Goal: Task Accomplishment & Management: Manage account settings

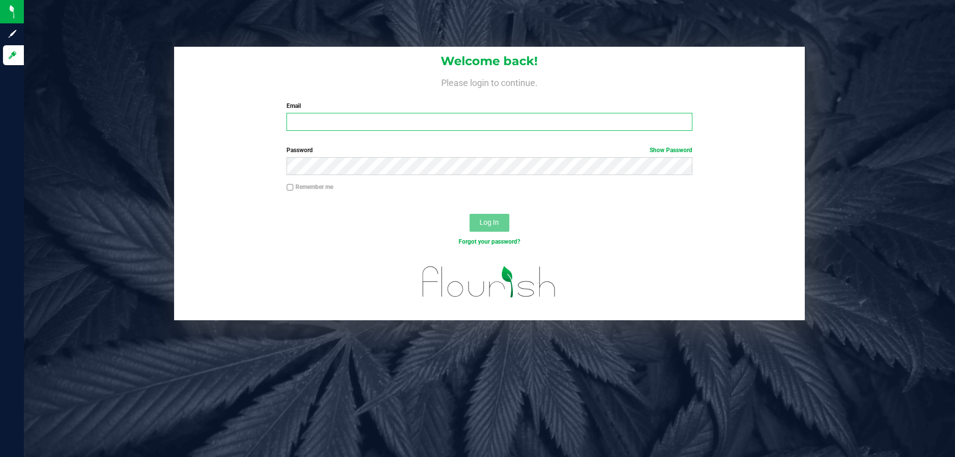
click at [436, 128] on input "Email" at bounding box center [489, 122] width 405 height 18
click at [324, 125] on input "Email" at bounding box center [489, 122] width 405 height 18
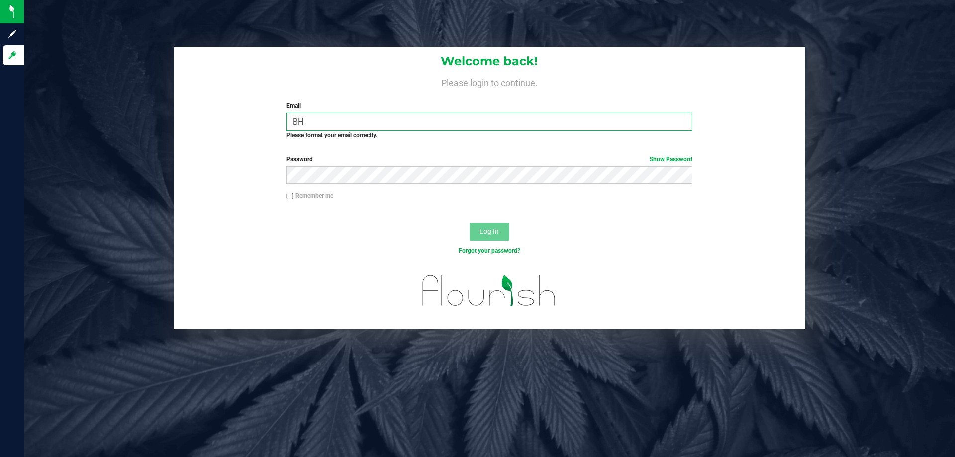
type input "B"
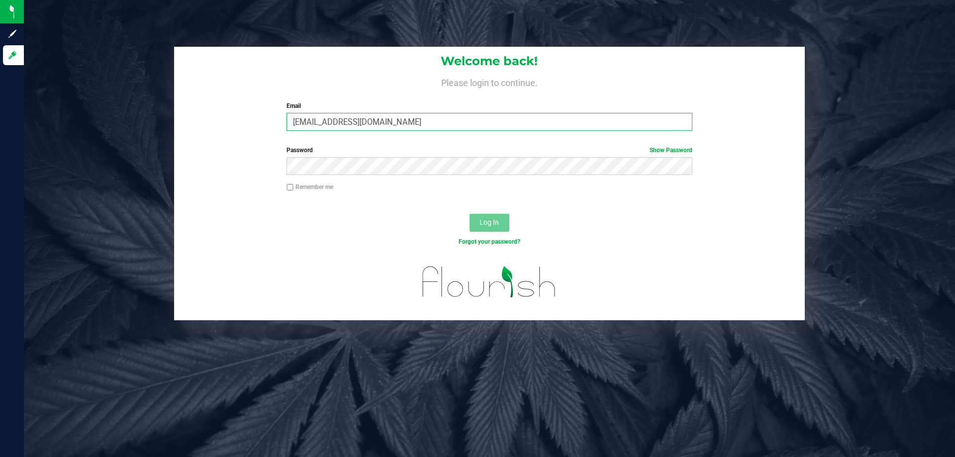
type input "[EMAIL_ADDRESS][DOMAIN_NAME]"
click at [470, 214] on button "Log In" at bounding box center [490, 223] width 40 height 18
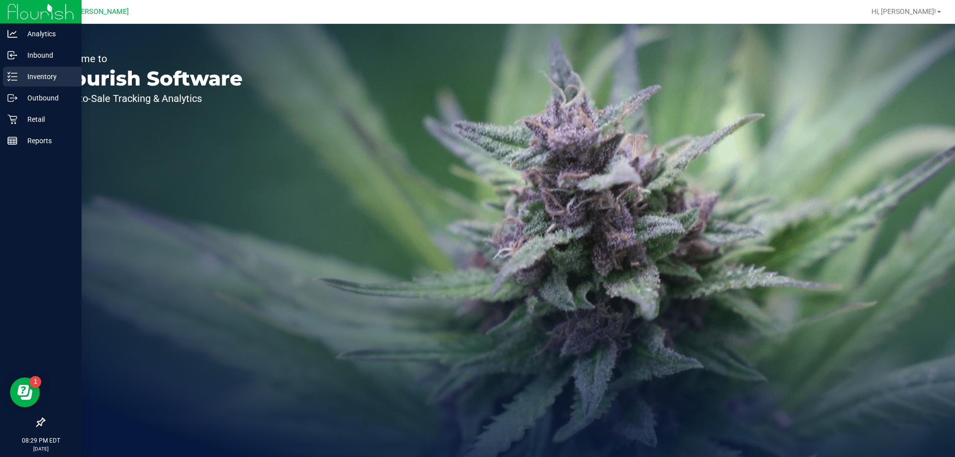
click at [36, 75] on p "Inventory" at bounding box center [47, 77] width 60 height 12
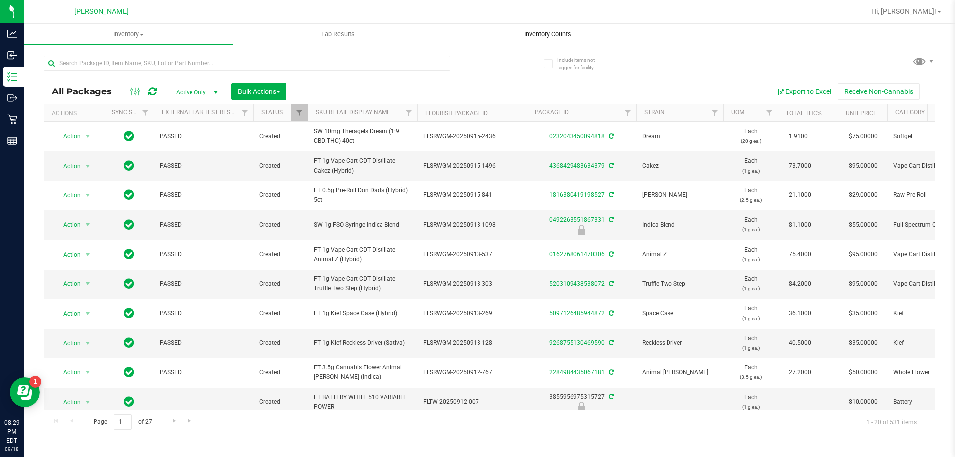
click at [534, 33] on span "Inventory Counts" at bounding box center [548, 34] width 74 height 9
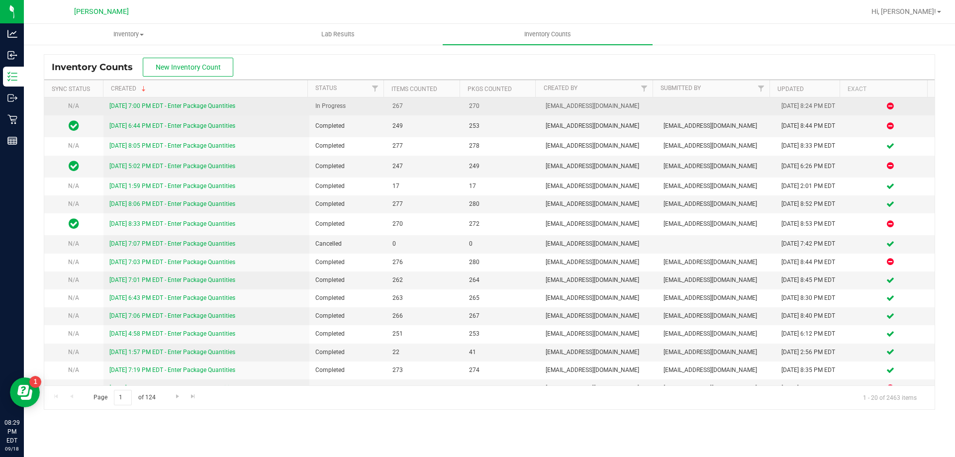
click at [199, 105] on link "[DATE] 7:00 PM EDT - Enter Package Quantities" at bounding box center [172, 105] width 126 height 7
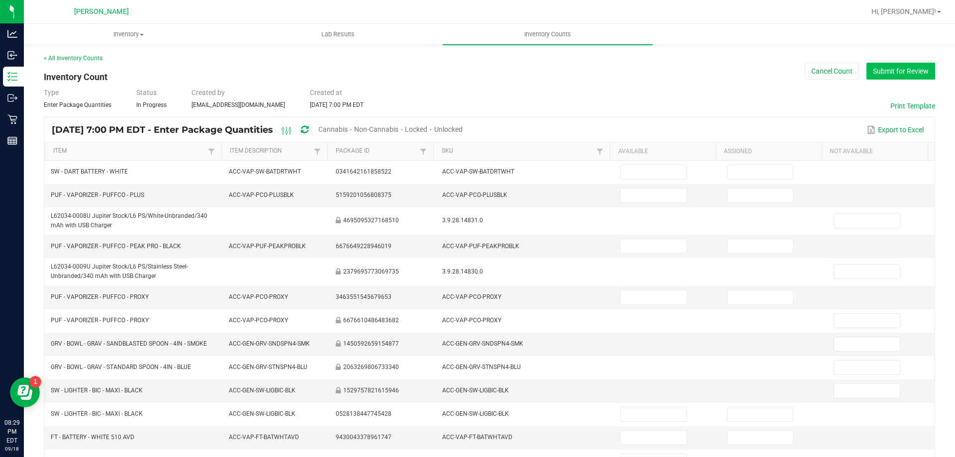
click at [871, 73] on button "Submit for Review" at bounding box center [901, 71] width 69 height 17
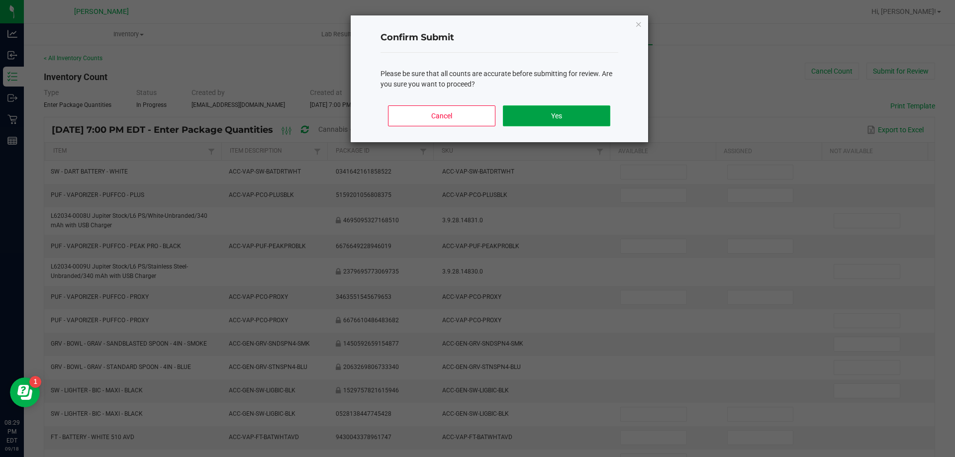
click at [528, 117] on button "Yes" at bounding box center [556, 115] width 107 height 21
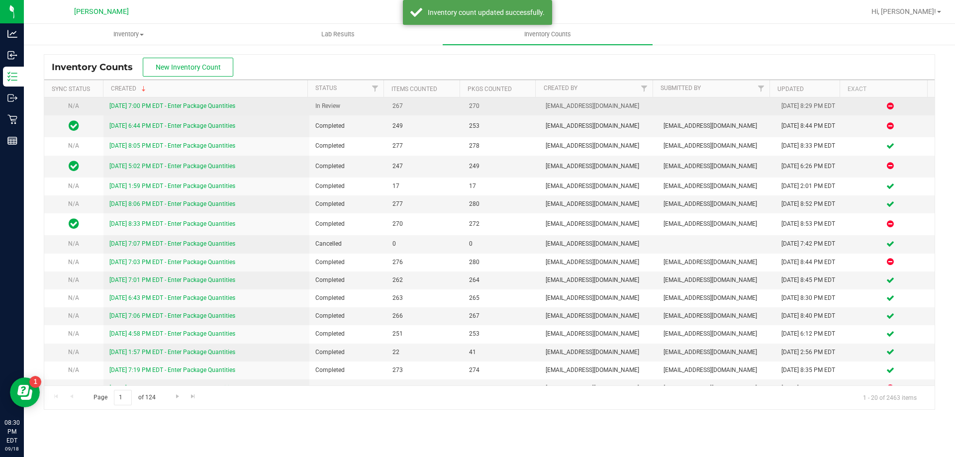
click at [165, 111] on div "[DATE] 7:00 PM EDT - Enter Package Quantities" at bounding box center [206, 105] width 194 height 9
click at [166, 110] on div "[DATE] 7:00 PM EDT - Enter Package Quantities" at bounding box center [206, 105] width 194 height 9
click at [189, 104] on link "[DATE] 7:00 PM EDT - Enter Package Quantities" at bounding box center [172, 105] width 126 height 7
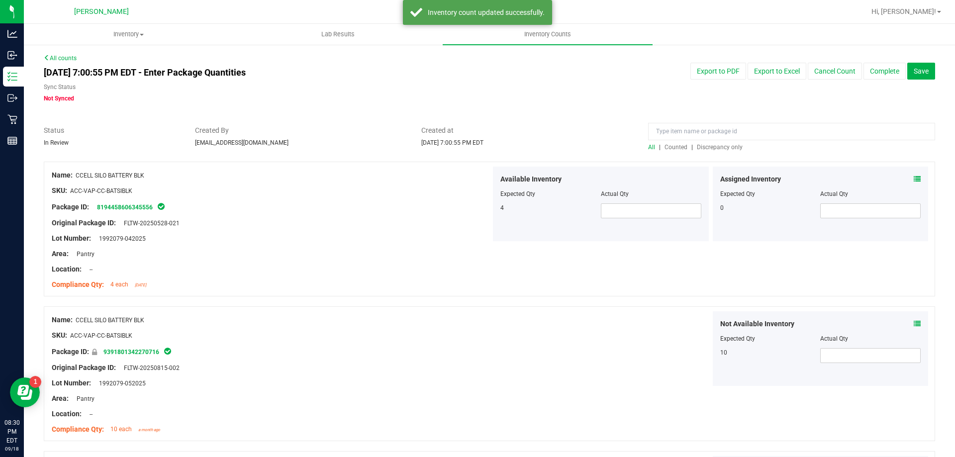
click at [700, 148] on span "Discrepancy only" at bounding box center [720, 147] width 46 height 7
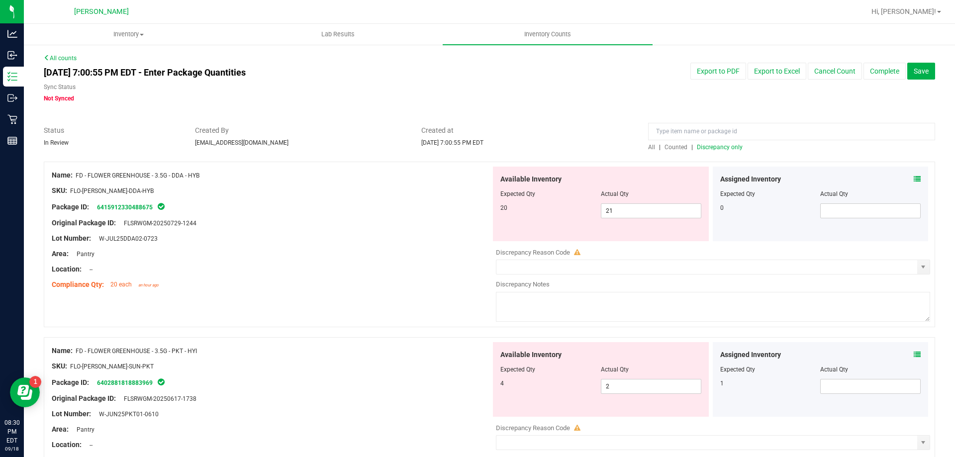
click at [914, 179] on icon at bounding box center [917, 179] width 7 height 7
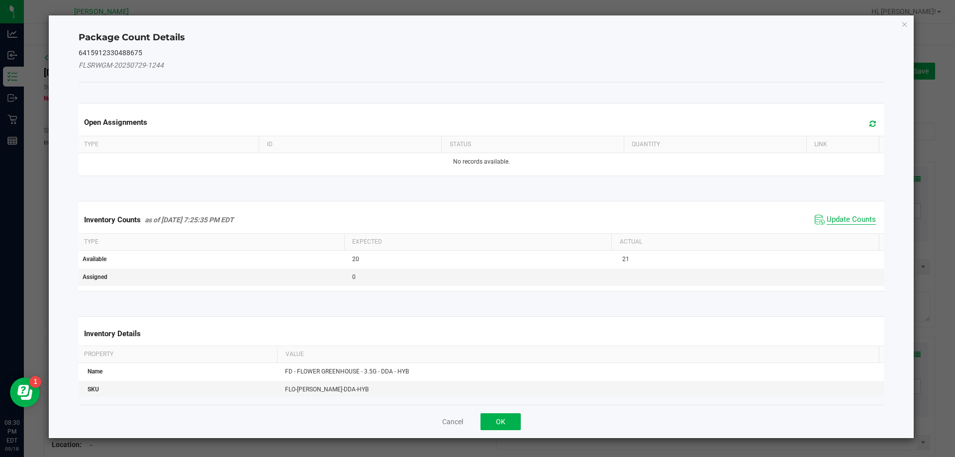
click at [842, 218] on span "Update Counts" at bounding box center [851, 220] width 49 height 10
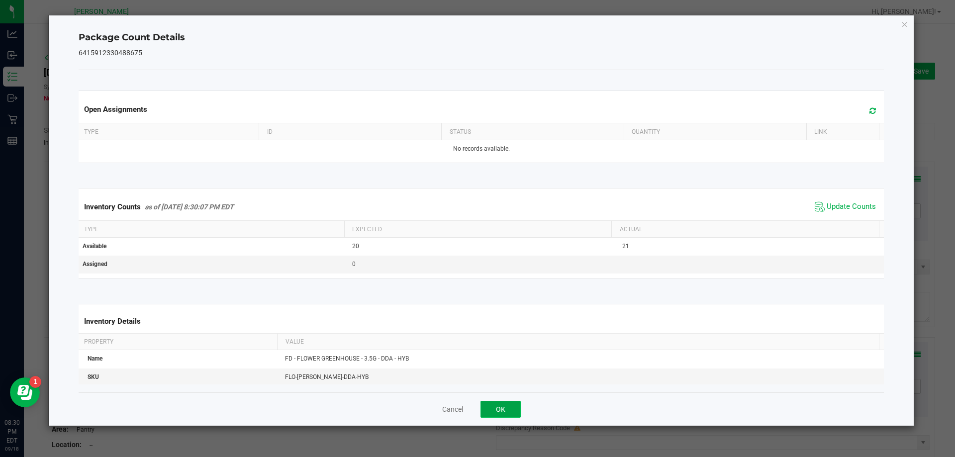
click at [499, 411] on button "OK" at bounding box center [501, 409] width 40 height 17
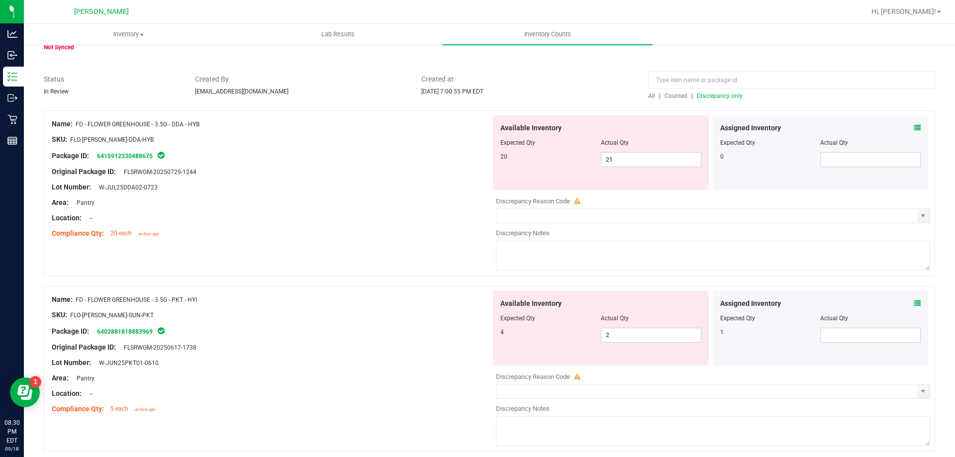
scroll to position [99, 0]
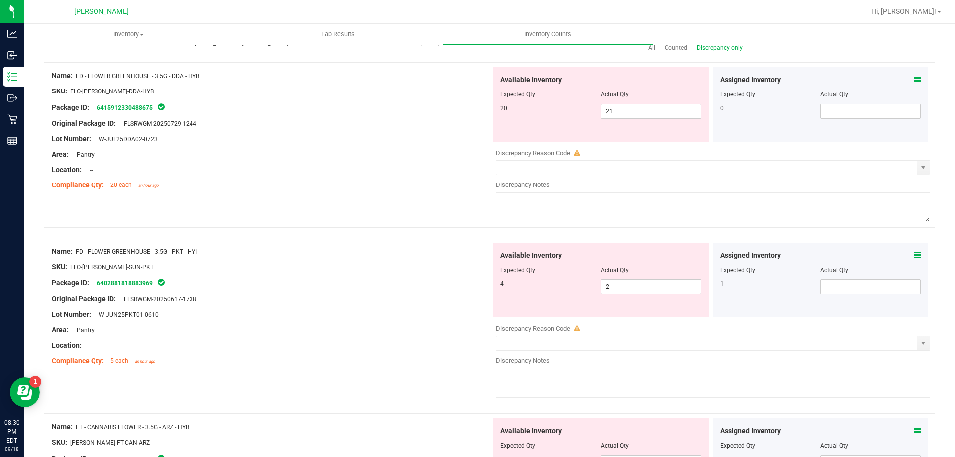
click at [914, 257] on icon at bounding box center [917, 255] width 7 height 7
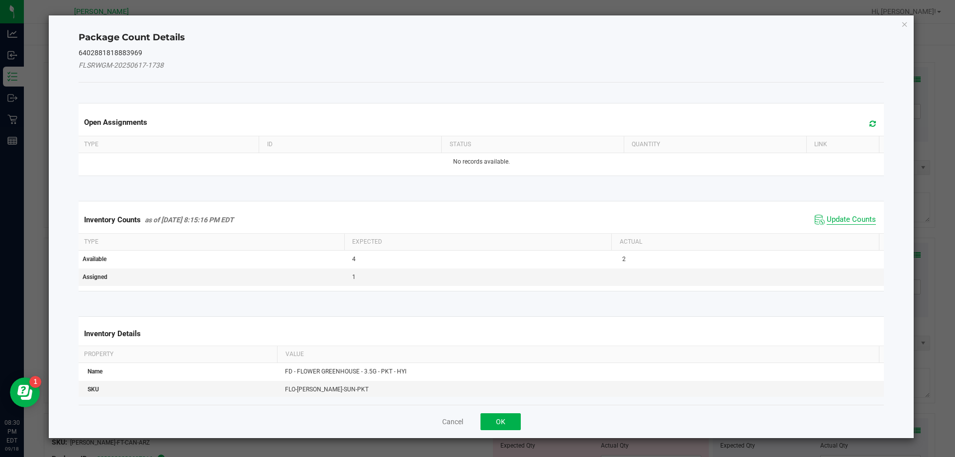
click at [858, 215] on span "Update Counts" at bounding box center [851, 220] width 49 height 10
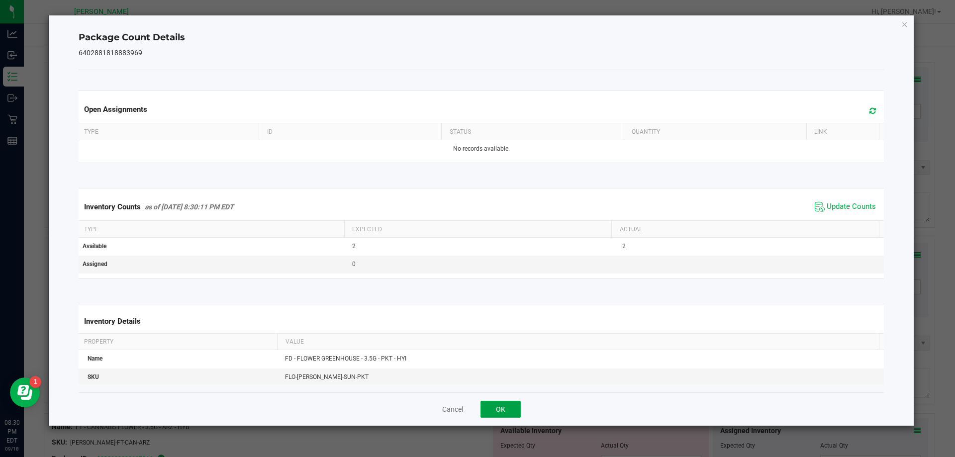
click at [499, 416] on button "OK" at bounding box center [501, 409] width 40 height 17
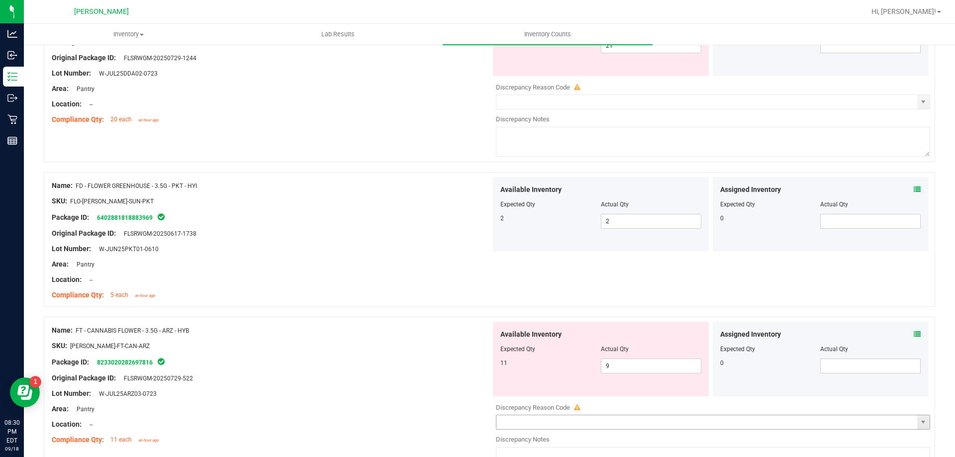
scroll to position [298, 0]
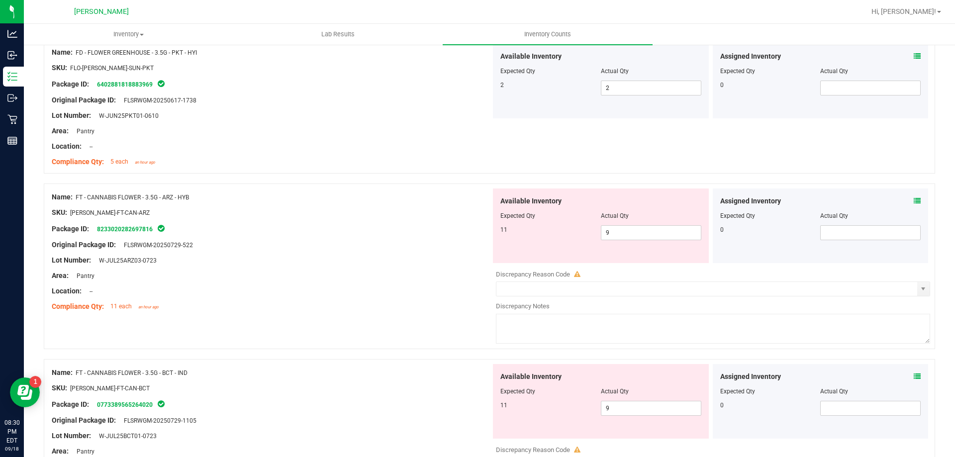
click at [914, 197] on icon at bounding box center [917, 200] width 7 height 7
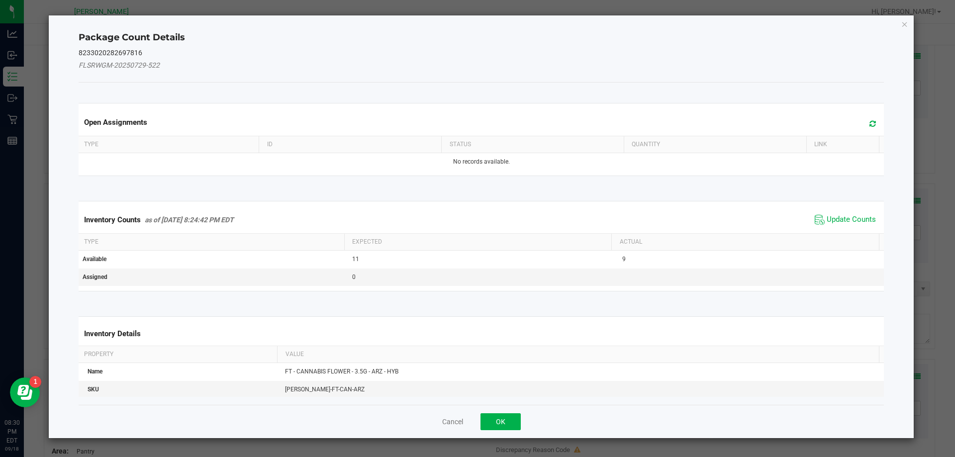
click at [826, 207] on div "Inventory Counts as of [DATE] 8:24:42 PM EDT Update Counts" at bounding box center [482, 219] width 810 height 27
click at [827, 216] on span "Update Counts" at bounding box center [851, 220] width 49 height 10
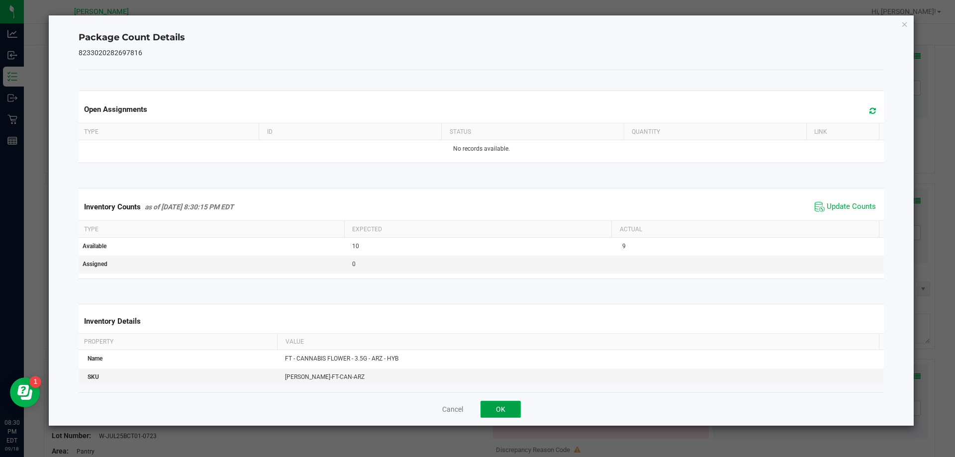
click at [502, 415] on button "OK" at bounding box center [501, 409] width 40 height 17
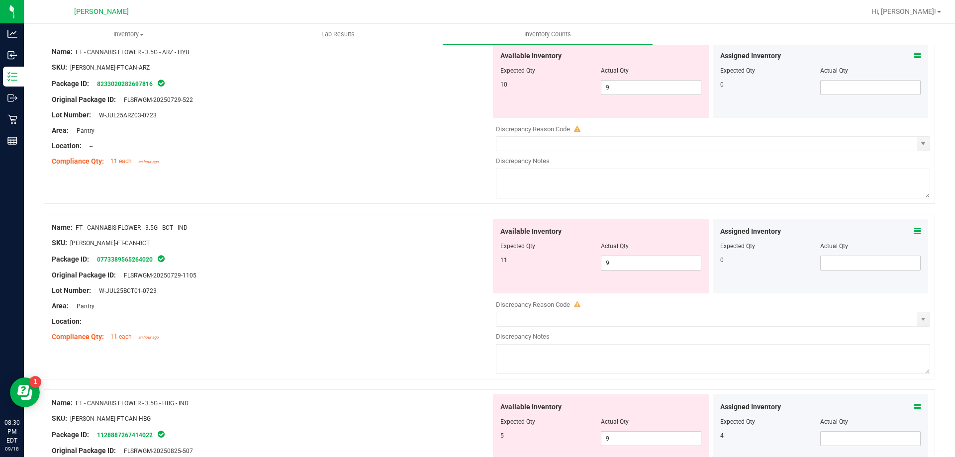
scroll to position [448, 0]
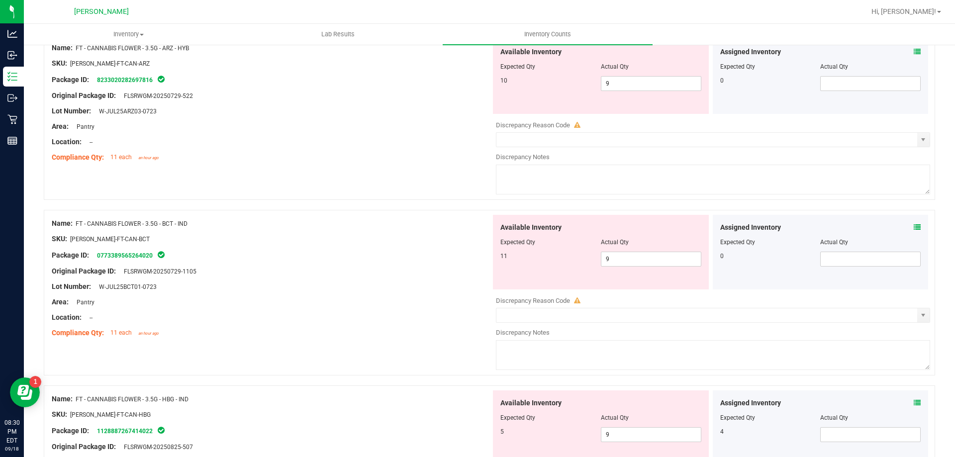
click at [914, 229] on icon at bounding box center [917, 227] width 7 height 7
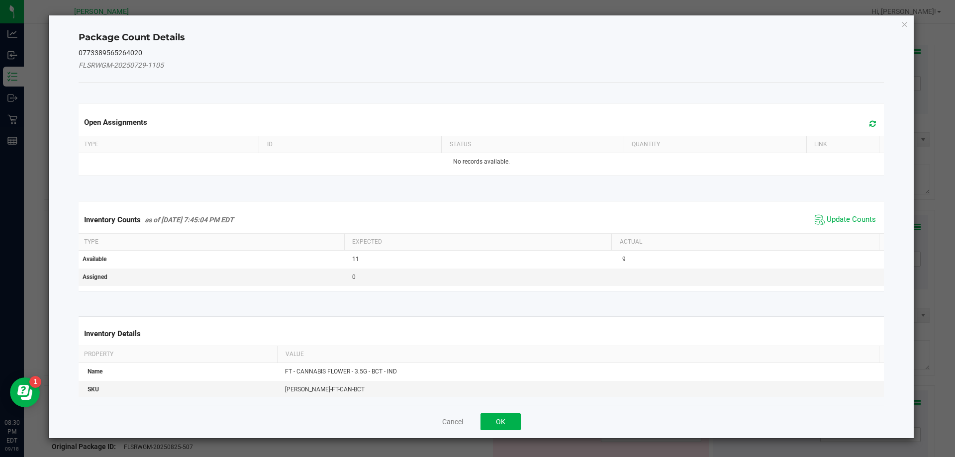
click at [838, 207] on div "Inventory Counts as of [DATE] 7:45:04 PM EDT Update Counts" at bounding box center [482, 219] width 810 height 27
click at [837, 218] on span "Update Counts" at bounding box center [851, 220] width 49 height 10
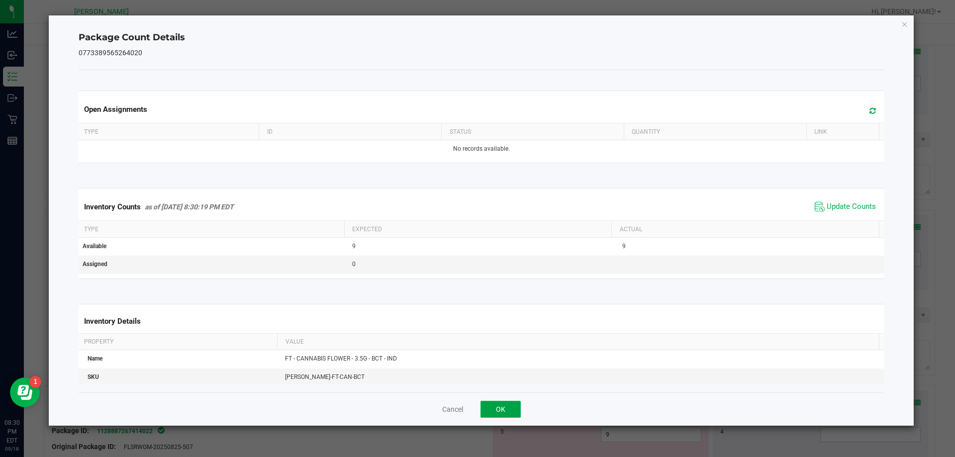
click at [514, 417] on button "OK" at bounding box center [501, 409] width 40 height 17
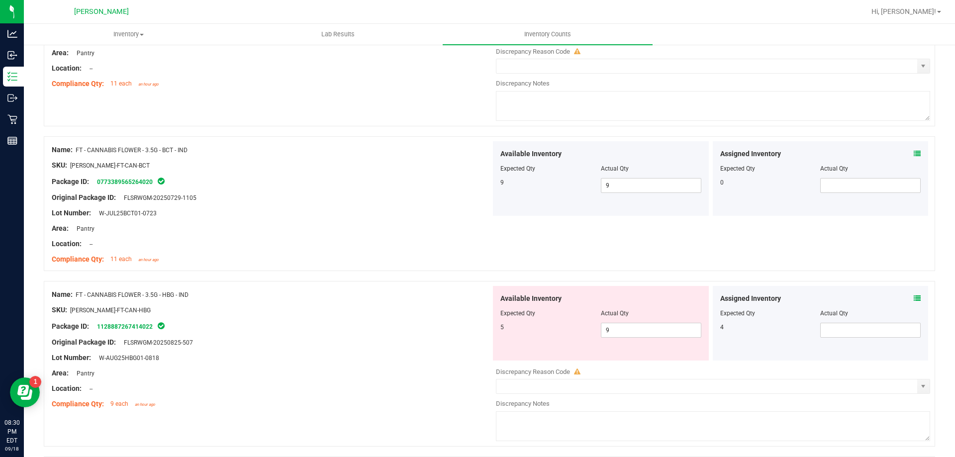
scroll to position [597, 0]
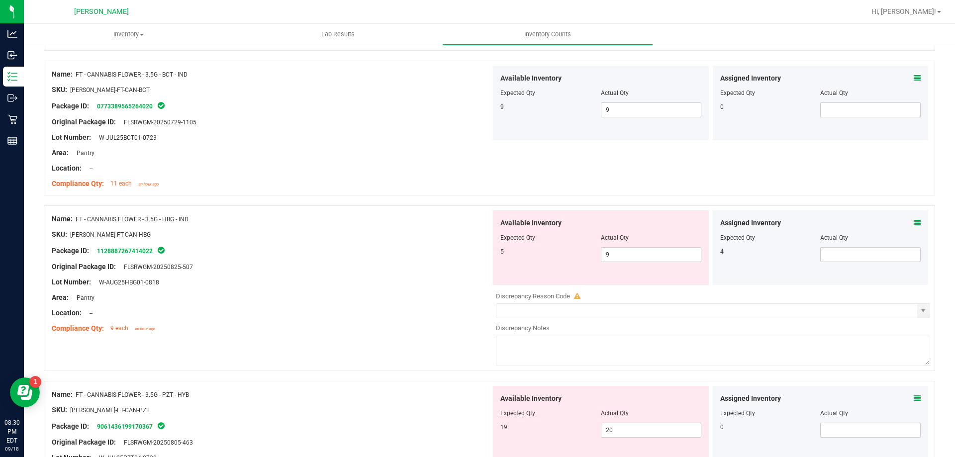
click at [914, 218] on span at bounding box center [917, 223] width 7 height 10
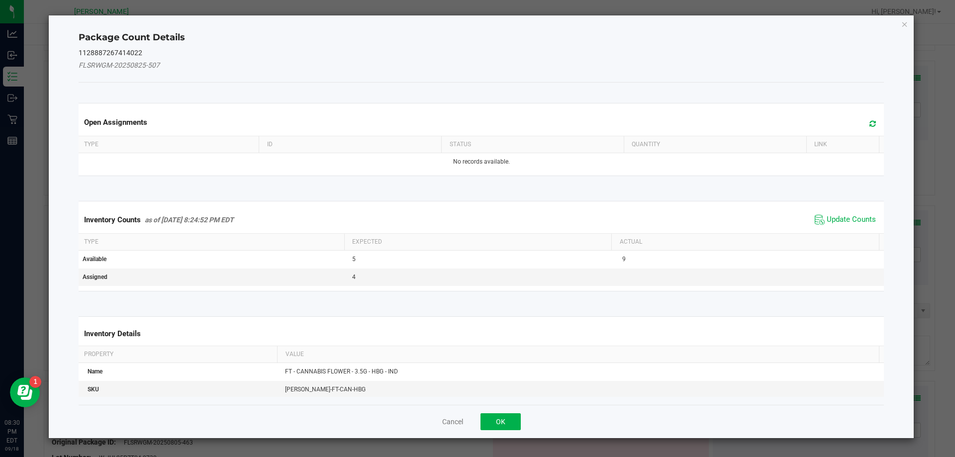
click at [831, 225] on span "Update Counts" at bounding box center [845, 219] width 66 height 15
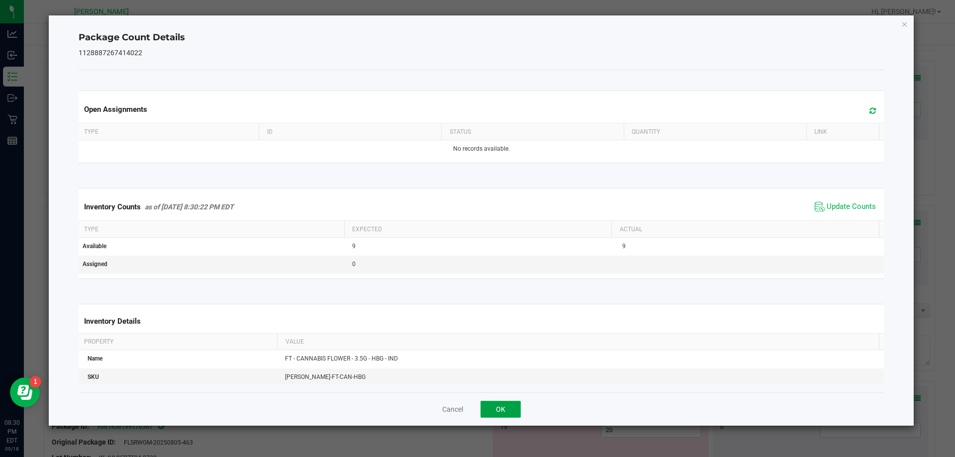
click at [514, 407] on button "OK" at bounding box center [501, 409] width 40 height 17
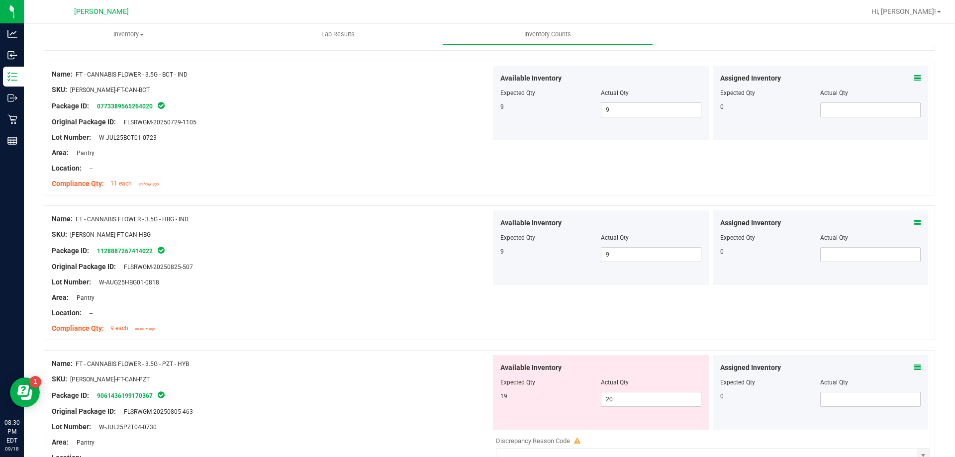
scroll to position [746, 0]
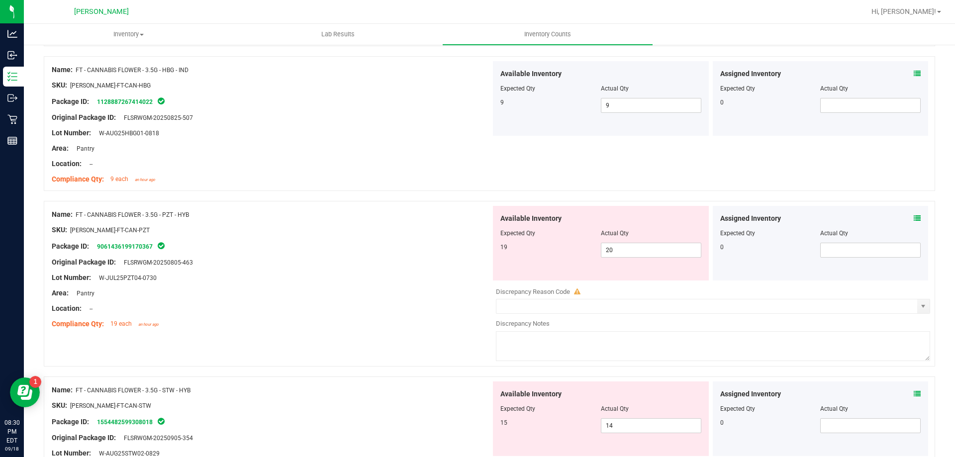
click at [914, 218] on div "Assigned Inventory Expected Qty Actual Qty 0" at bounding box center [821, 243] width 216 height 75
click at [914, 218] on icon at bounding box center [917, 218] width 7 height 7
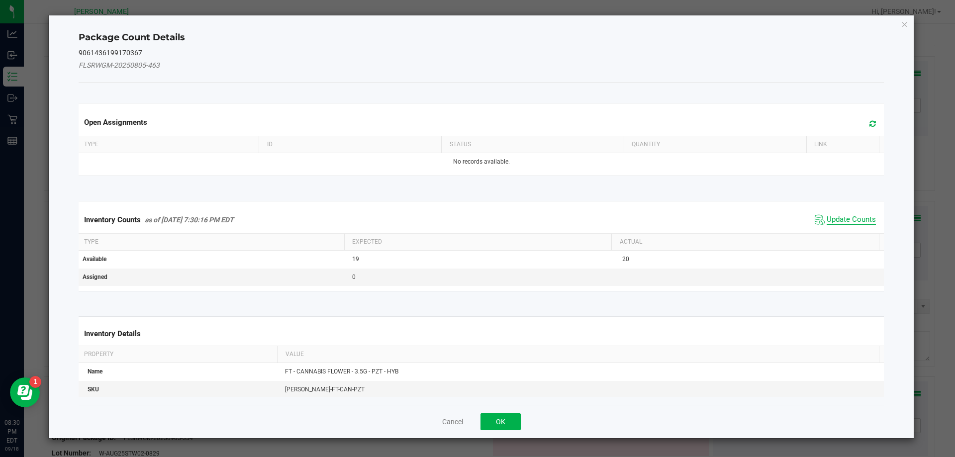
click at [864, 219] on span "Update Counts" at bounding box center [851, 220] width 49 height 10
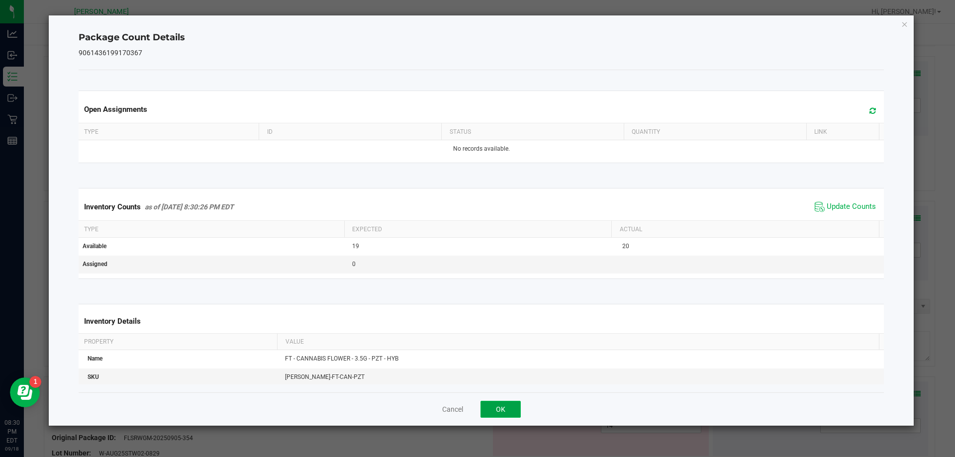
click at [500, 407] on button "OK" at bounding box center [501, 409] width 40 height 17
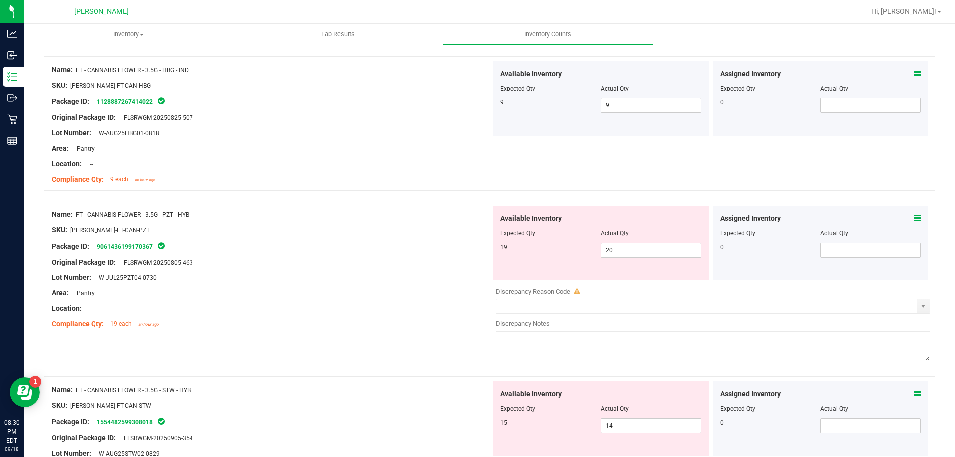
scroll to position [895, 0]
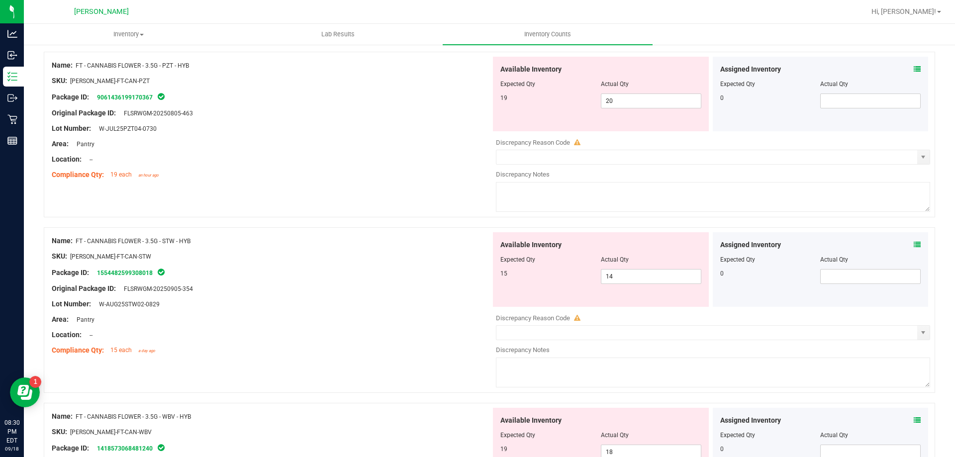
click at [914, 244] on icon at bounding box center [917, 244] width 7 height 7
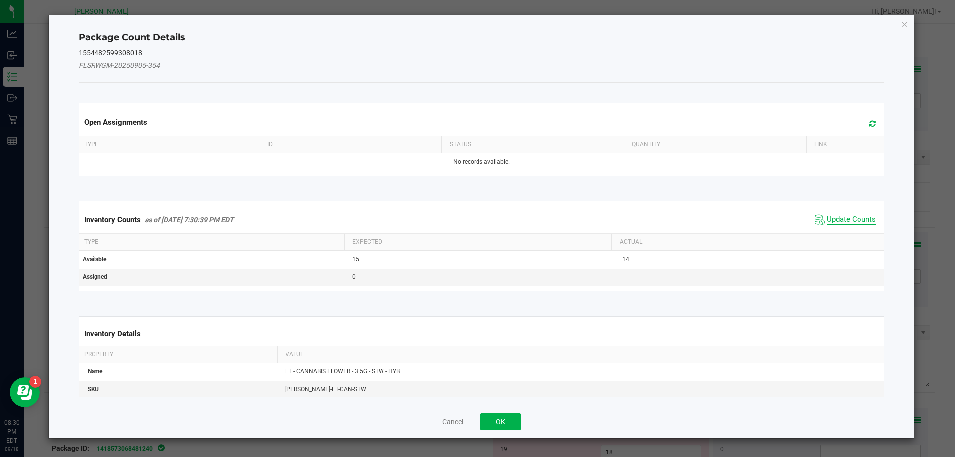
click at [843, 218] on span "Update Counts" at bounding box center [851, 220] width 49 height 10
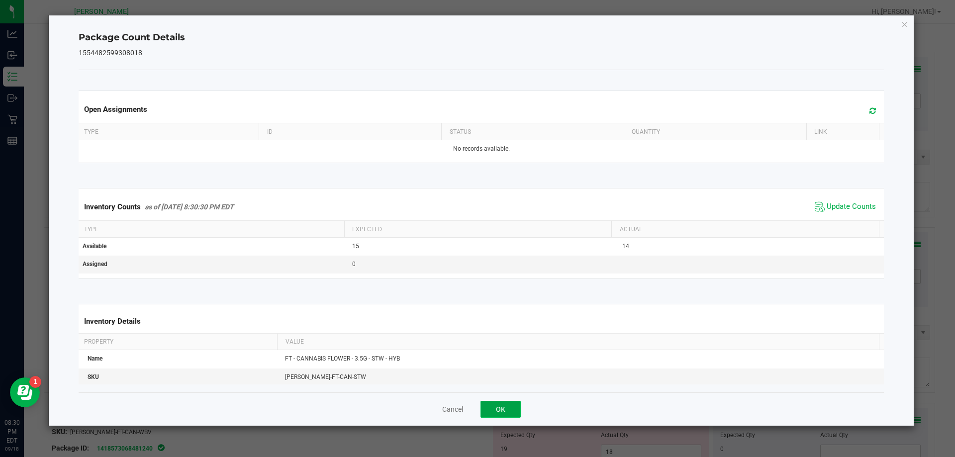
click at [492, 407] on button "OK" at bounding box center [501, 409] width 40 height 17
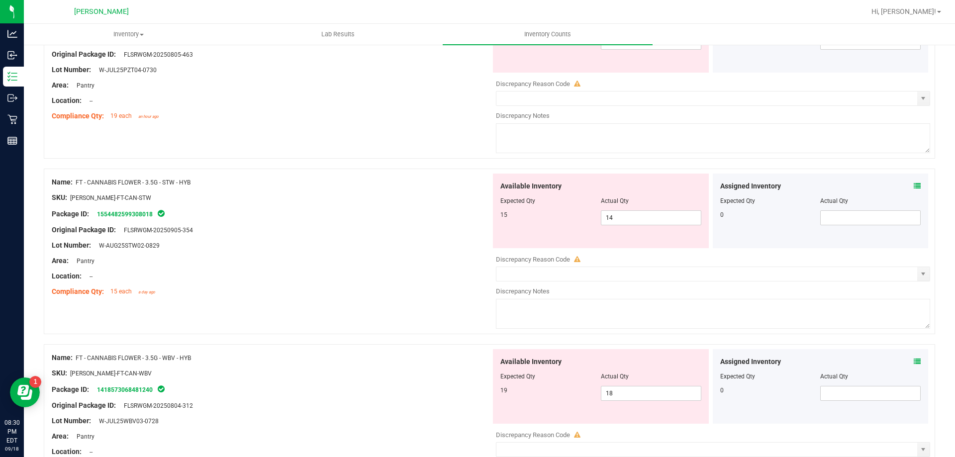
scroll to position [1045, 0]
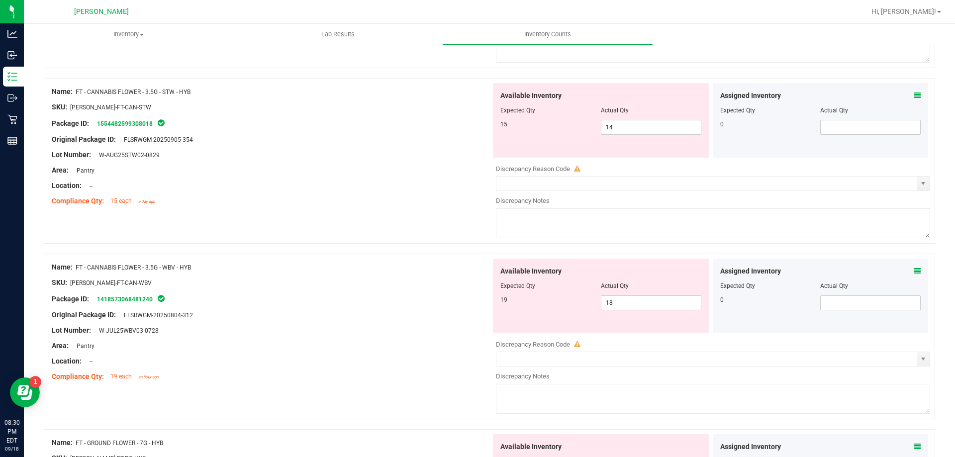
click at [913, 271] on div "Assigned Inventory Expected Qty Actual Qty 0" at bounding box center [821, 296] width 216 height 75
click at [914, 269] on icon at bounding box center [917, 271] width 7 height 7
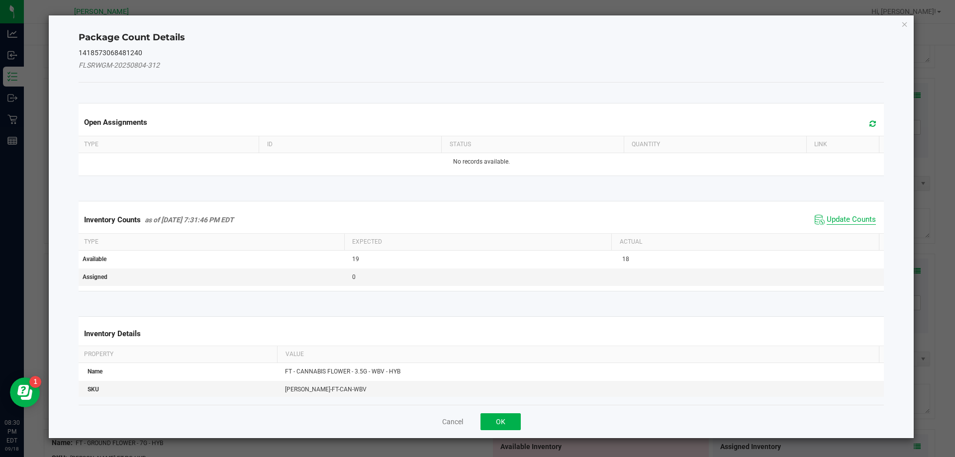
click at [839, 219] on span "Update Counts" at bounding box center [851, 220] width 49 height 10
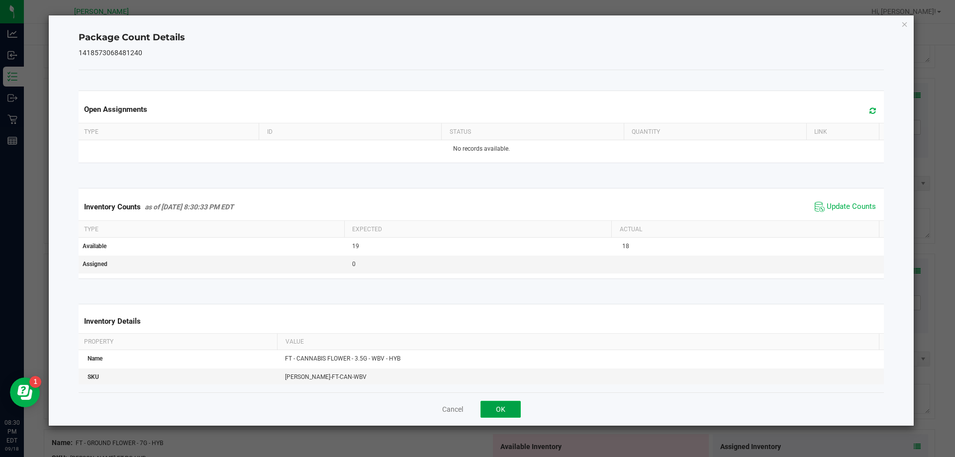
click at [512, 410] on button "OK" at bounding box center [501, 409] width 40 height 17
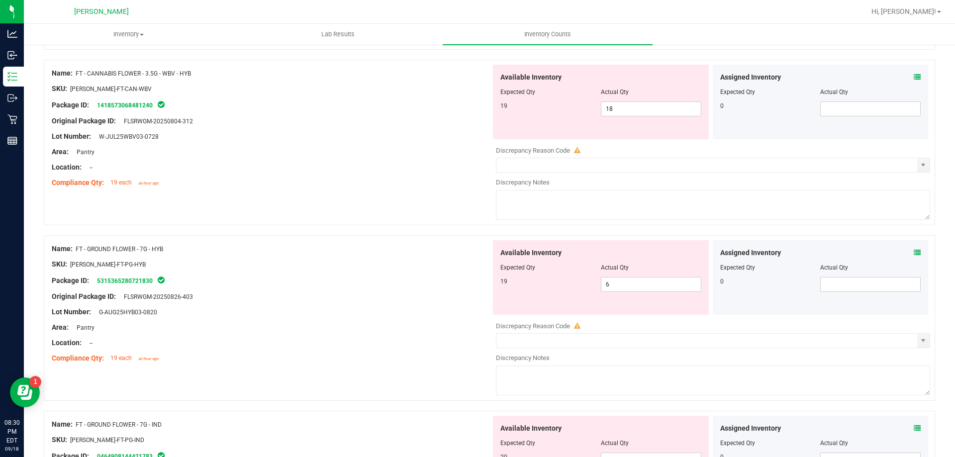
scroll to position [1244, 0]
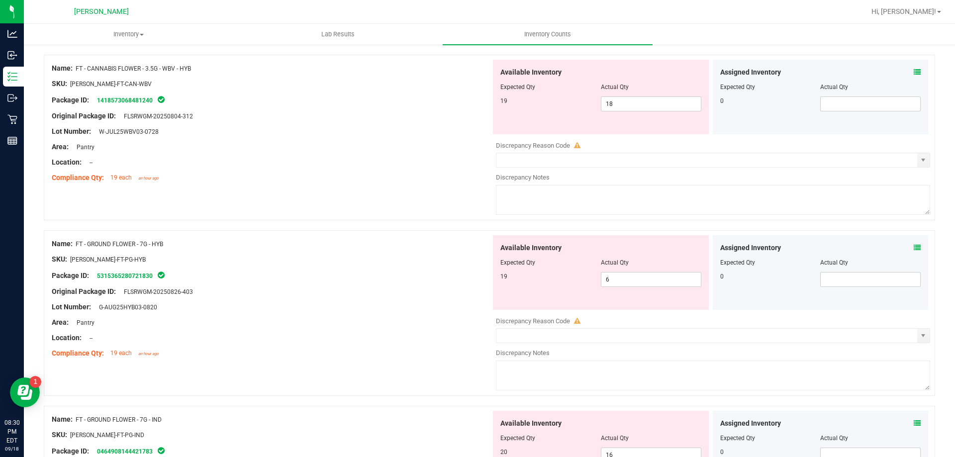
click at [914, 243] on span at bounding box center [917, 248] width 7 height 10
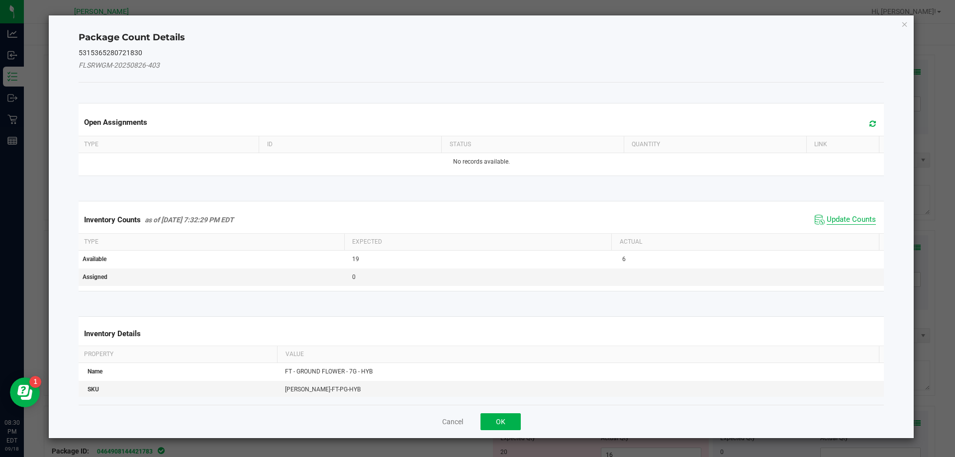
click at [827, 218] on span "Update Counts" at bounding box center [851, 220] width 49 height 10
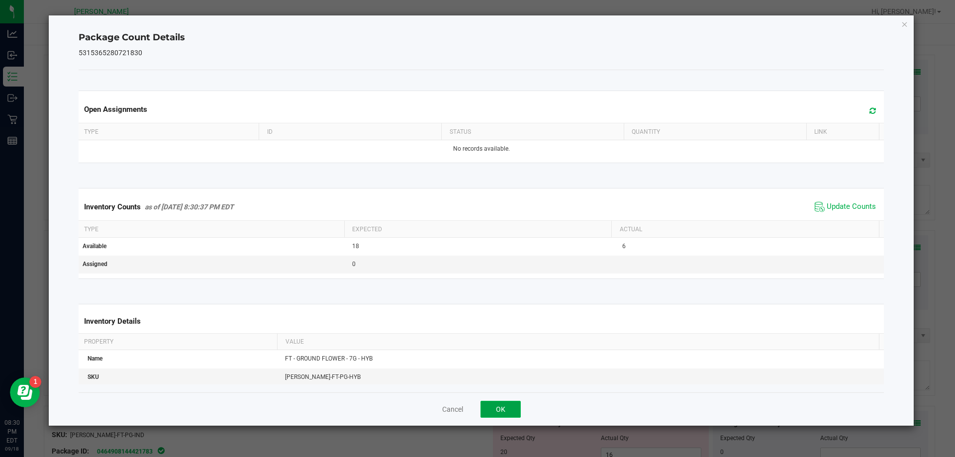
click at [503, 403] on button "OK" at bounding box center [501, 409] width 40 height 17
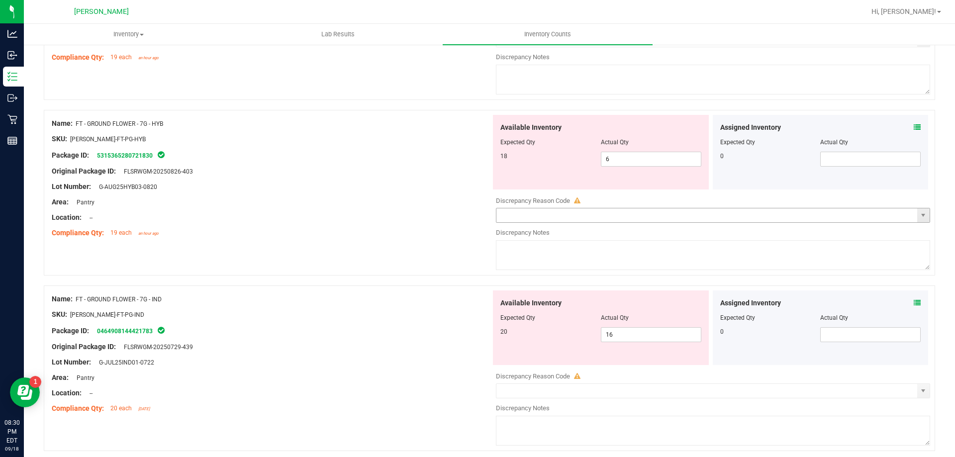
scroll to position [1393, 0]
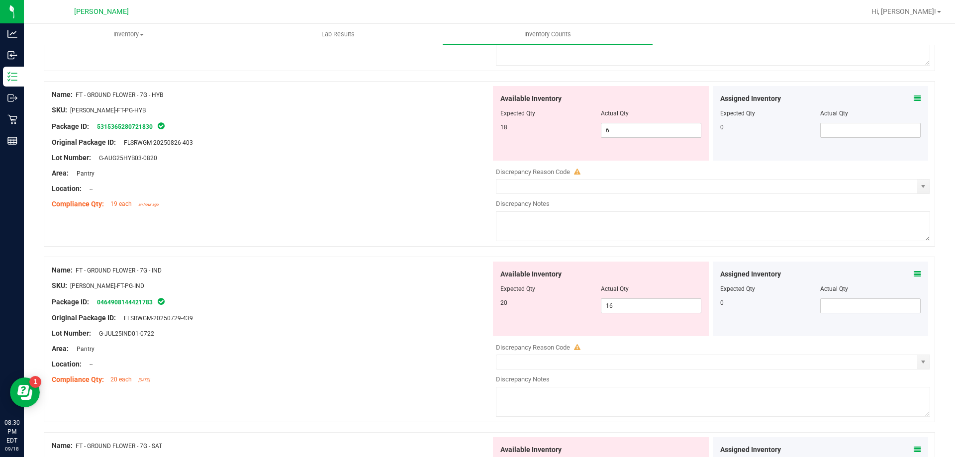
click at [914, 275] on icon at bounding box center [917, 274] width 7 height 7
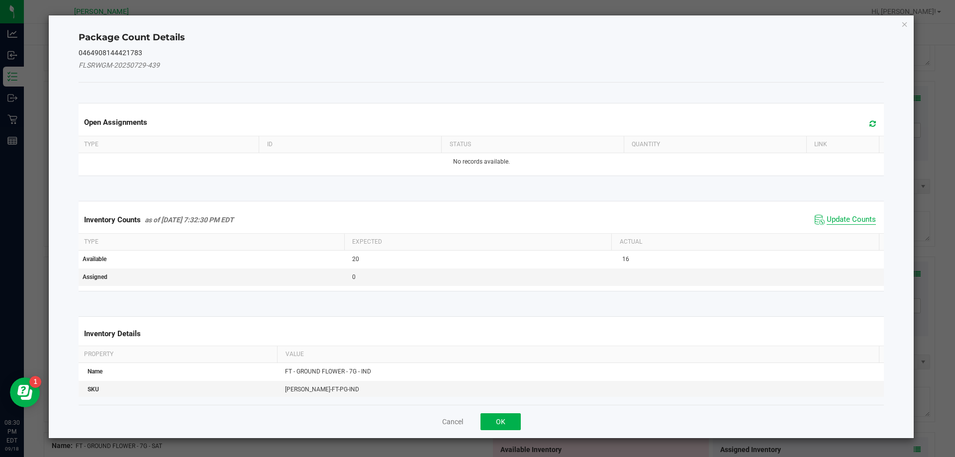
click at [844, 219] on span "Update Counts" at bounding box center [851, 220] width 49 height 10
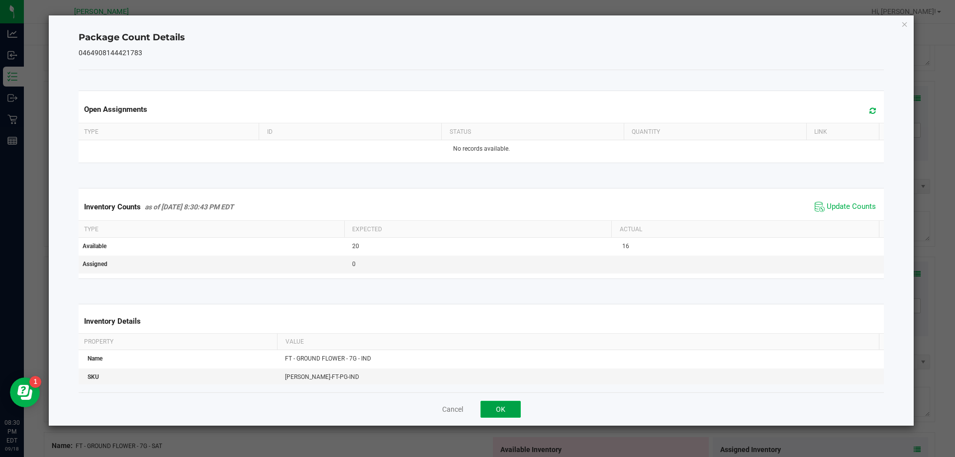
click at [504, 408] on button "OK" at bounding box center [501, 409] width 40 height 17
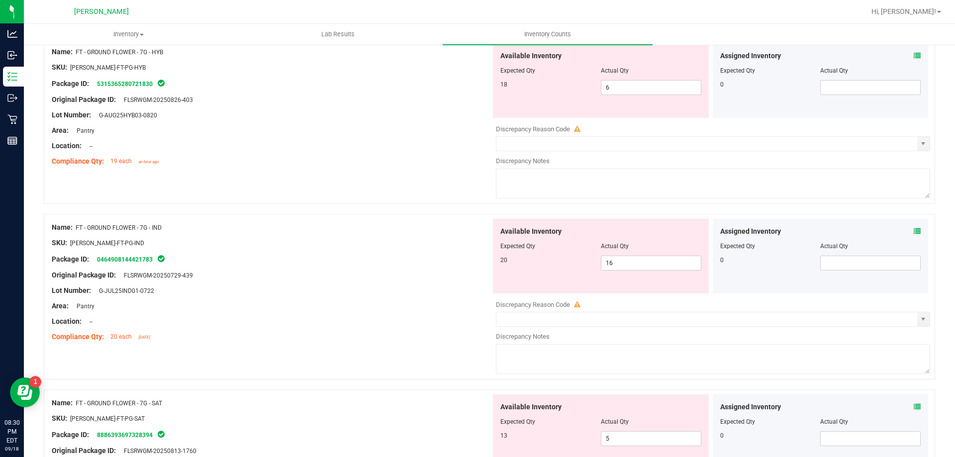
scroll to position [1542, 0]
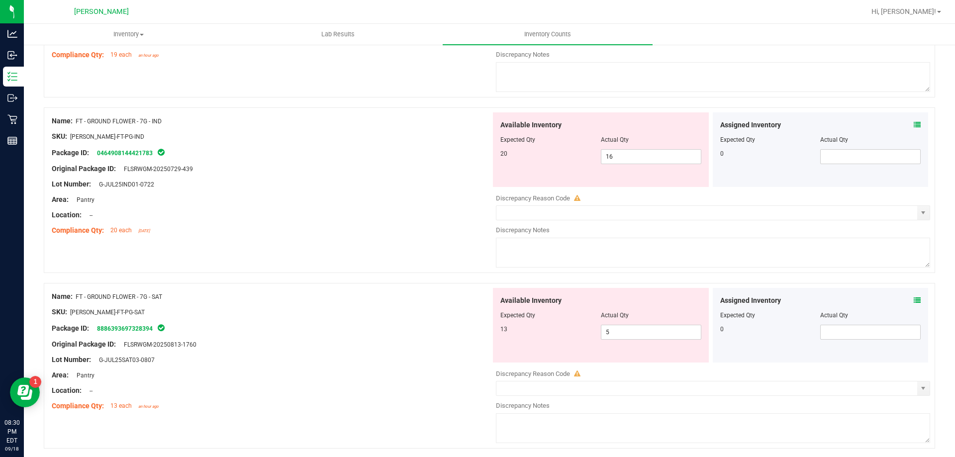
click at [914, 302] on icon at bounding box center [917, 300] width 7 height 7
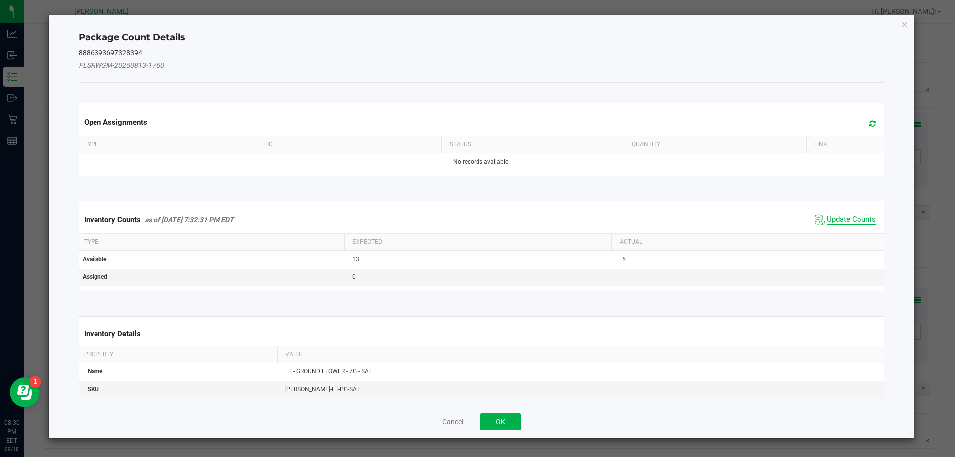
click at [845, 220] on span "Update Counts" at bounding box center [851, 220] width 49 height 10
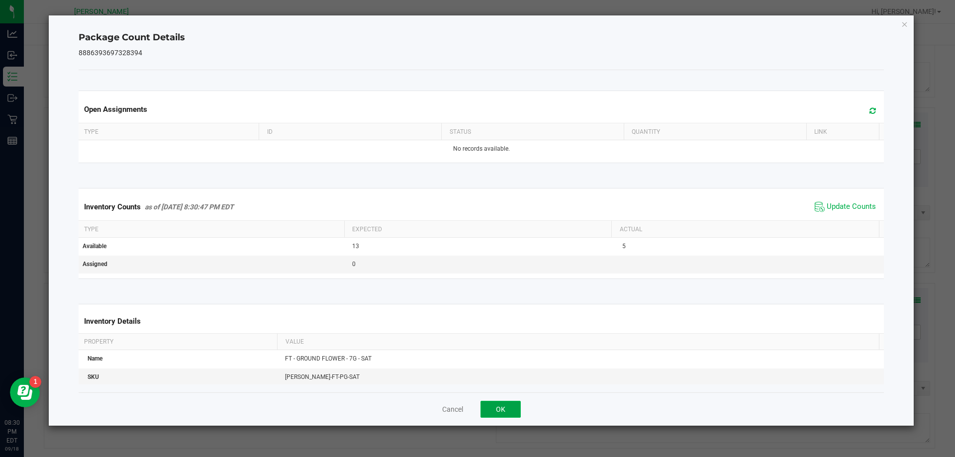
click at [516, 407] on button "OK" at bounding box center [501, 409] width 40 height 17
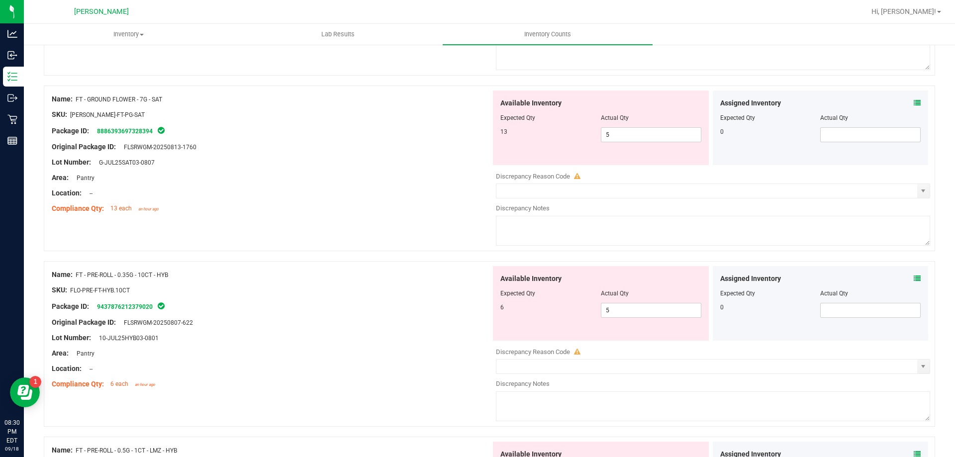
scroll to position [1741, 0]
click at [914, 279] on div "Assigned Inventory Expected Qty Actual Qty 0" at bounding box center [821, 302] width 216 height 75
click at [914, 277] on icon at bounding box center [917, 277] width 7 height 7
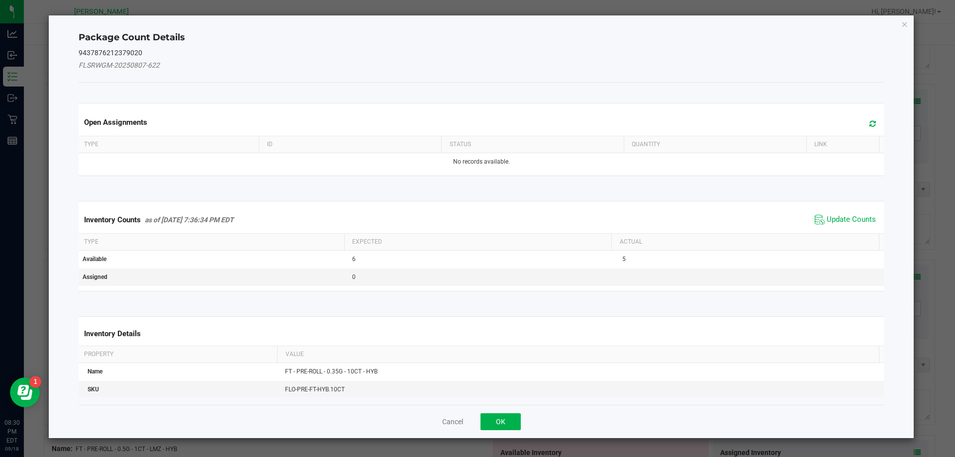
click at [828, 232] on div "Inventory Counts as of [DATE] 7:36:34 PM EDT Update Counts" at bounding box center [482, 219] width 810 height 27
click at [828, 224] on span "Update Counts" at bounding box center [851, 220] width 49 height 10
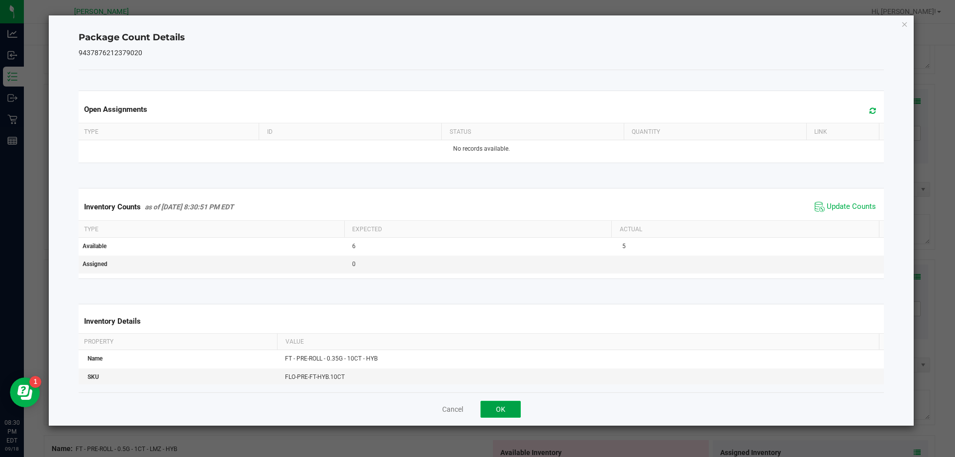
click at [512, 409] on button "OK" at bounding box center [501, 409] width 40 height 17
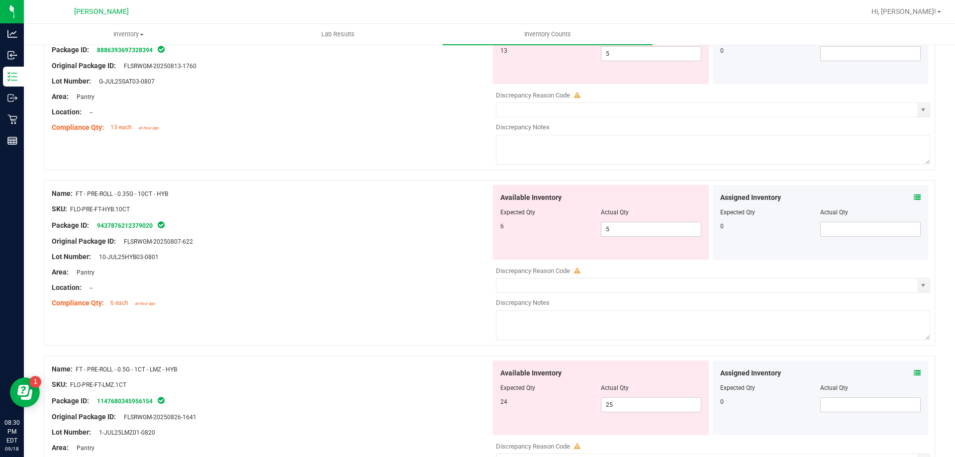
scroll to position [1940, 0]
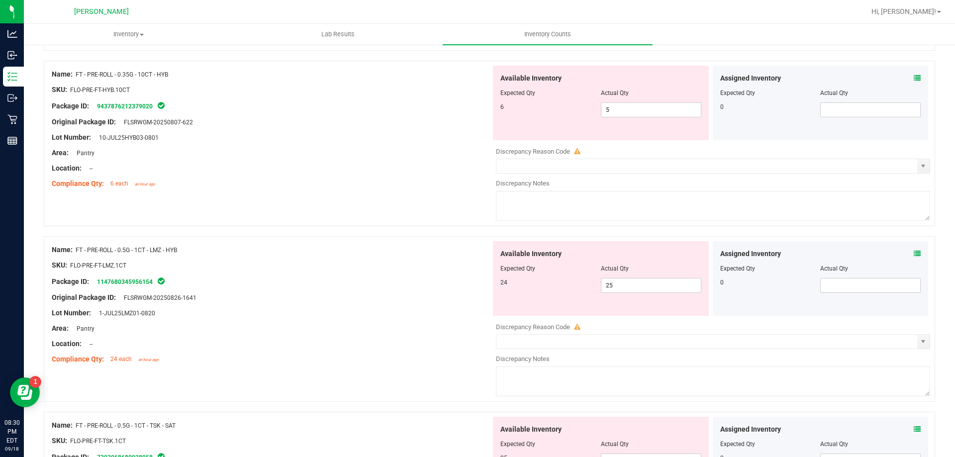
click at [914, 256] on icon at bounding box center [917, 253] width 7 height 7
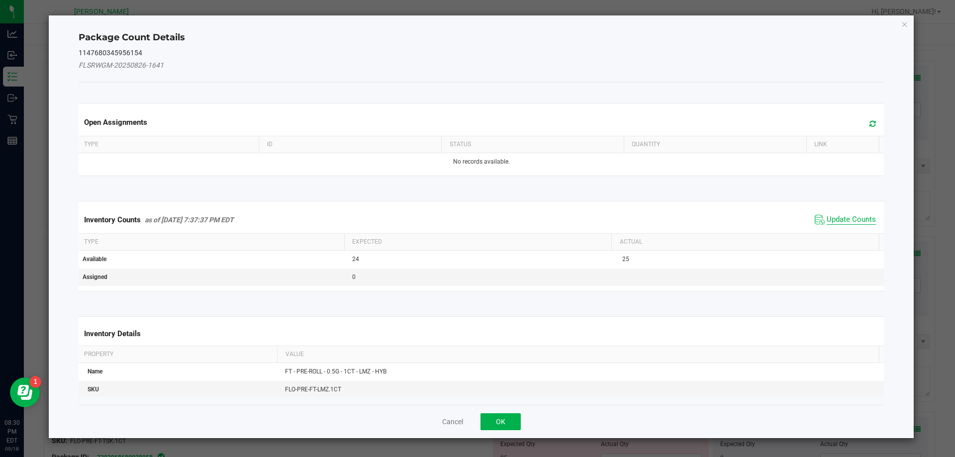
click at [835, 219] on span "Update Counts" at bounding box center [851, 220] width 49 height 10
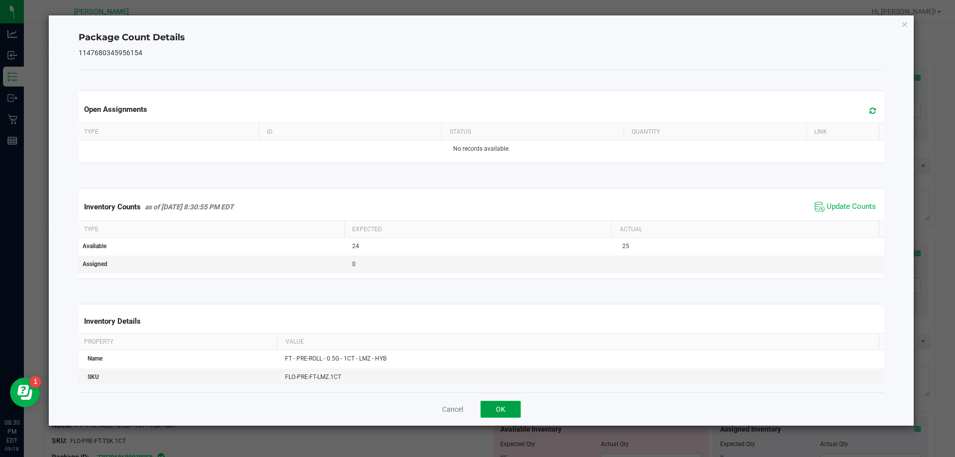
click at [500, 415] on button "OK" at bounding box center [501, 409] width 40 height 17
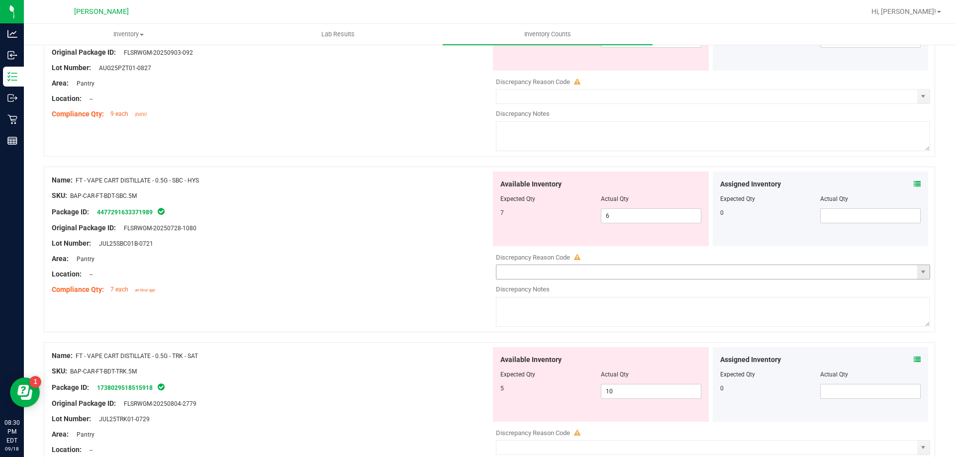
scroll to position [3158, 0]
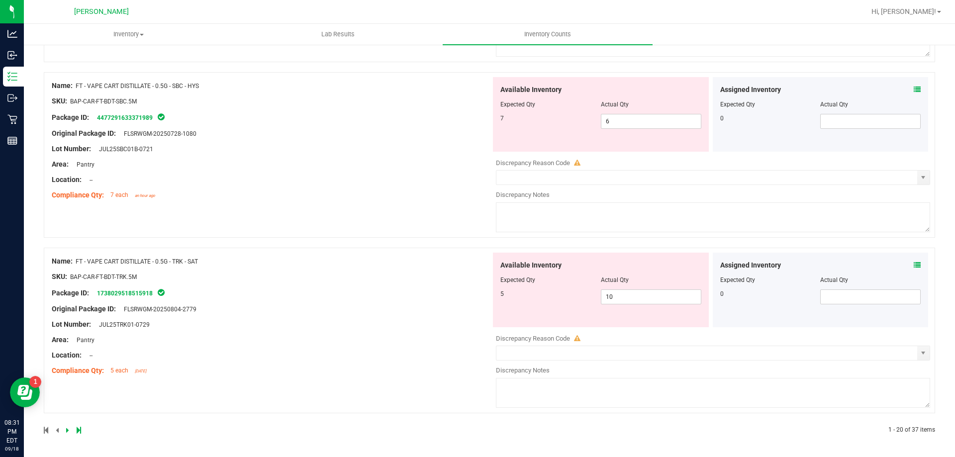
click at [914, 265] on icon at bounding box center [917, 265] width 7 height 7
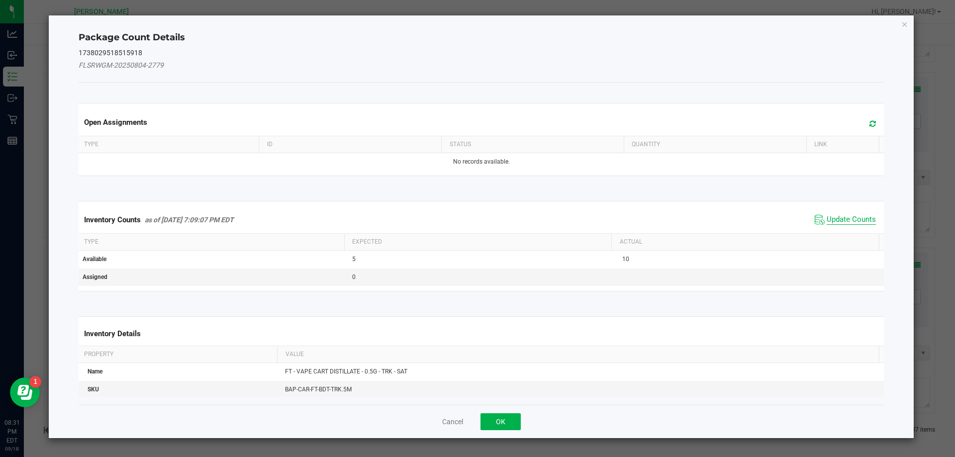
click at [847, 217] on span "Update Counts" at bounding box center [851, 220] width 49 height 10
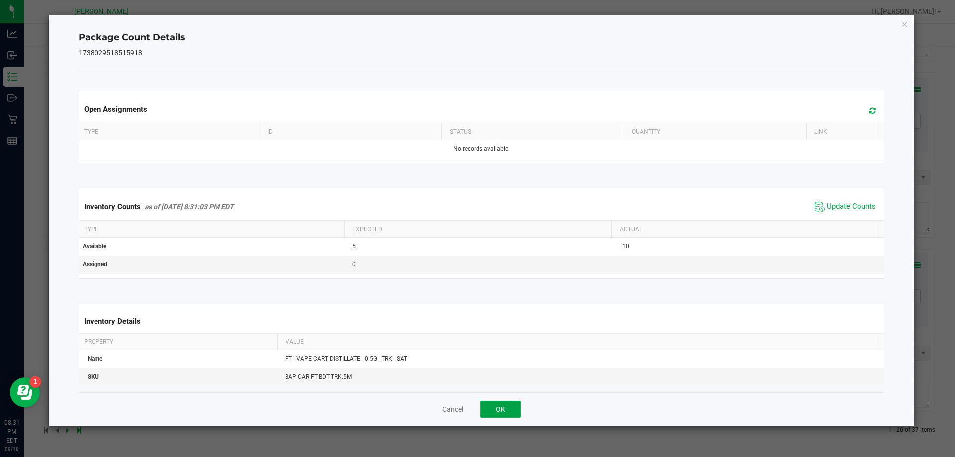
click at [502, 405] on button "OK" at bounding box center [501, 409] width 40 height 17
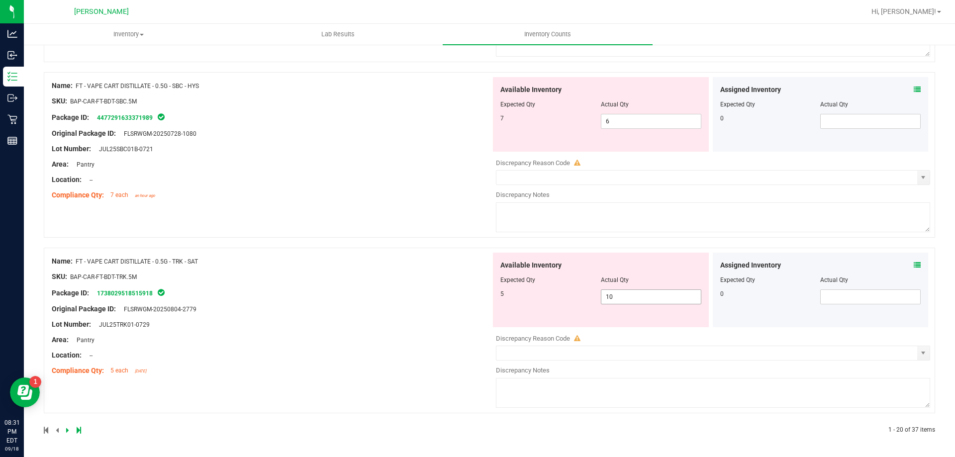
click at [615, 300] on span "10 10" at bounding box center [651, 297] width 100 height 15
type input "1"
type input "5"
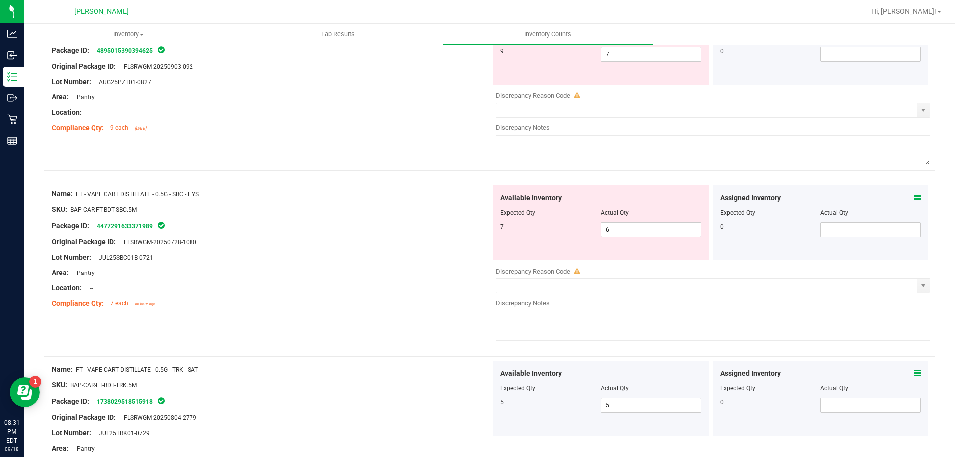
scroll to position [3027, 0]
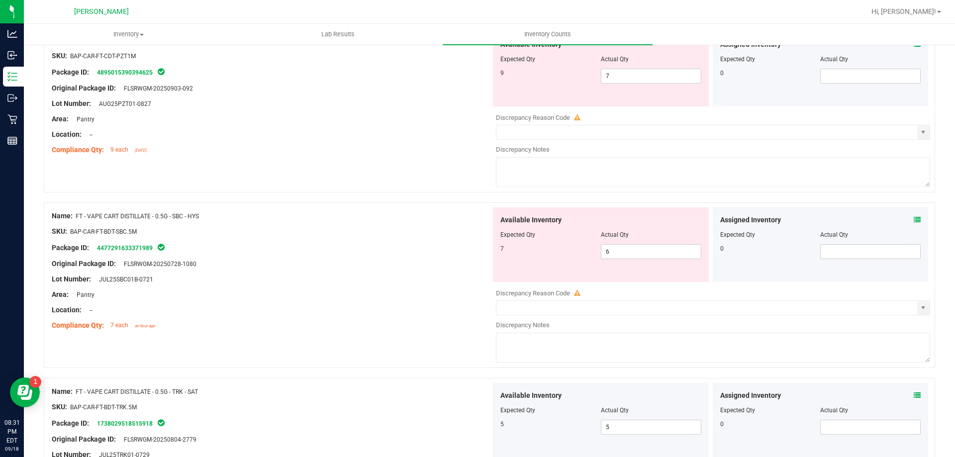
click at [914, 216] on icon at bounding box center [917, 219] width 7 height 7
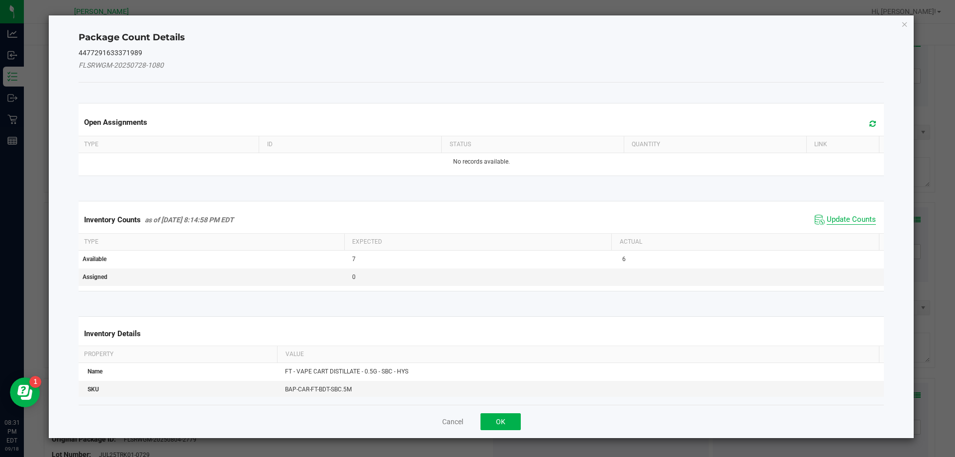
click at [852, 219] on span "Update Counts" at bounding box center [851, 220] width 49 height 10
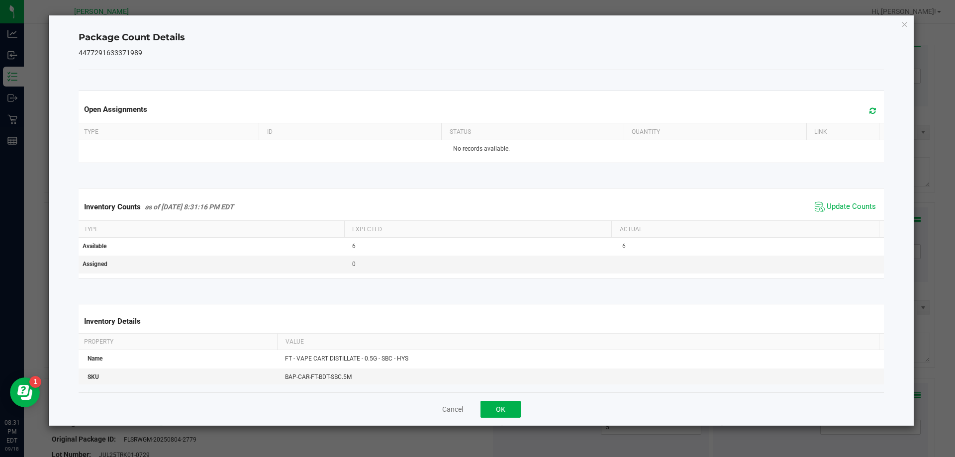
click at [503, 420] on div "Cancel OK" at bounding box center [482, 408] width 806 height 33
click at [506, 406] on button "OK" at bounding box center [501, 409] width 40 height 17
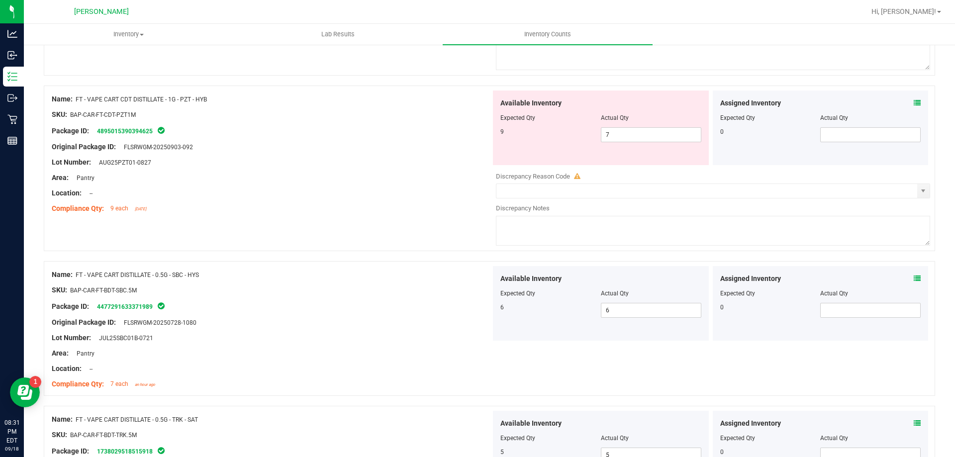
scroll to position [2878, 0]
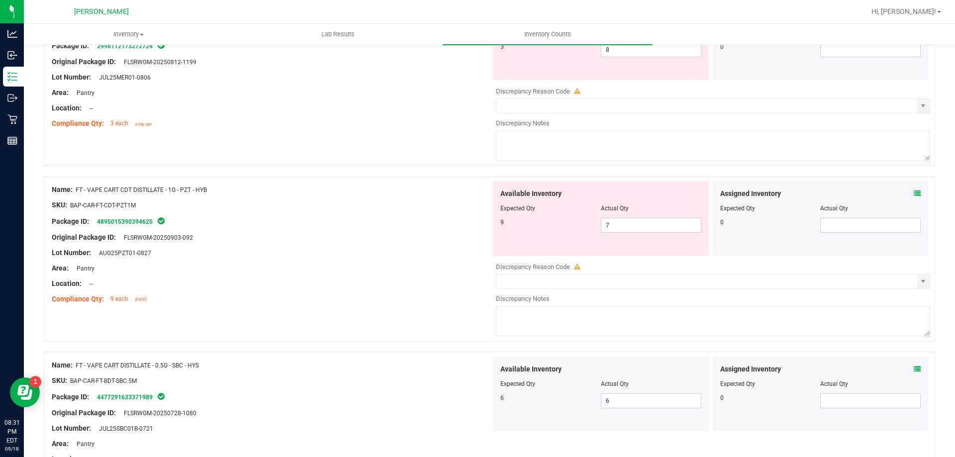
click at [914, 191] on icon at bounding box center [917, 193] width 7 height 7
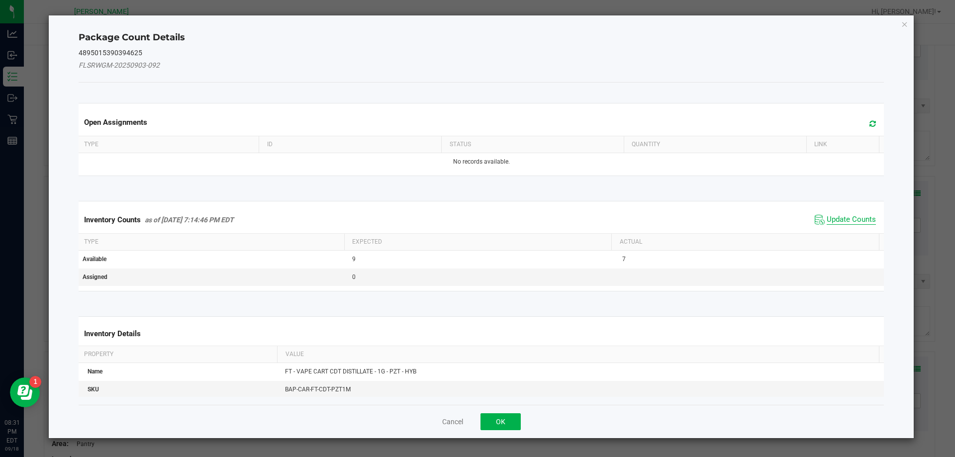
click at [838, 215] on span "Update Counts" at bounding box center [851, 220] width 49 height 10
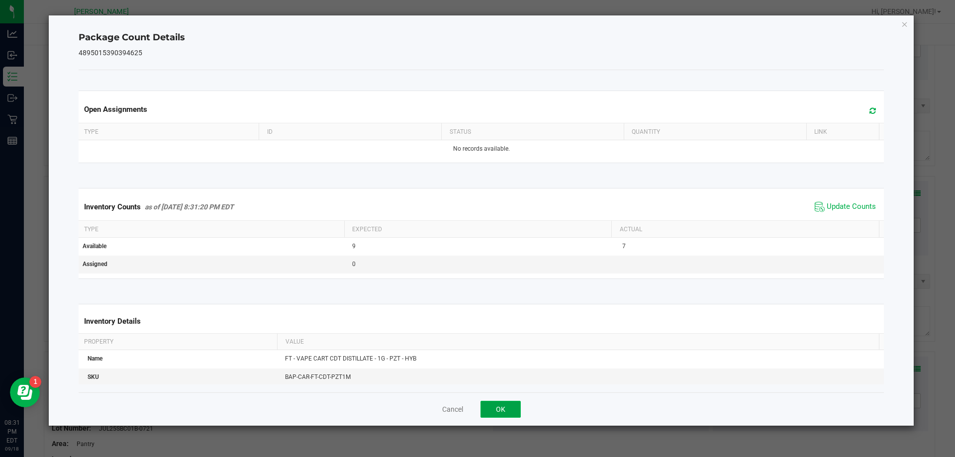
click at [514, 401] on button "OK" at bounding box center [501, 409] width 40 height 17
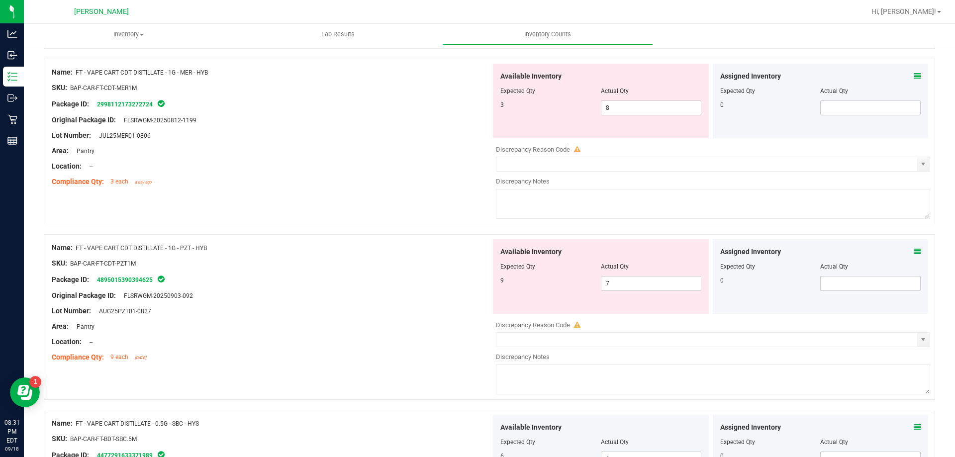
scroll to position [2729, 0]
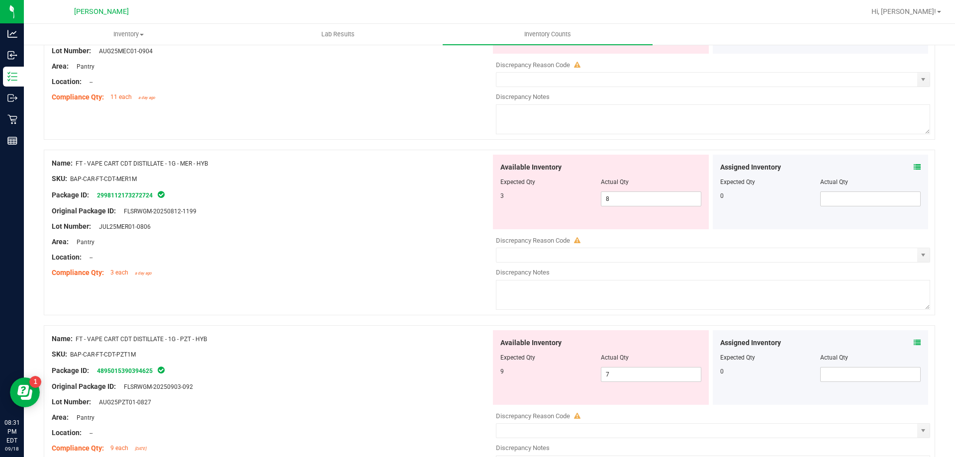
click at [909, 161] on div "Assigned Inventory Expected Qty Actual Qty 0" at bounding box center [821, 192] width 216 height 75
click at [914, 167] on icon at bounding box center [917, 167] width 7 height 7
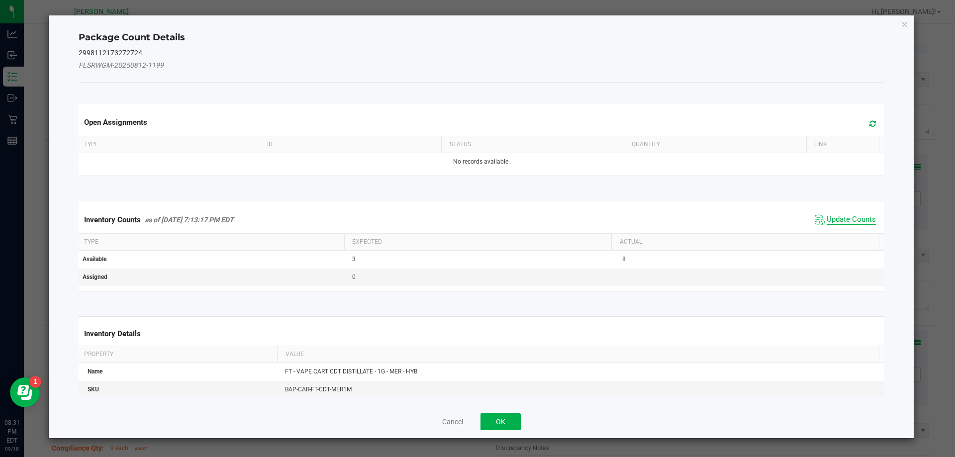
click at [827, 220] on span "Update Counts" at bounding box center [851, 220] width 49 height 10
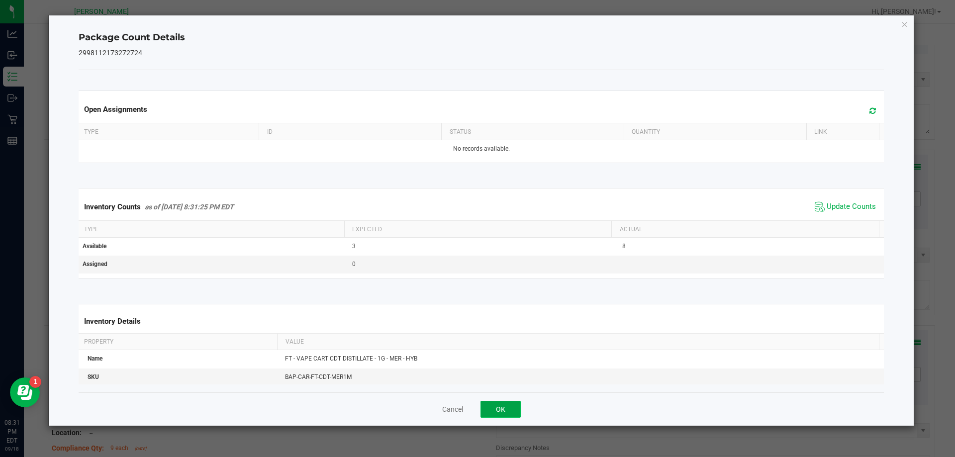
click at [511, 414] on button "OK" at bounding box center [501, 409] width 40 height 17
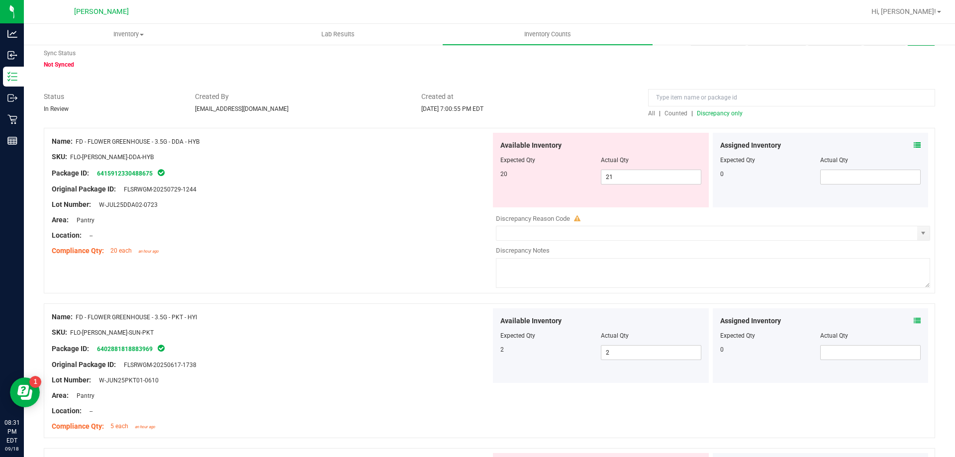
scroll to position [51, 0]
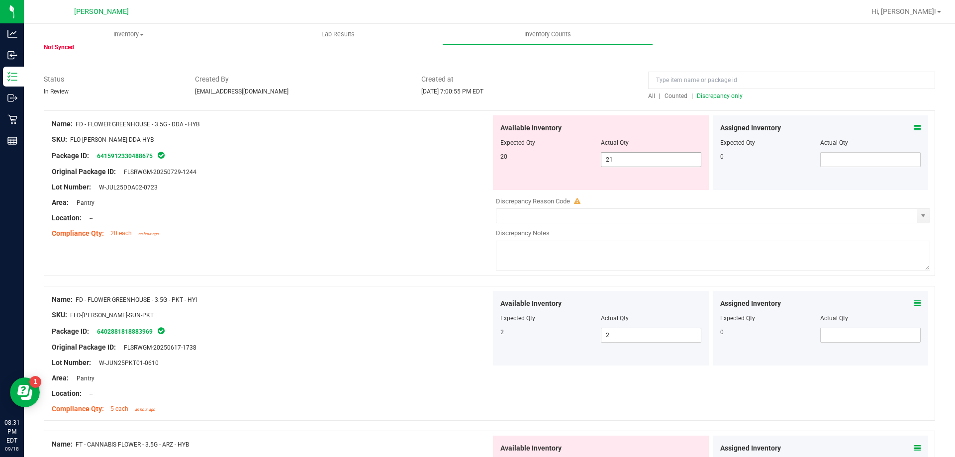
click at [633, 152] on span "21 21" at bounding box center [651, 159] width 100 height 15
click at [634, 158] on span "21 21" at bounding box center [651, 159] width 100 height 15
type input "20"
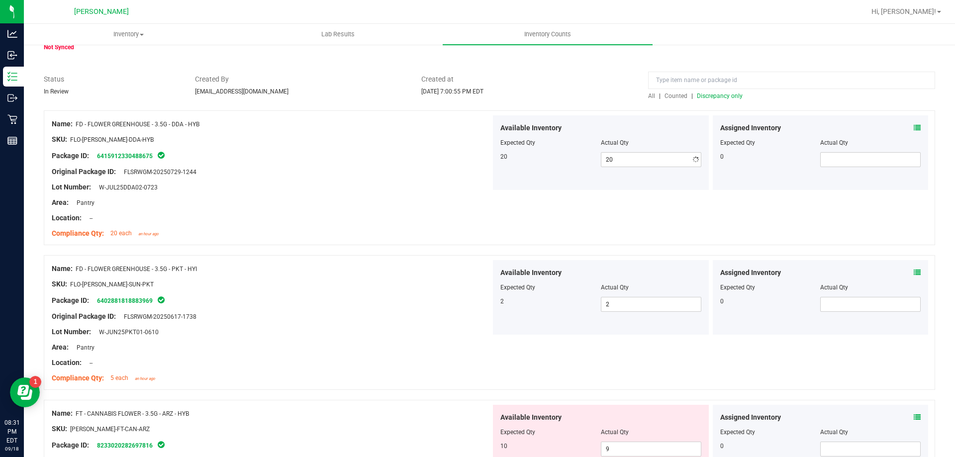
click at [328, 197] on div "Area: Pantry" at bounding box center [271, 202] width 439 height 10
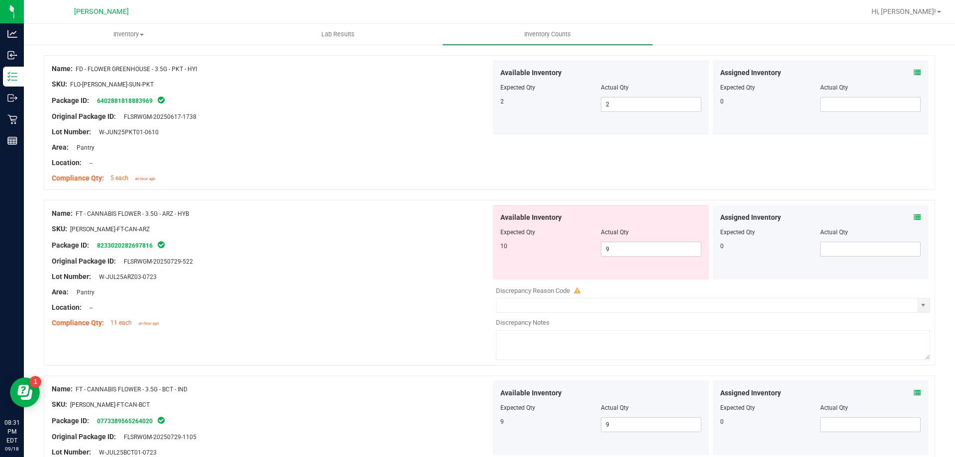
scroll to position [399, 0]
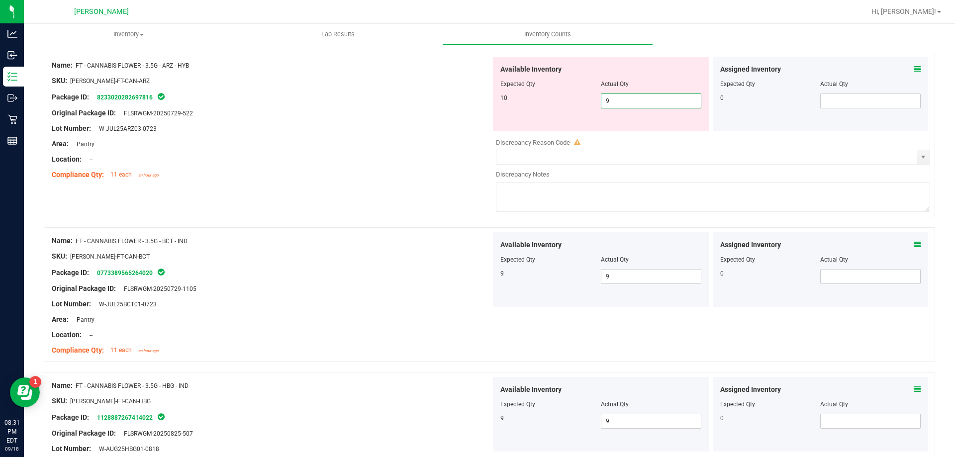
click at [624, 102] on span "9 9" at bounding box center [651, 101] width 100 height 15
click at [914, 64] on span at bounding box center [917, 69] width 7 height 10
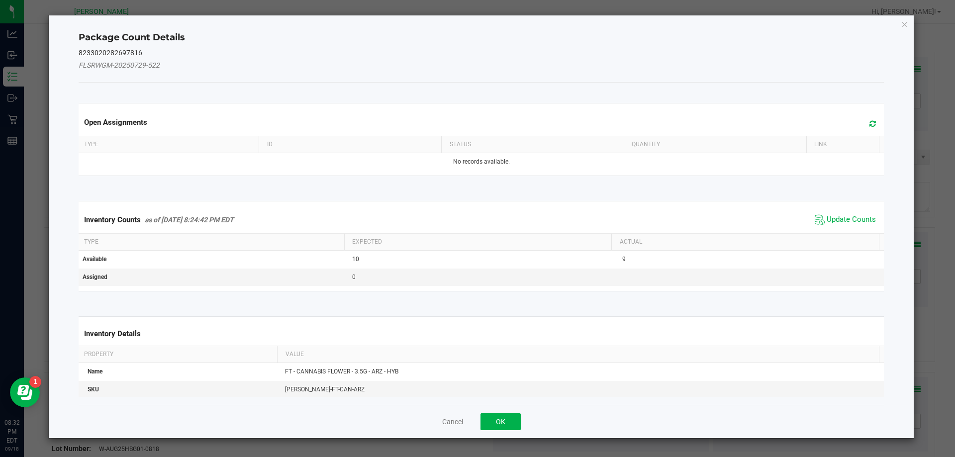
drag, startPoint x: 829, startPoint y: 212, endPoint x: 831, endPoint y: 225, distance: 13.1
click at [830, 217] on span "Update Counts" at bounding box center [845, 219] width 66 height 15
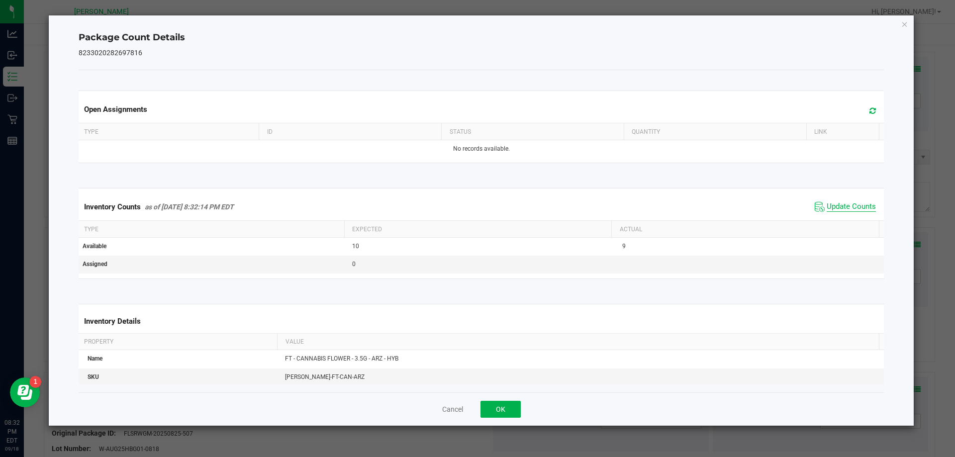
click at [834, 208] on span "Update Counts" at bounding box center [851, 207] width 49 height 10
click at [904, 23] on icon "Close" at bounding box center [904, 24] width 7 height 12
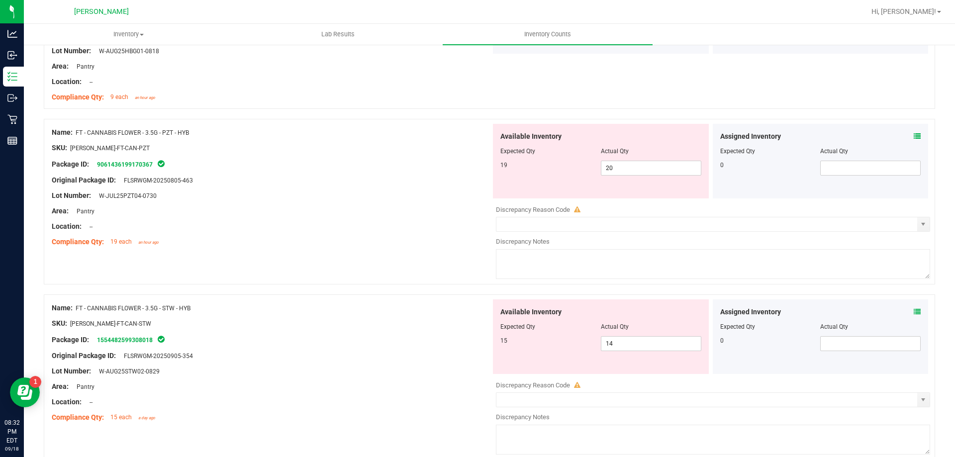
scroll to position [847, 0]
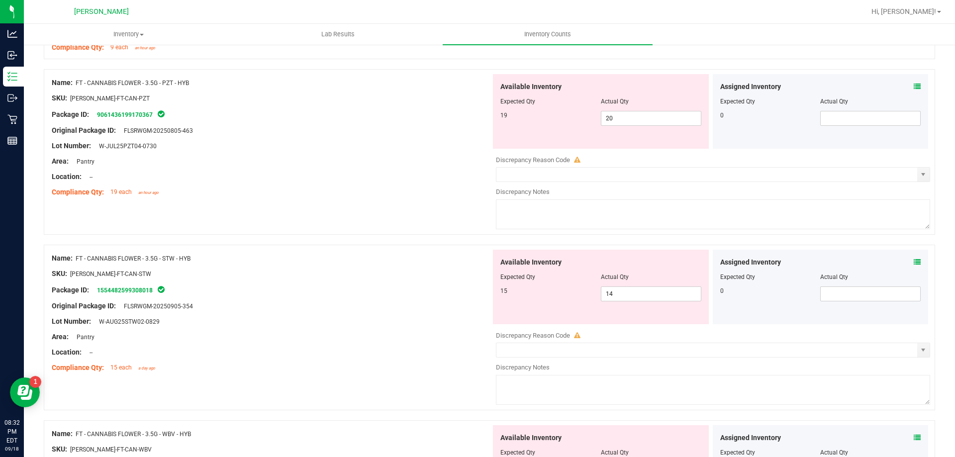
click at [905, 88] on div "Assigned Inventory" at bounding box center [820, 87] width 201 height 10
click at [914, 87] on icon at bounding box center [917, 86] width 7 height 7
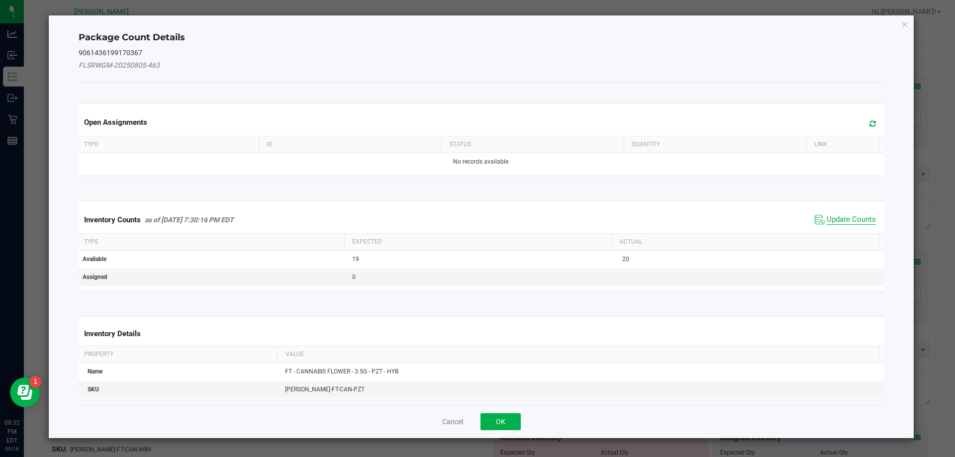
click at [853, 215] on span "Update Counts" at bounding box center [851, 220] width 49 height 10
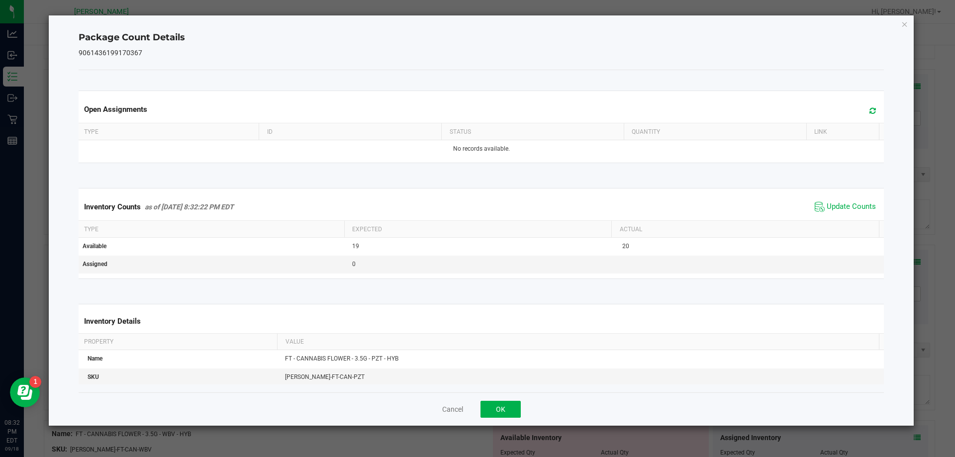
click at [900, 27] on div "Package Count Details 9061436199170367 Open Assignments Type ID Status Quantity…" at bounding box center [482, 220] width 866 height 410
click at [904, 26] on icon "Close" at bounding box center [904, 24] width 7 height 12
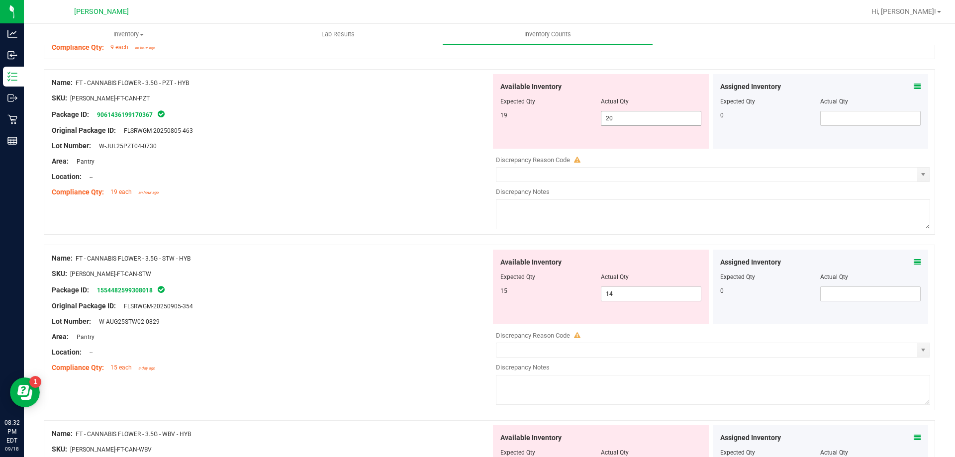
click at [655, 125] on input "20" at bounding box center [650, 118] width 99 height 14
type input "2"
type input "19"
click at [365, 136] on div at bounding box center [271, 138] width 439 height 5
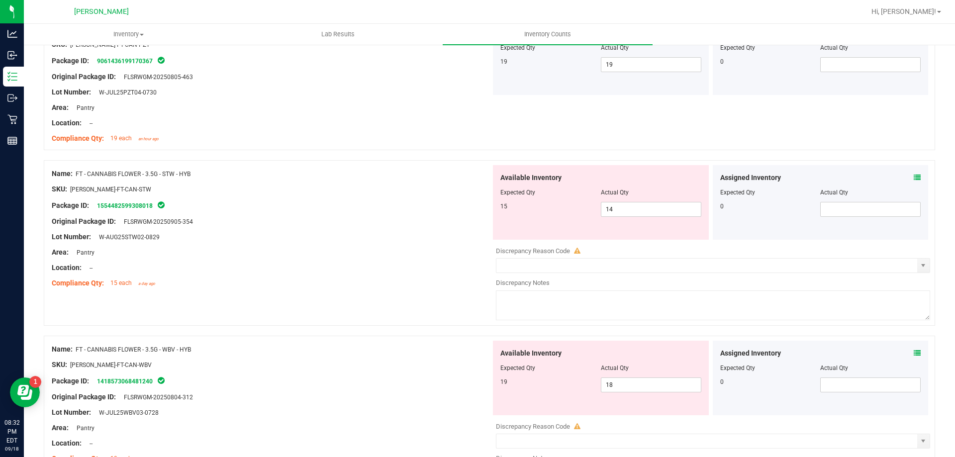
scroll to position [996, 0]
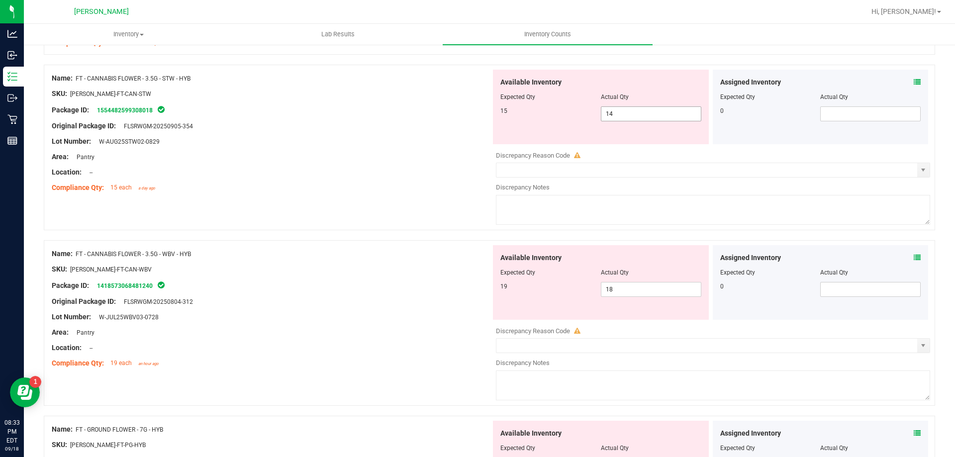
click at [617, 113] on span "14 14" at bounding box center [651, 113] width 100 height 15
type input "15"
click at [398, 173] on div "Location: --" at bounding box center [271, 172] width 439 height 10
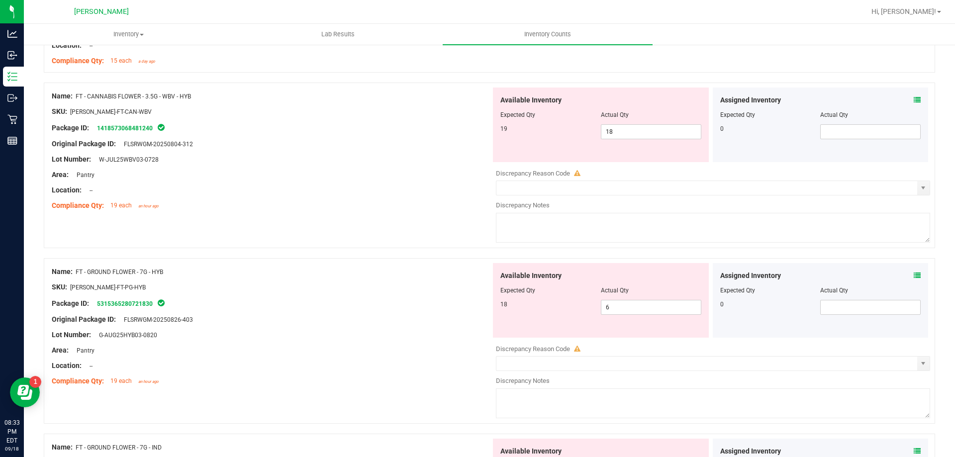
scroll to position [1096, 0]
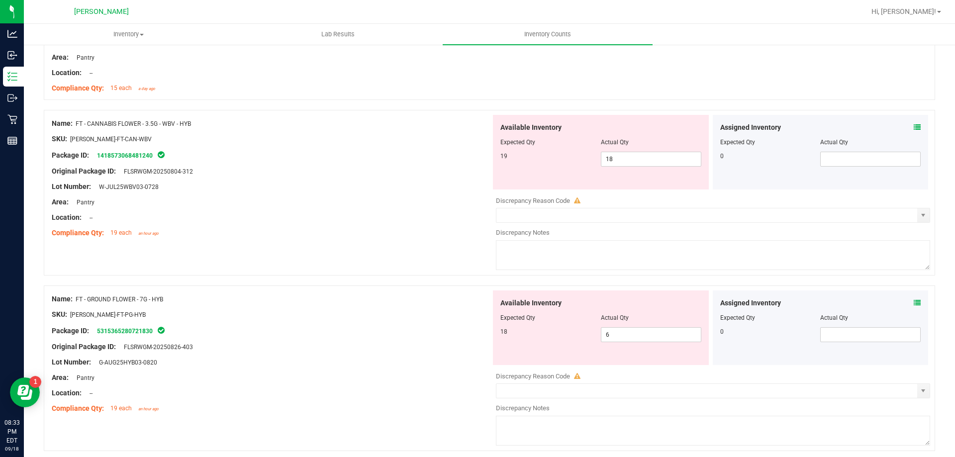
click at [914, 129] on icon at bounding box center [917, 127] width 7 height 7
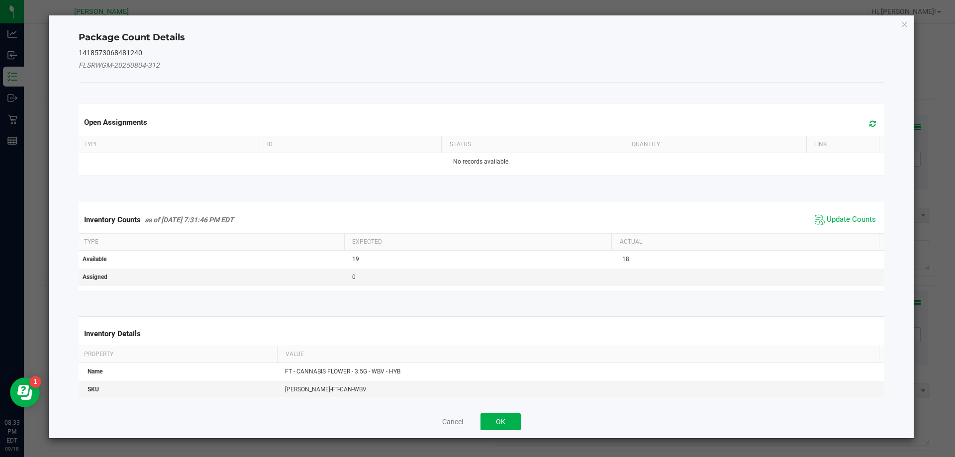
click at [845, 213] on span "Update Counts" at bounding box center [845, 219] width 66 height 15
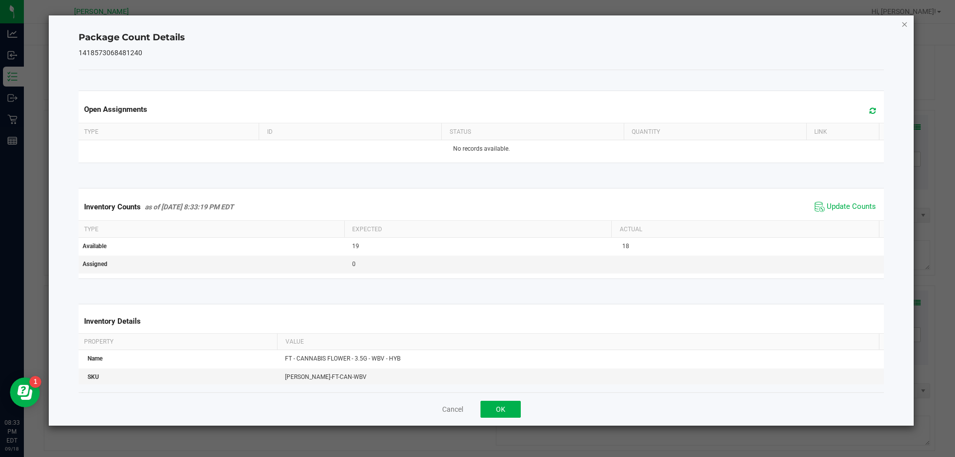
click at [903, 29] on icon "Close" at bounding box center [904, 24] width 7 height 12
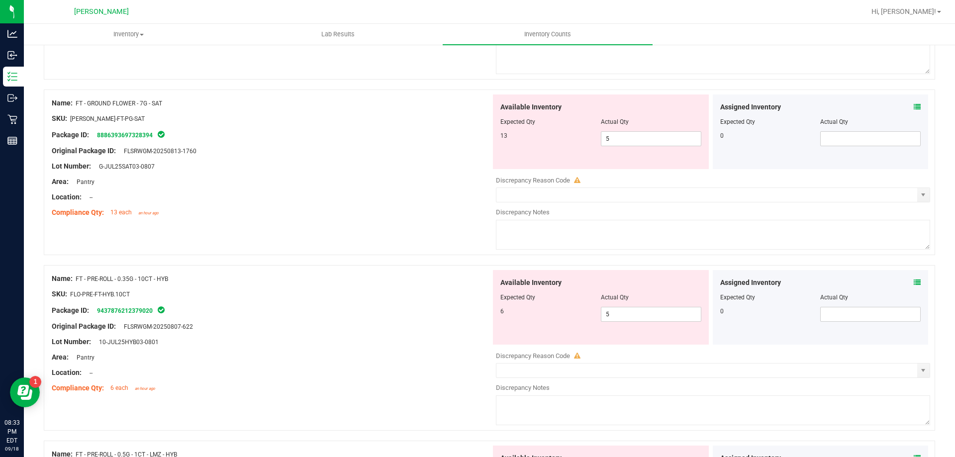
scroll to position [1693, 0]
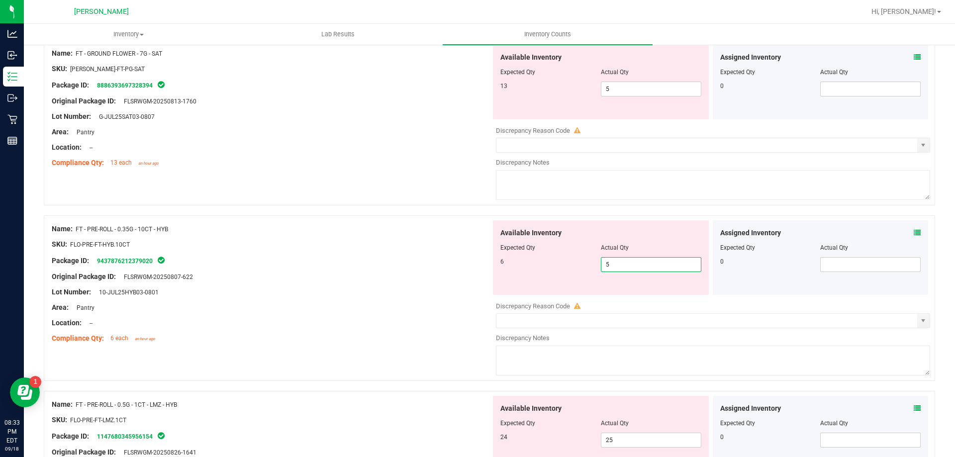
click at [655, 265] on span "5 5" at bounding box center [651, 264] width 100 height 15
type input "6"
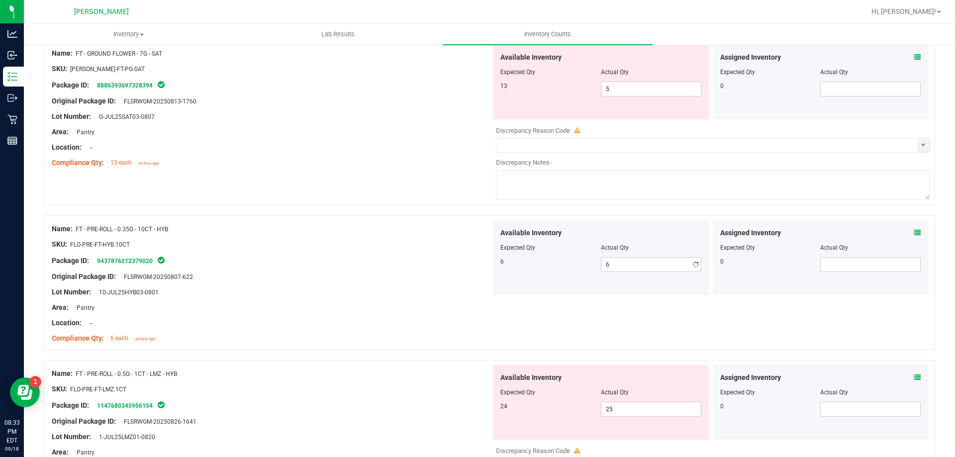
click at [331, 290] on div "Lot Number: 10-JUL25HYB03-0801" at bounding box center [271, 292] width 439 height 10
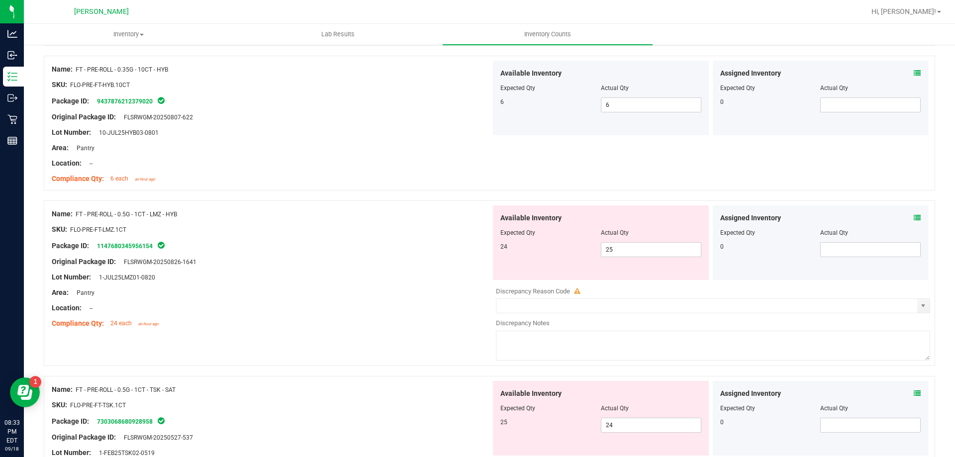
scroll to position [1742, 0]
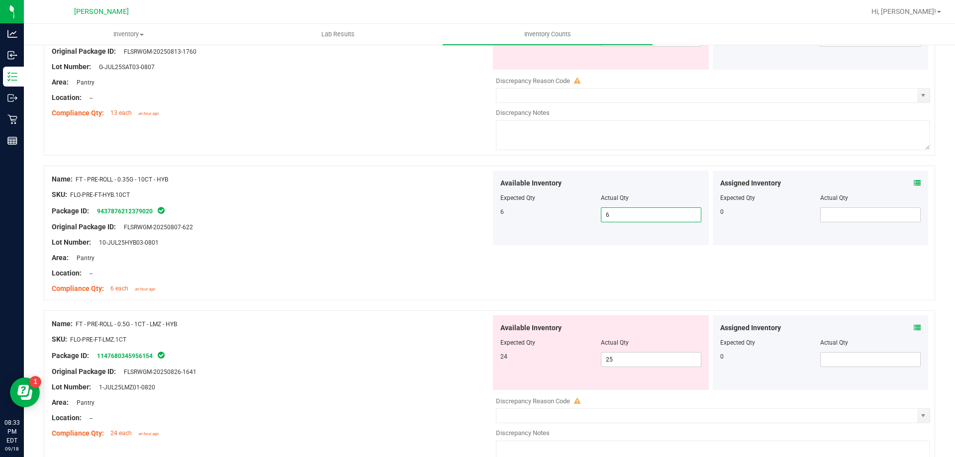
click at [621, 212] on span "6 6" at bounding box center [651, 214] width 100 height 15
type input "5"
type input "6"
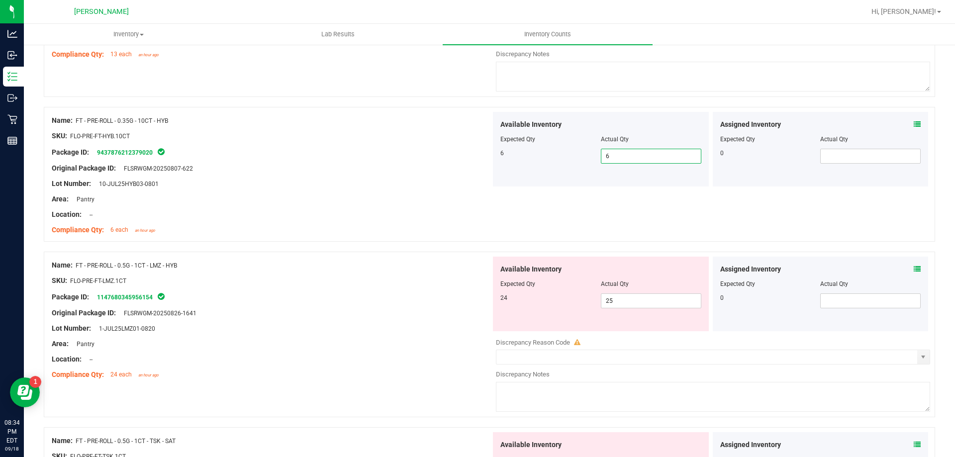
scroll to position [1892, 0]
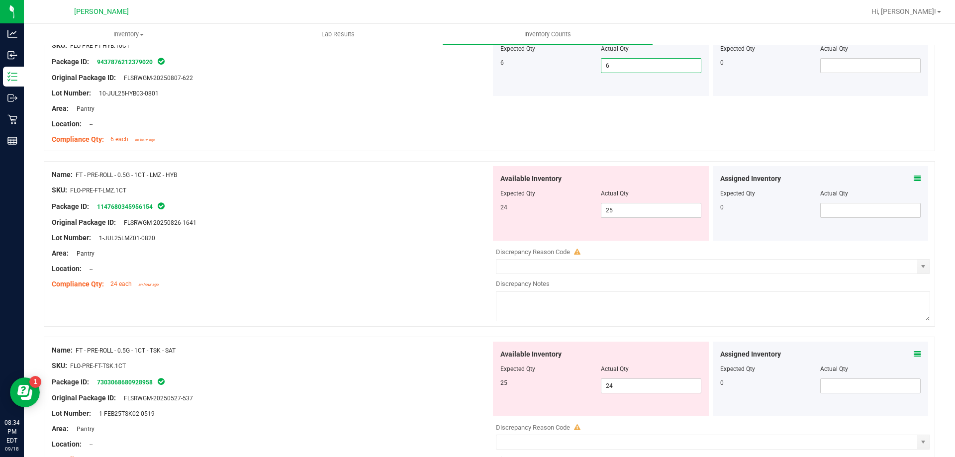
click at [431, 196] on div at bounding box center [271, 197] width 439 height 5
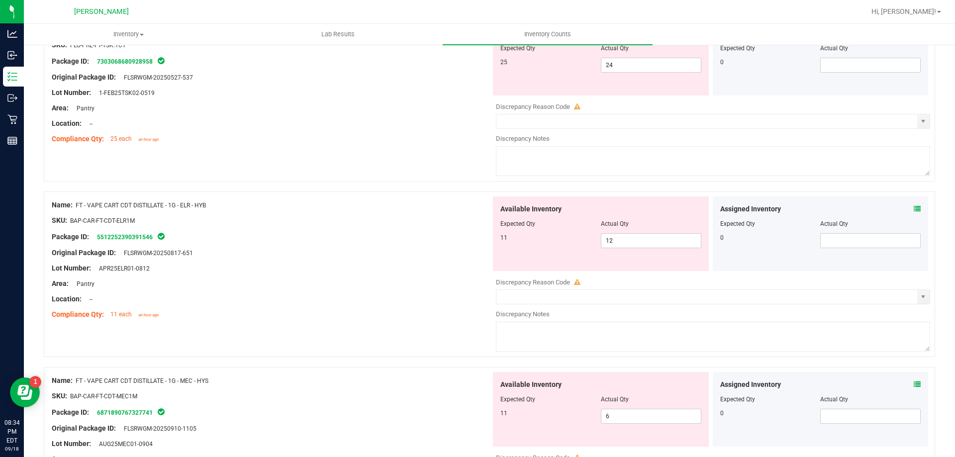
scroll to position [2290, 0]
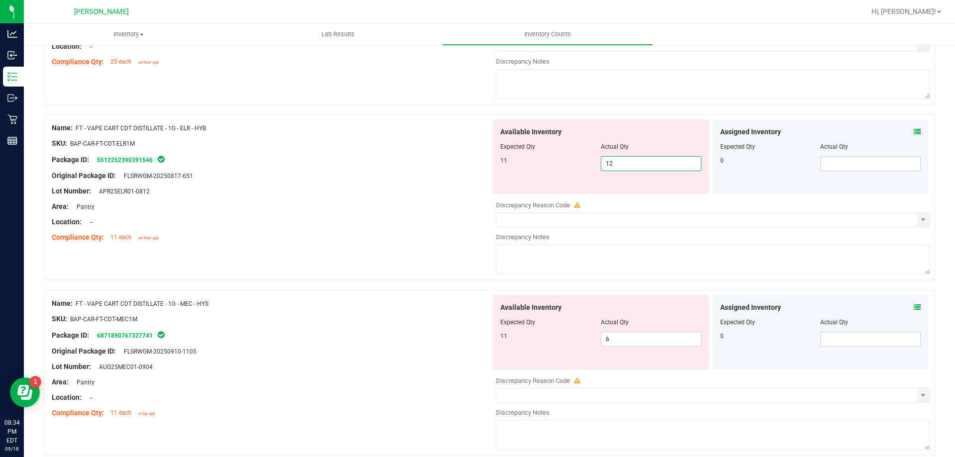
click at [629, 165] on span "12 12" at bounding box center [651, 163] width 100 height 15
type input "11"
click at [310, 220] on div "Location: --" at bounding box center [271, 222] width 439 height 10
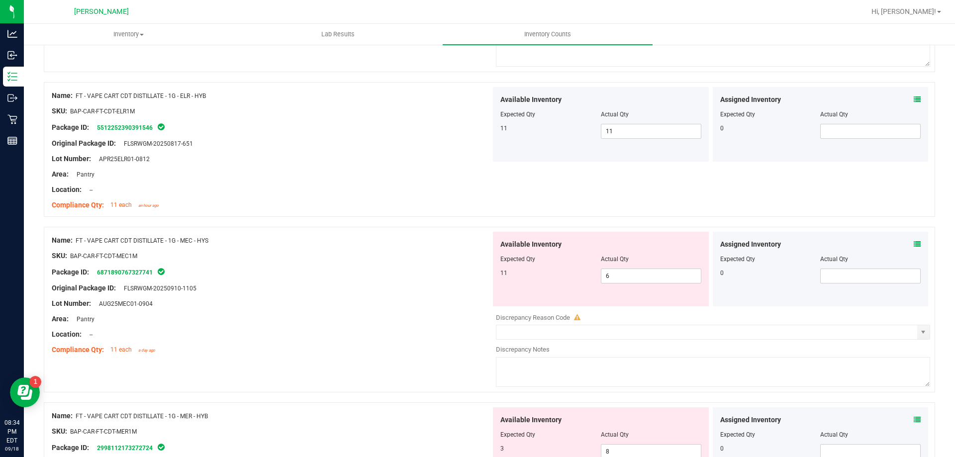
scroll to position [2389, 0]
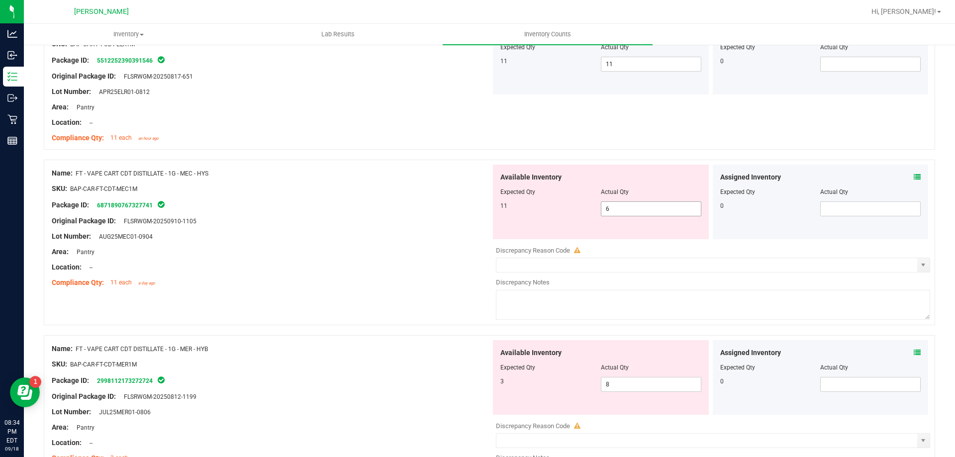
click at [628, 203] on span "6 6" at bounding box center [651, 208] width 100 height 15
click at [325, 216] on div "Original Package ID: FLSRWGM-20250910-1105" at bounding box center [271, 221] width 439 height 10
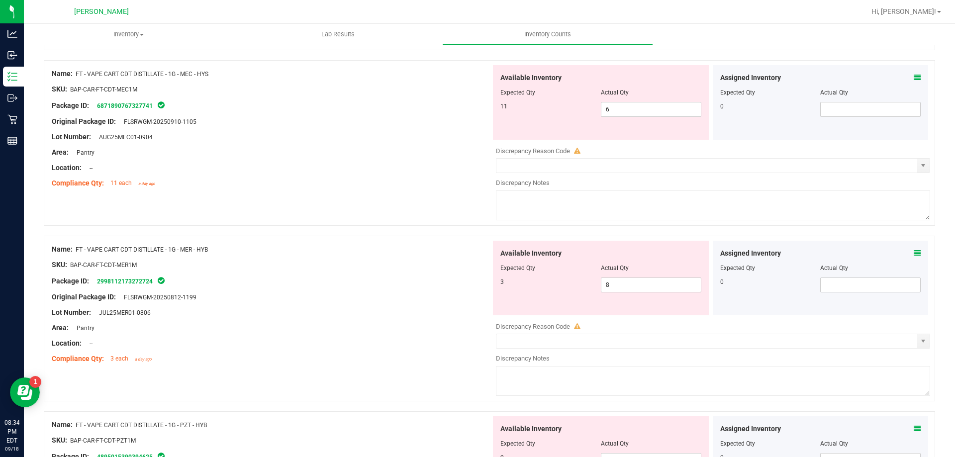
scroll to position [2538, 0]
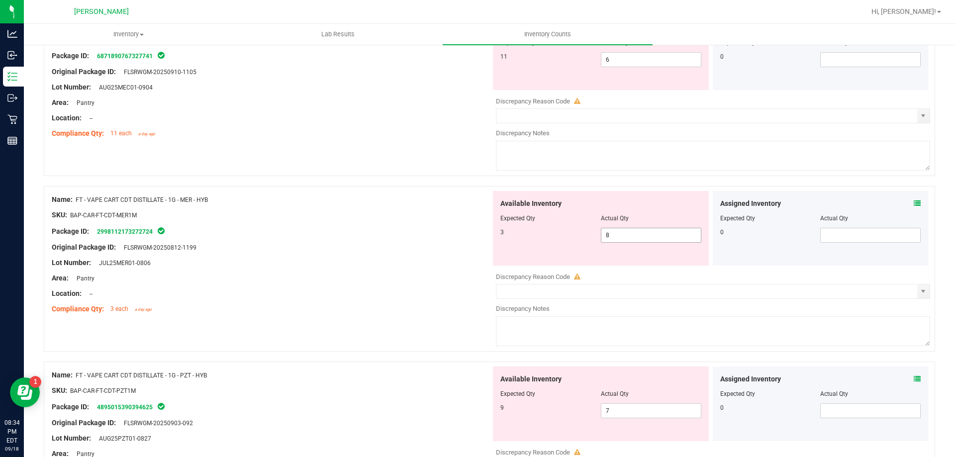
click at [633, 230] on span "8 8" at bounding box center [651, 235] width 100 height 15
click at [622, 64] on span "6 6" at bounding box center [651, 59] width 100 height 15
type input "11"
click at [633, 228] on div "Available Inventory Expected Qty Actual Qty 3 8 8" at bounding box center [601, 228] width 216 height 75
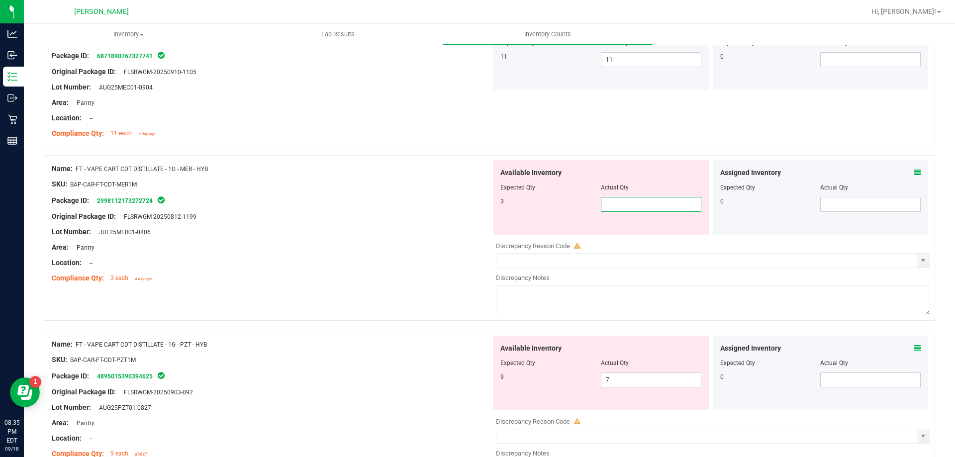
type input "3"
click at [376, 163] on div "Name: FT - VAPE CART CDT DISTILLATE - 1G - MER - HYB SKU: BAP-CAR-FT-CDT-MER1M …" at bounding box center [271, 223] width 439 height 127
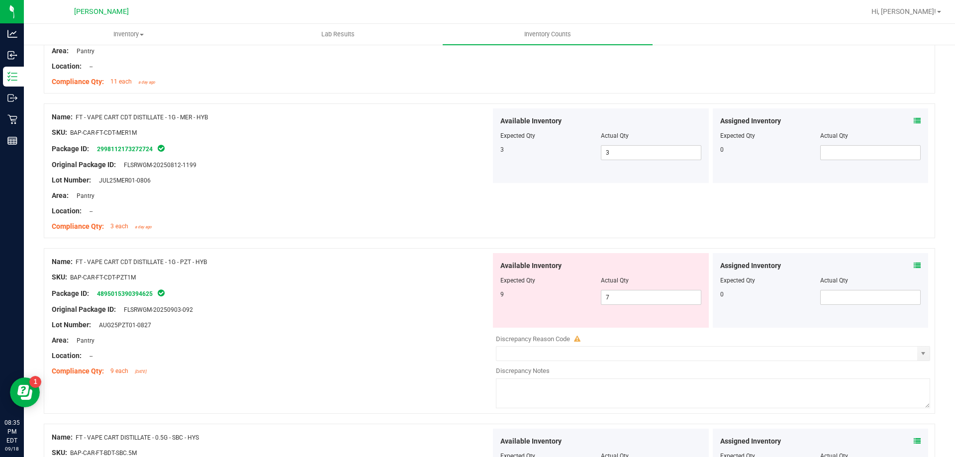
scroll to position [2688, 0]
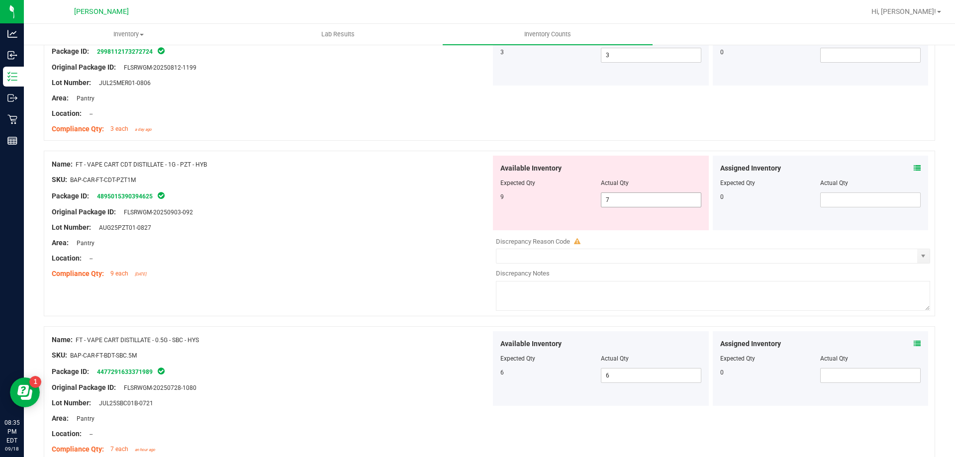
click at [609, 196] on span "7 7" at bounding box center [651, 200] width 100 height 15
type input "9"
click at [351, 196] on div "Package ID: 4895015390394625" at bounding box center [271, 196] width 439 height 12
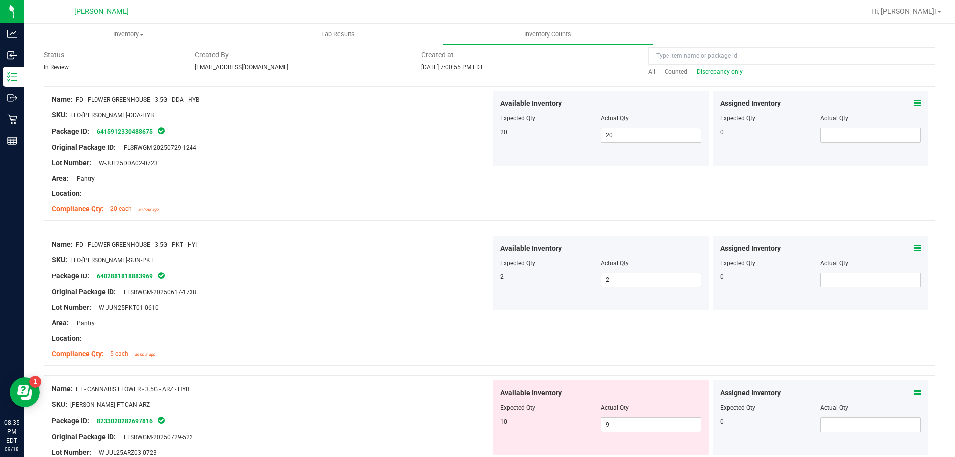
scroll to position [0, 0]
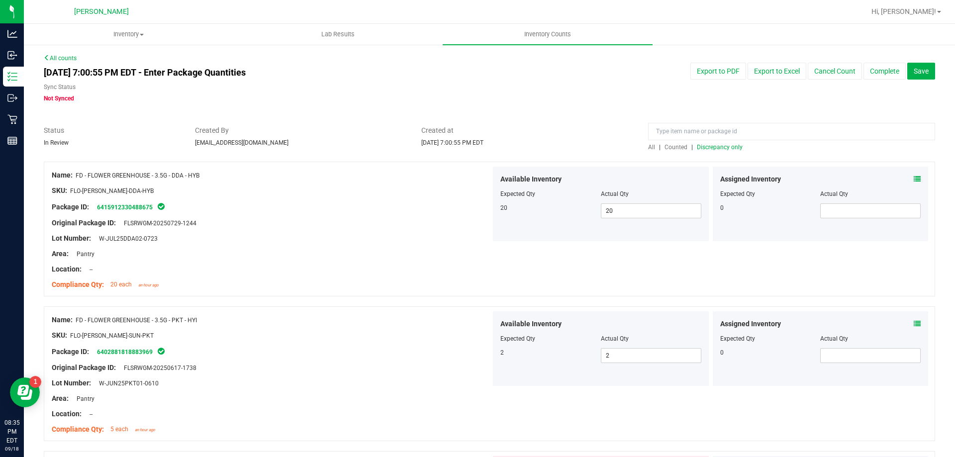
click at [703, 149] on span "Discrepancy only" at bounding box center [720, 147] width 46 height 7
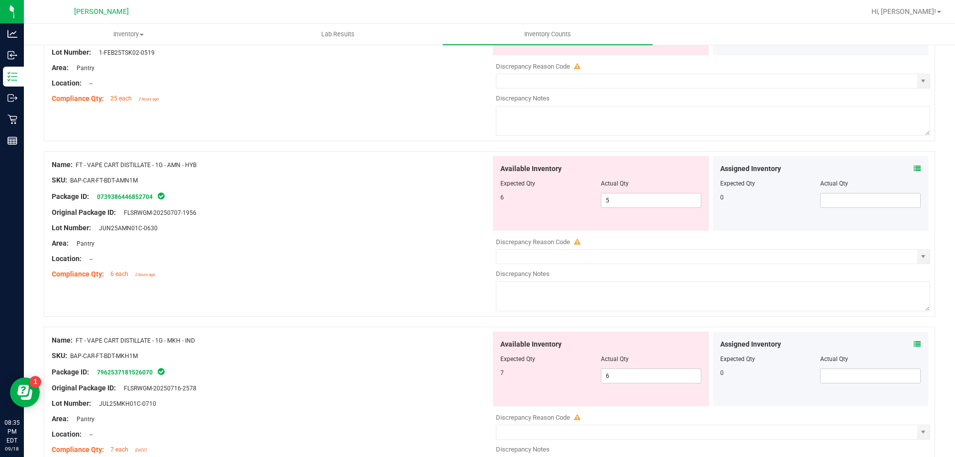
scroll to position [1293, 0]
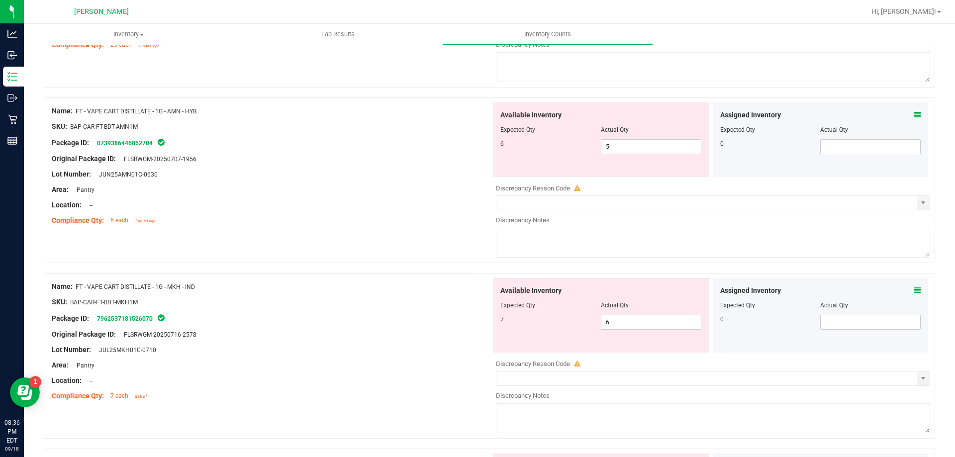
click at [405, 186] on div "Area: Pantry" at bounding box center [271, 190] width 439 height 10
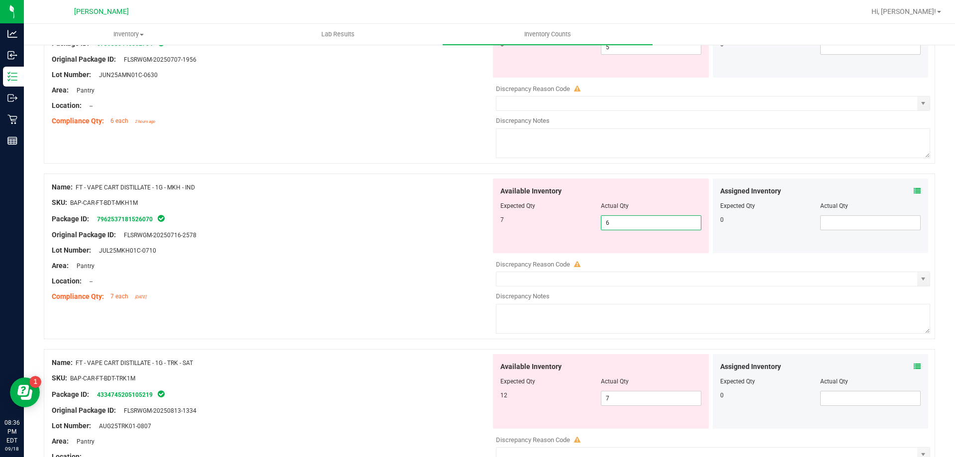
click at [660, 225] on span "6 6" at bounding box center [651, 222] width 100 height 15
click at [914, 193] on icon at bounding box center [917, 191] width 7 height 7
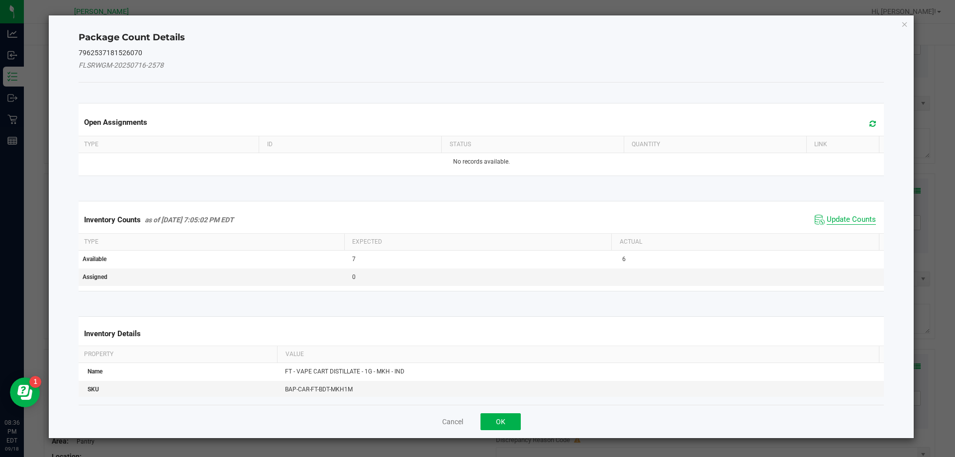
click at [830, 216] on span "Update Counts" at bounding box center [851, 220] width 49 height 10
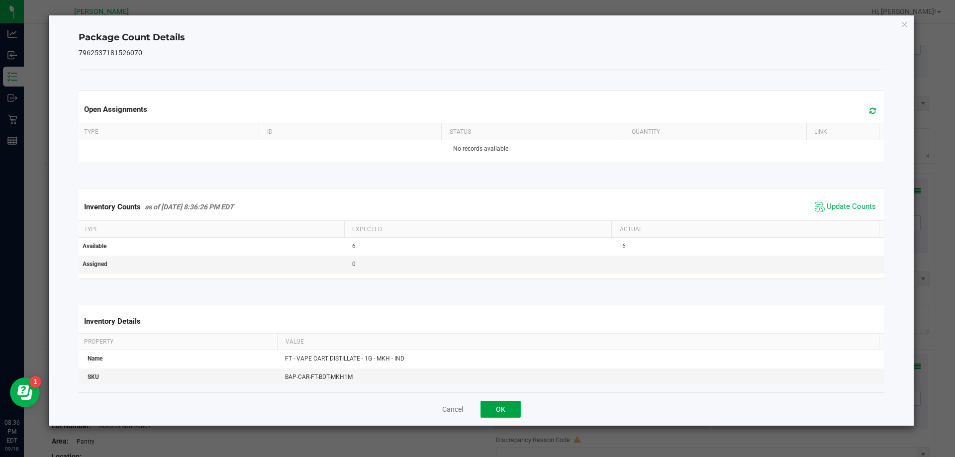
click at [513, 413] on button "OK" at bounding box center [501, 409] width 40 height 17
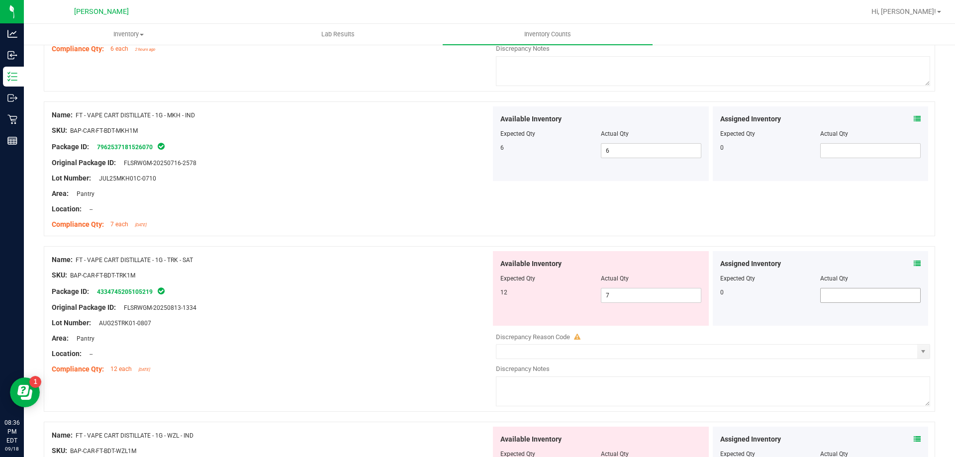
scroll to position [1542, 0]
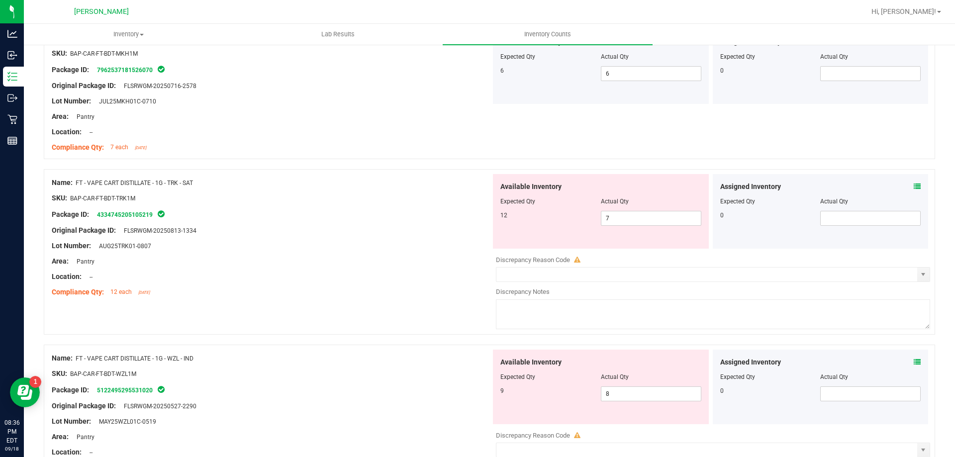
click at [914, 188] on icon at bounding box center [917, 186] width 7 height 7
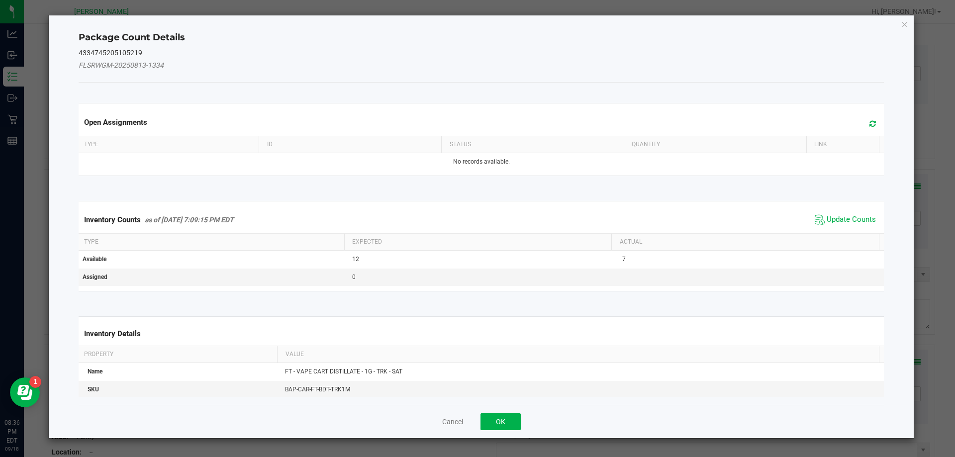
click at [837, 212] on span "Update Counts" at bounding box center [845, 219] width 66 height 15
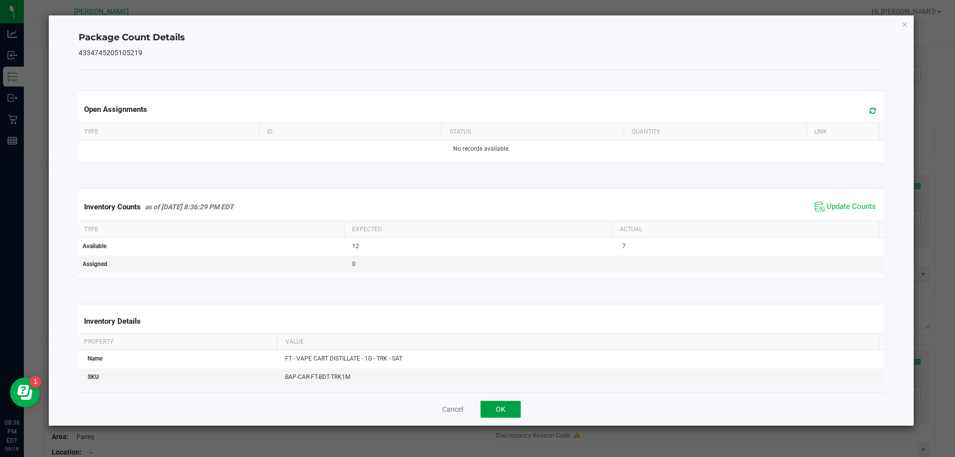
click at [505, 405] on button "OK" at bounding box center [501, 409] width 40 height 17
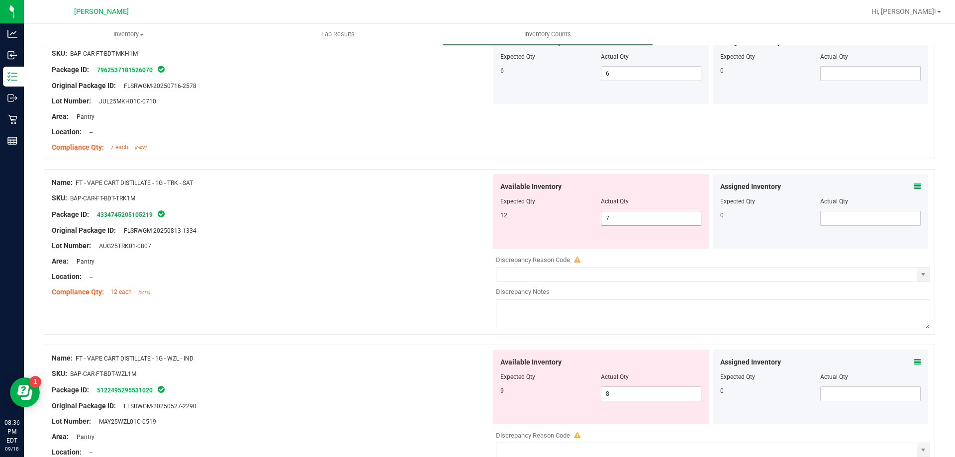
click at [676, 217] on span "7 7" at bounding box center [651, 218] width 100 height 15
type input "12"
click at [495, 219] on div "Available Inventory Expected Qty Actual Qty 12 12 12" at bounding box center [601, 211] width 216 height 75
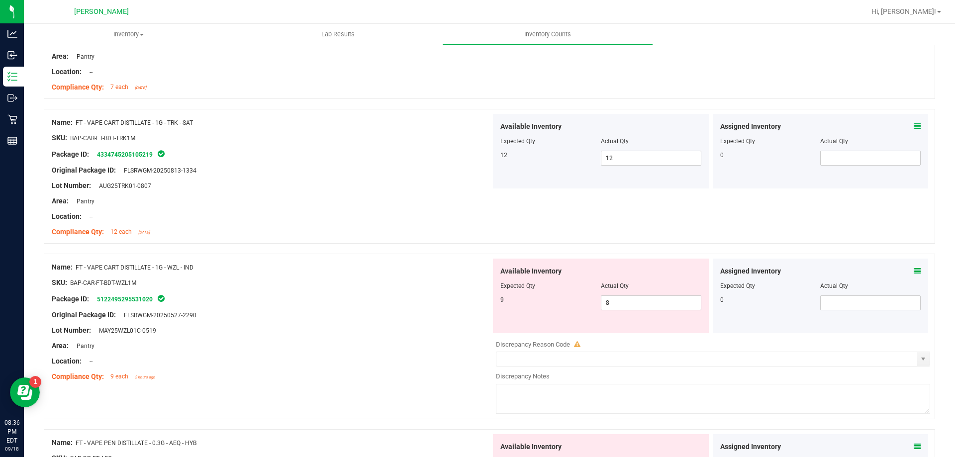
scroll to position [1691, 0]
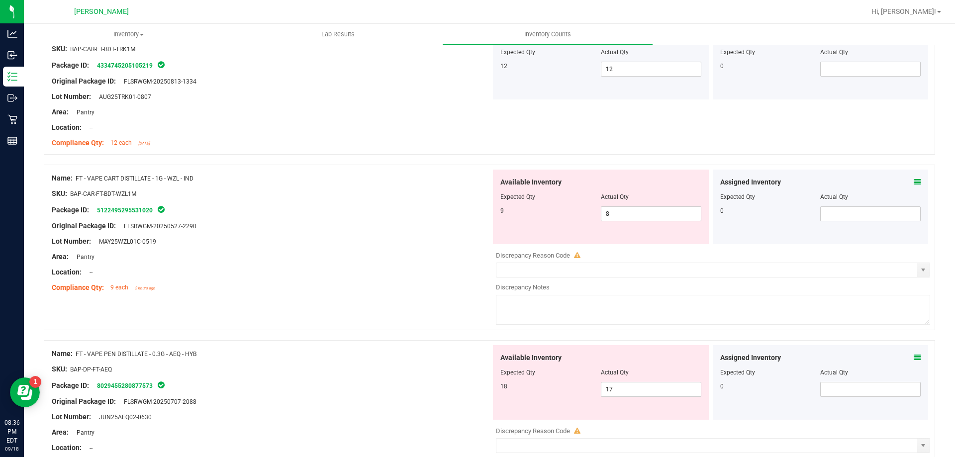
click at [916, 183] on div "Assigned Inventory Expected Qty Actual Qty 0" at bounding box center [821, 207] width 216 height 75
click at [906, 178] on div "Assigned Inventory" at bounding box center [820, 182] width 201 height 10
click at [914, 179] on icon at bounding box center [917, 182] width 7 height 7
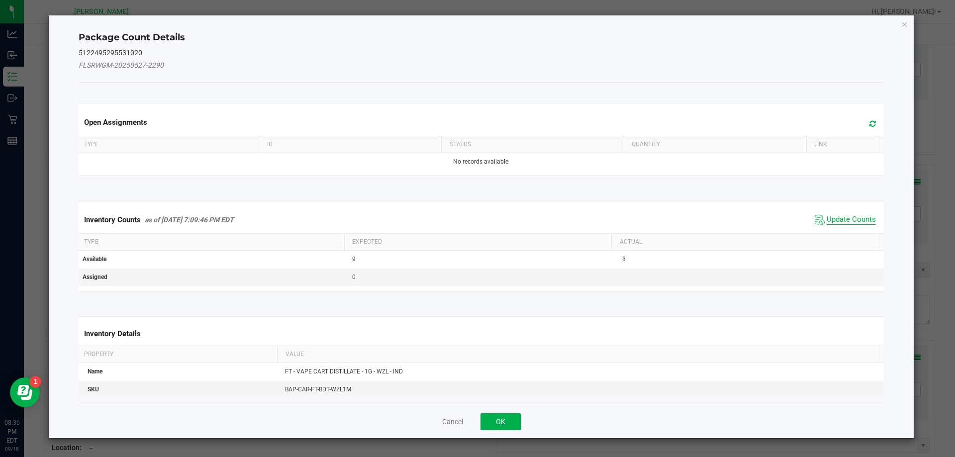
click at [833, 215] on span "Update Counts" at bounding box center [851, 220] width 49 height 10
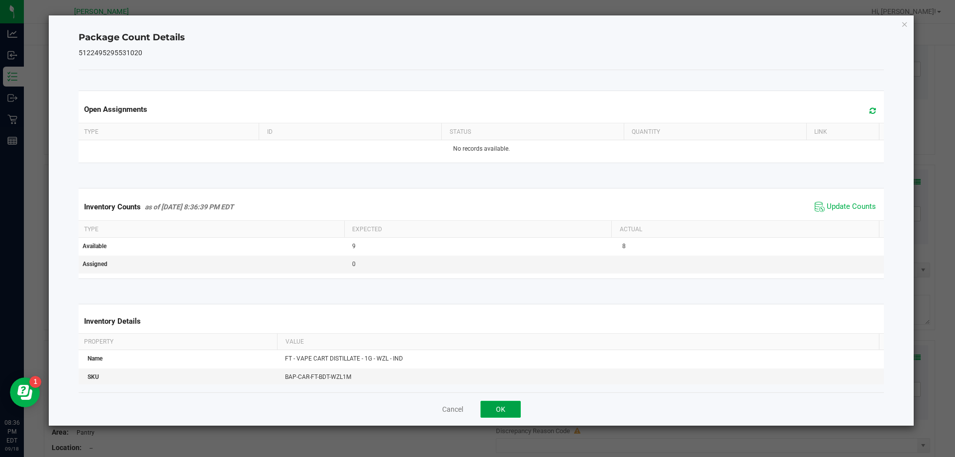
click at [496, 402] on button "OK" at bounding box center [501, 409] width 40 height 17
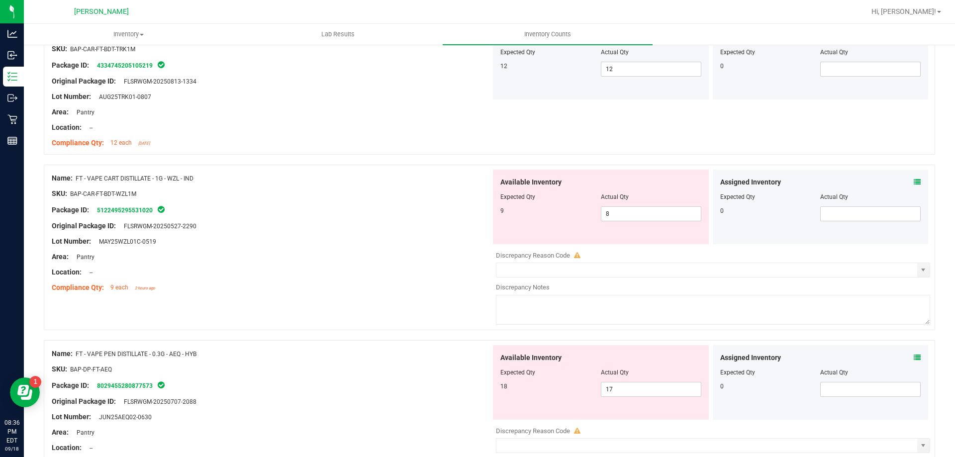
scroll to position [1840, 0]
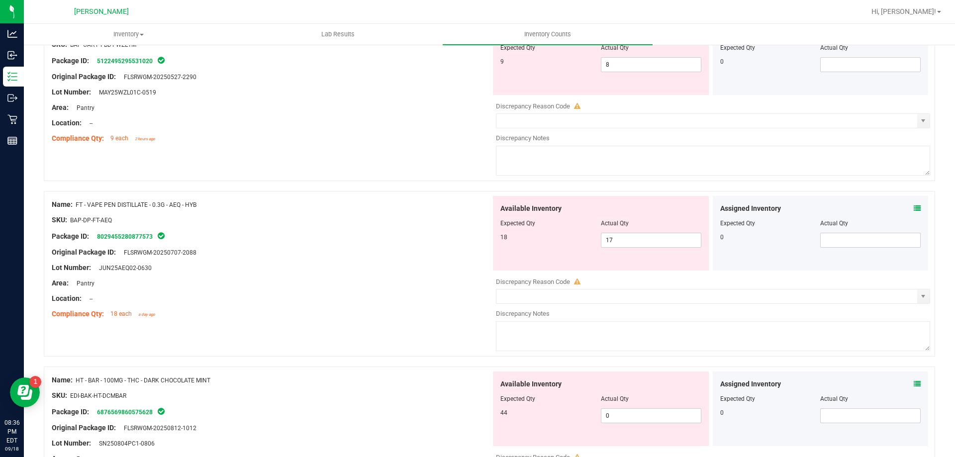
click at [917, 204] on div "Assigned Inventory Expected Qty Actual Qty 0" at bounding box center [821, 233] width 216 height 75
click at [913, 205] on div "Assigned Inventory Expected Qty Actual Qty 0" at bounding box center [821, 233] width 216 height 75
click at [914, 205] on icon at bounding box center [917, 208] width 7 height 7
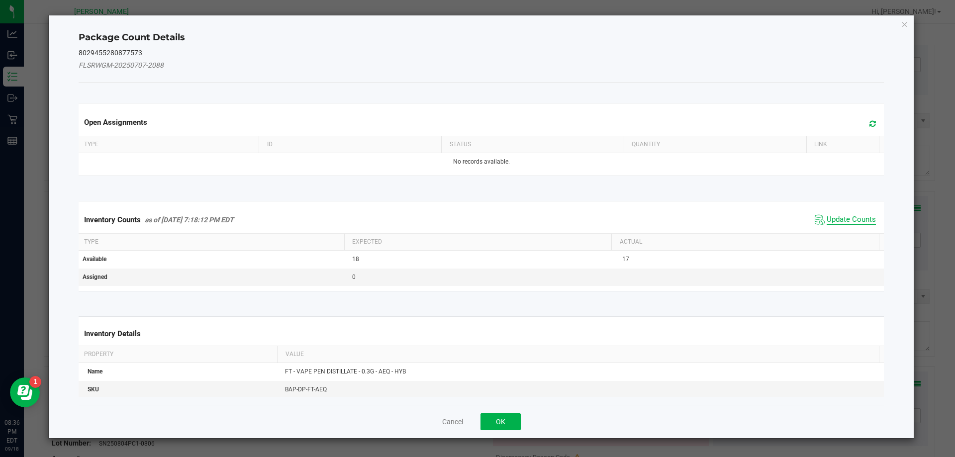
click at [848, 219] on span "Update Counts" at bounding box center [851, 220] width 49 height 10
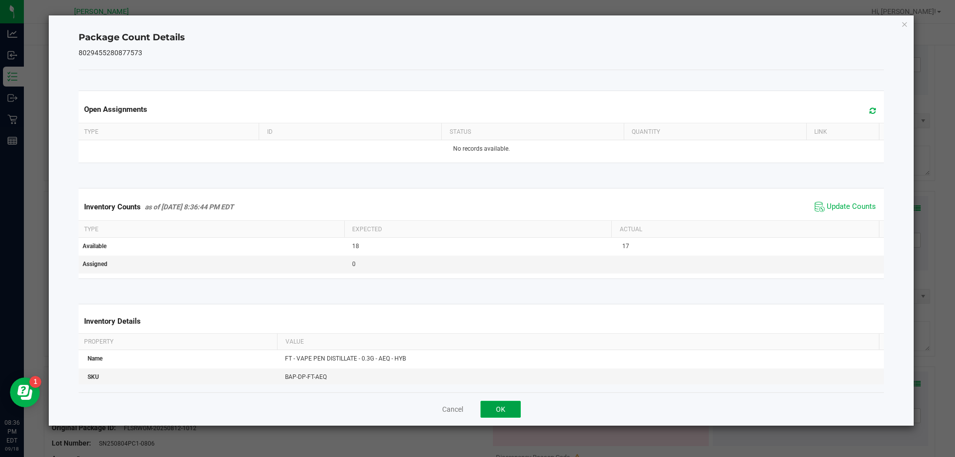
click at [502, 412] on button "OK" at bounding box center [501, 409] width 40 height 17
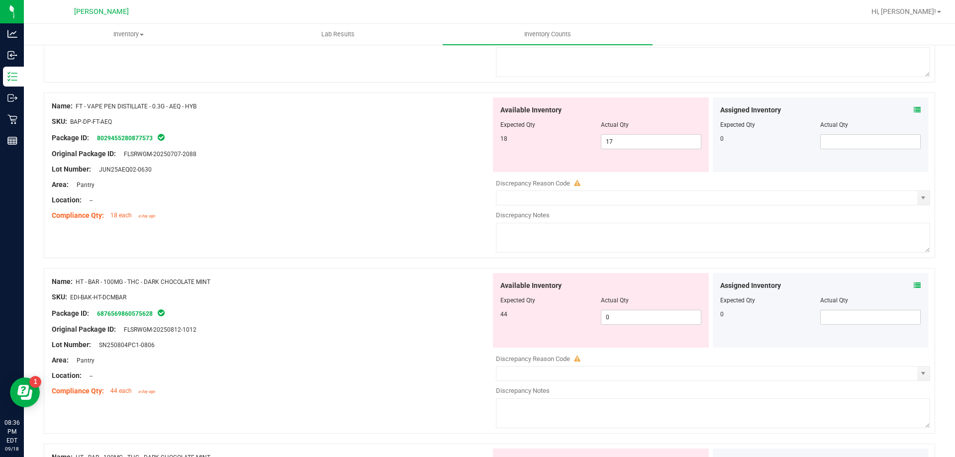
scroll to position [1940, 0]
click at [914, 285] on icon at bounding box center [917, 284] width 7 height 7
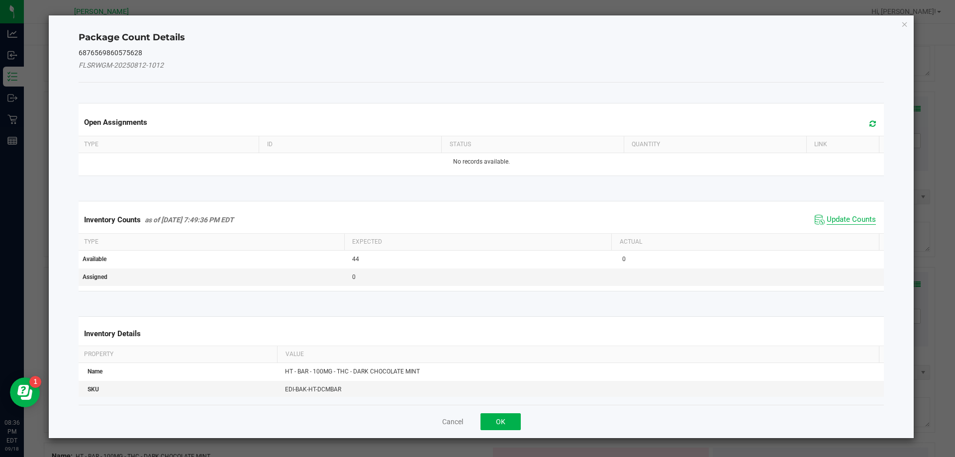
click at [845, 221] on span "Update Counts" at bounding box center [851, 220] width 49 height 10
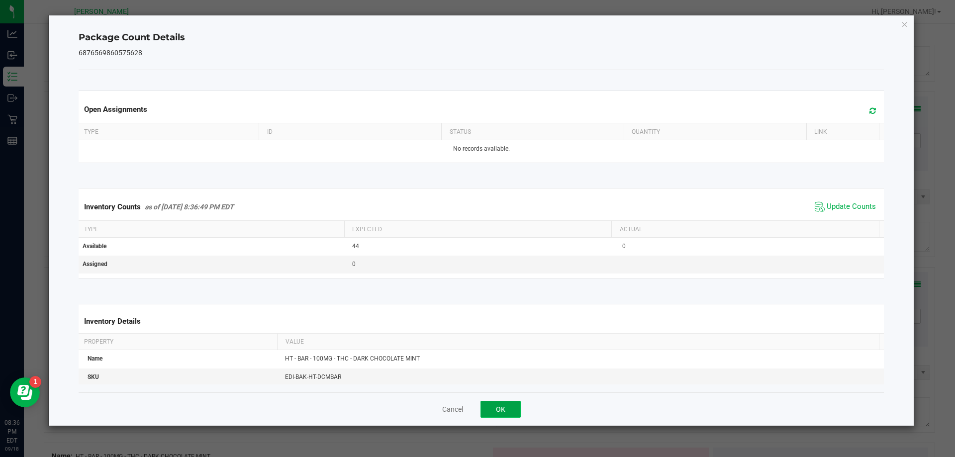
click at [509, 416] on button "OK" at bounding box center [501, 409] width 40 height 17
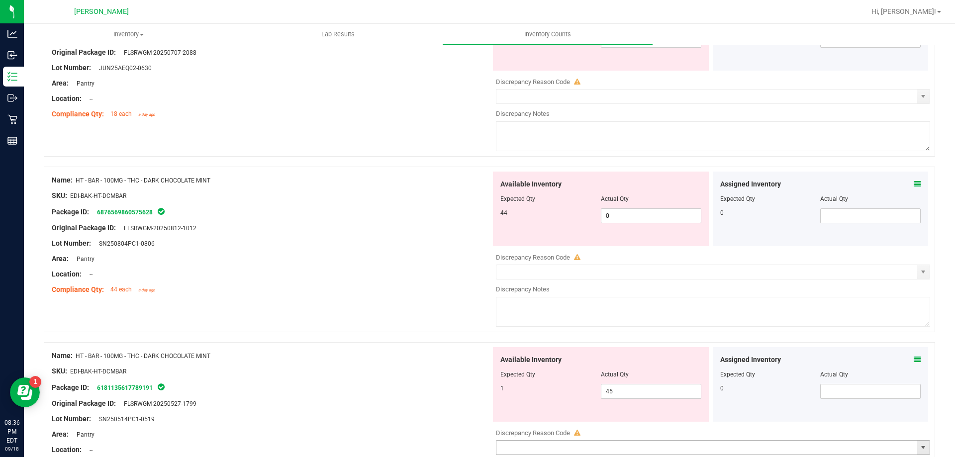
scroll to position [2039, 0]
click at [618, 220] on span "0 0" at bounding box center [651, 216] width 100 height 15
type input "44"
click at [654, 382] on div "Available Inventory Expected Qty Actual Qty 1 45 45" at bounding box center [601, 385] width 216 height 75
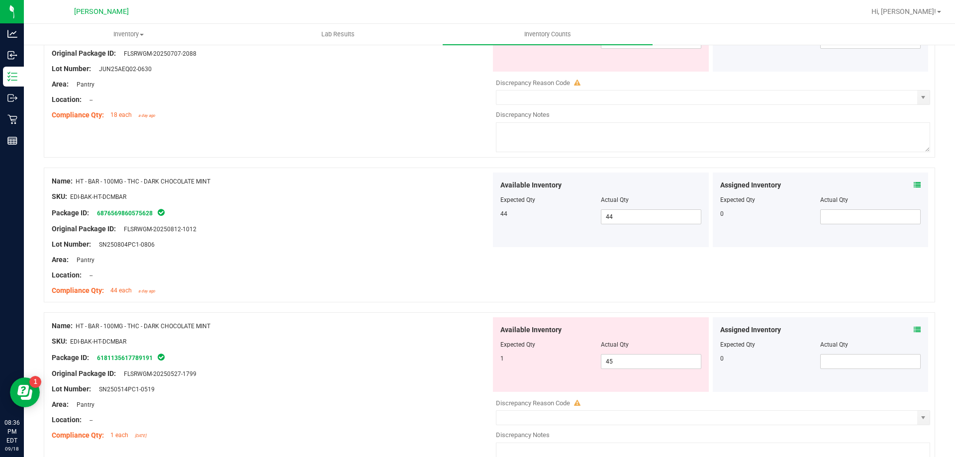
click at [653, 384] on div "Available Inventory Expected Qty Actual Qty 1 45 45" at bounding box center [601, 354] width 216 height 75
click at [645, 360] on span "45 45" at bounding box center [651, 361] width 100 height 15
type input "4"
type input "1"
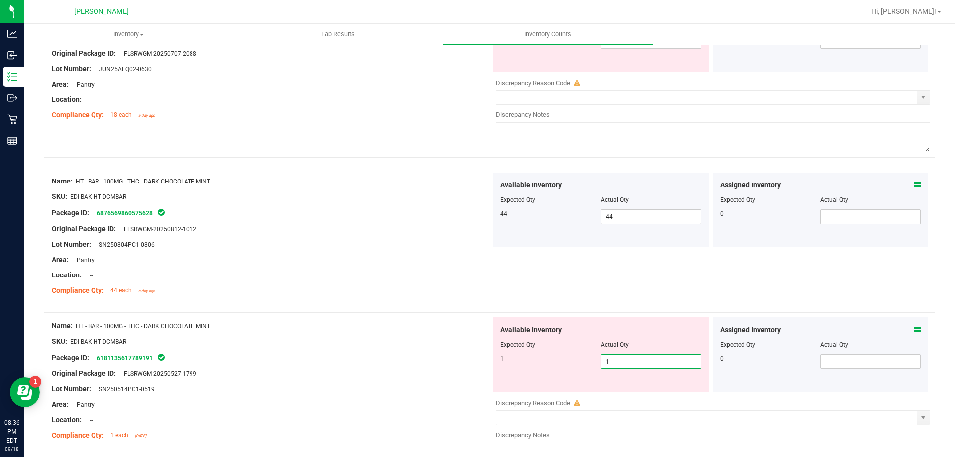
click at [430, 298] on div "Name: HT - BAR - 100MG - THC - DARK CHOCOLATE MINT SKU: EDI-BAK-HT-DCMBAR Packa…" at bounding box center [271, 236] width 439 height 127
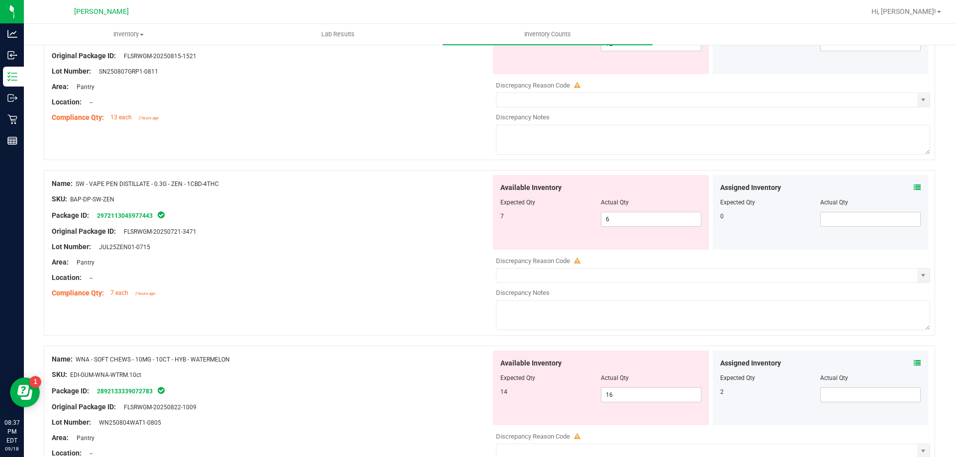
scroll to position [2686, 0]
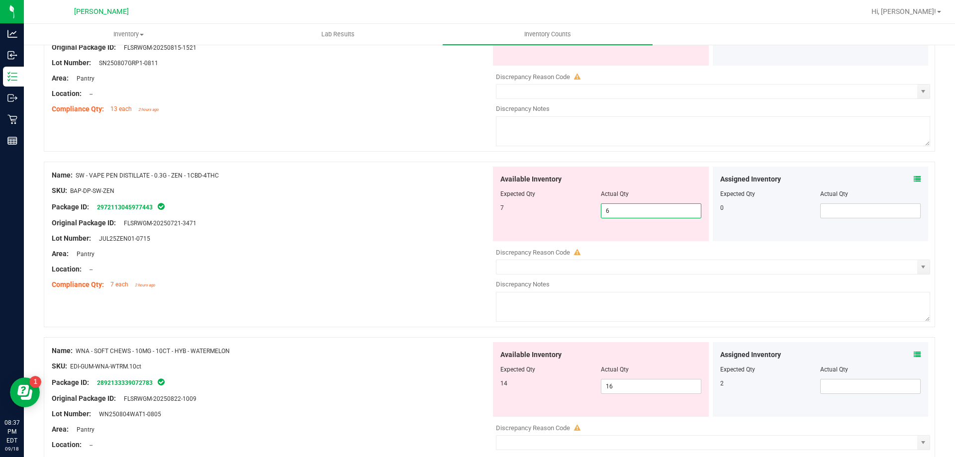
click at [618, 213] on span "6 6" at bounding box center [651, 210] width 100 height 15
click at [914, 176] on div "Assigned Inventory Expected Qty Actual Qty 0" at bounding box center [821, 204] width 216 height 75
click at [914, 176] on icon at bounding box center [917, 179] width 7 height 7
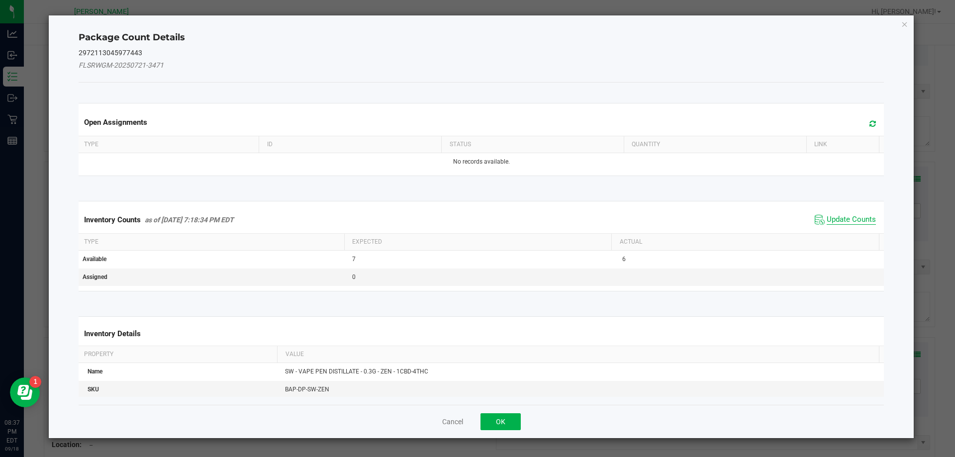
click at [834, 221] on span "Update Counts" at bounding box center [851, 220] width 49 height 10
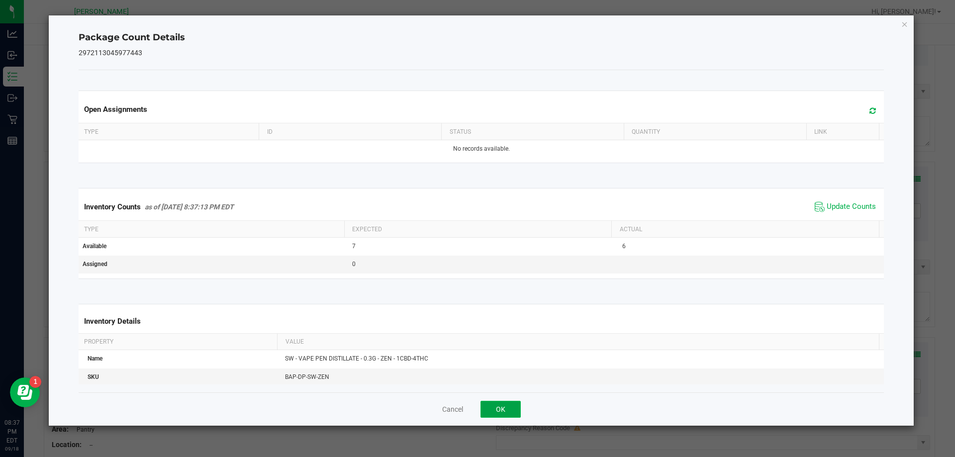
click at [486, 413] on button "OK" at bounding box center [501, 409] width 40 height 17
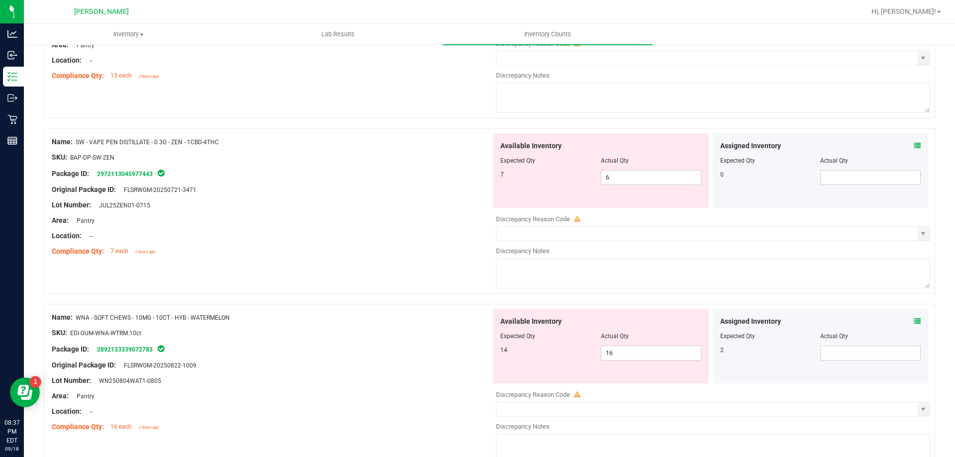
scroll to position [2835, 0]
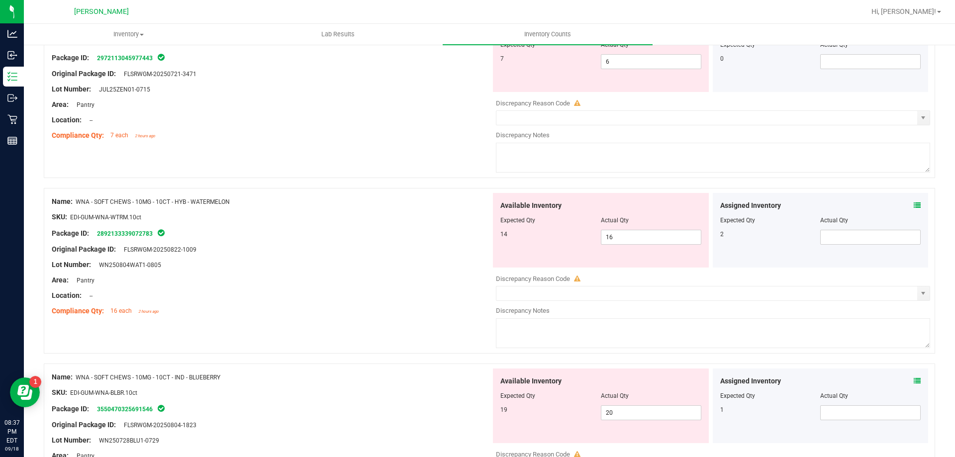
click at [914, 206] on icon at bounding box center [917, 205] width 7 height 7
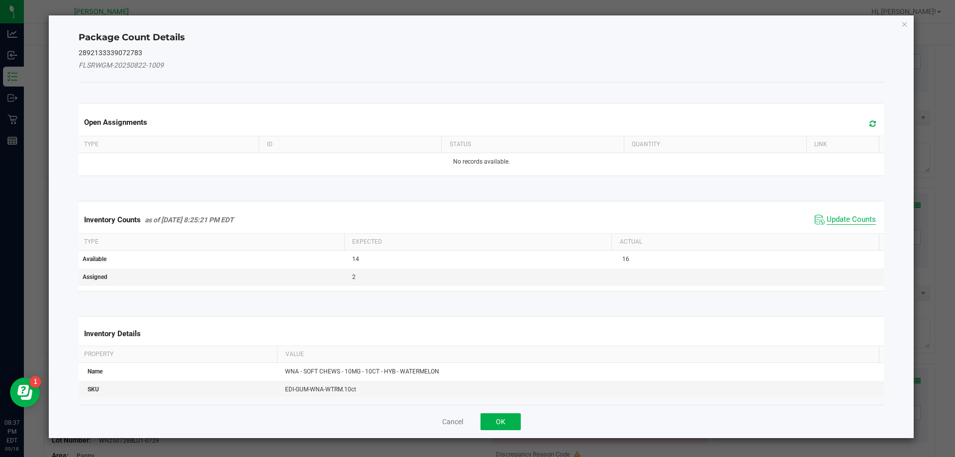
click at [844, 221] on span "Update Counts" at bounding box center [851, 220] width 49 height 10
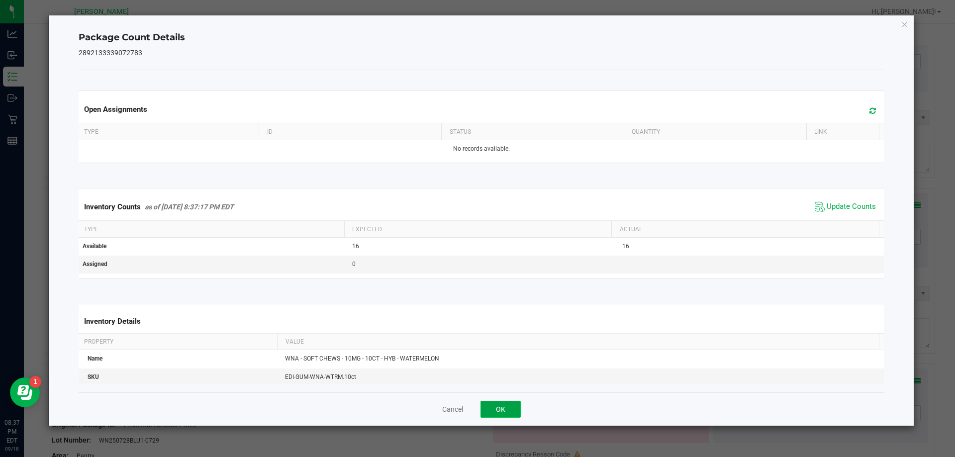
click at [508, 404] on button "OK" at bounding box center [501, 409] width 40 height 17
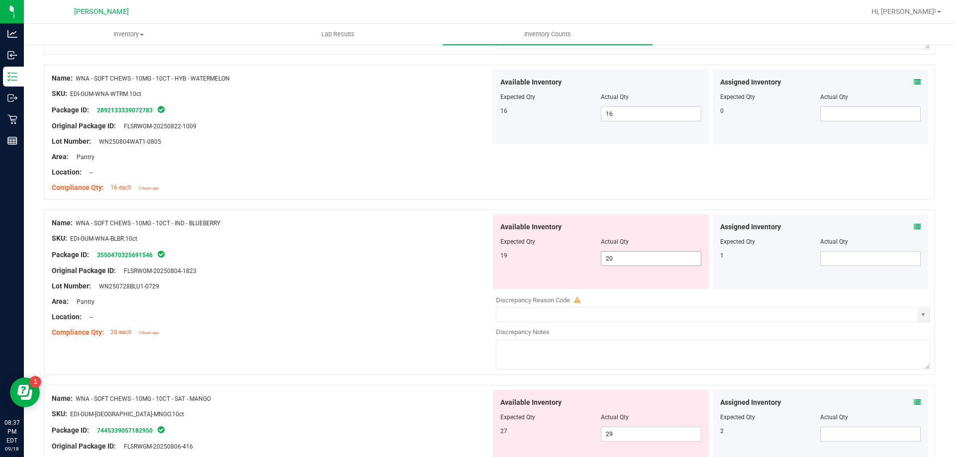
scroll to position [2985, 0]
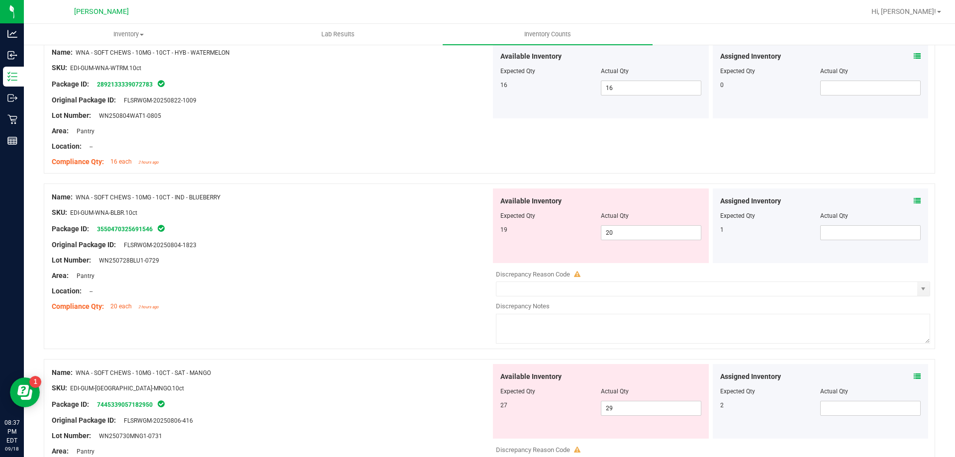
click at [914, 201] on icon at bounding box center [917, 200] width 7 height 7
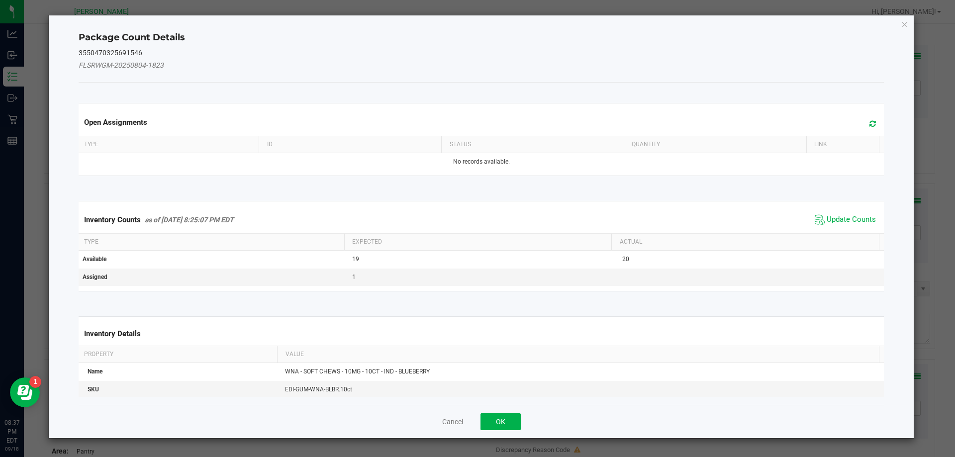
click at [846, 225] on span "Update Counts" at bounding box center [845, 219] width 66 height 15
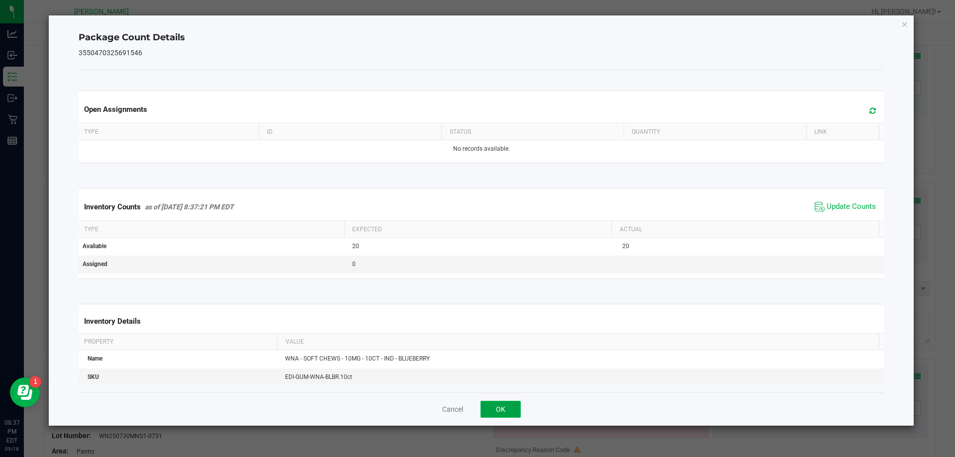
click at [511, 412] on button "OK" at bounding box center [501, 409] width 40 height 17
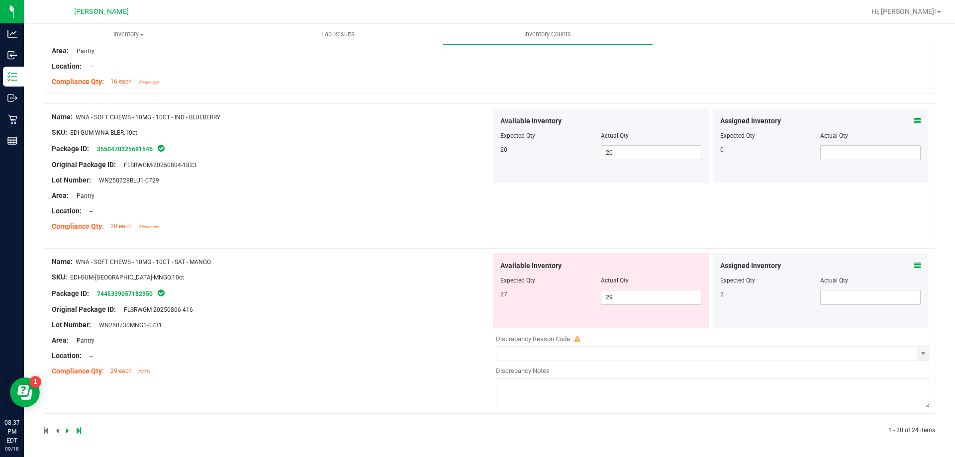
scroll to position [3065, 0]
click at [914, 262] on icon at bounding box center [917, 265] width 7 height 7
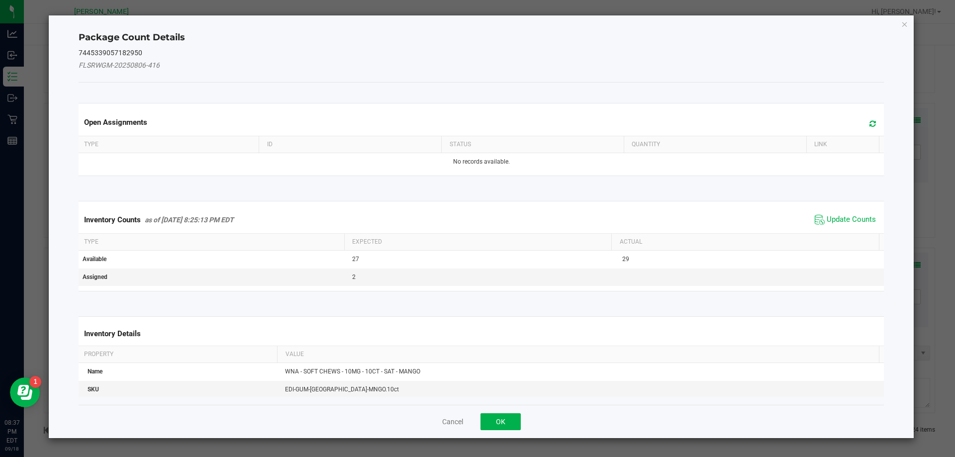
click at [851, 225] on span "Update Counts" at bounding box center [845, 219] width 66 height 15
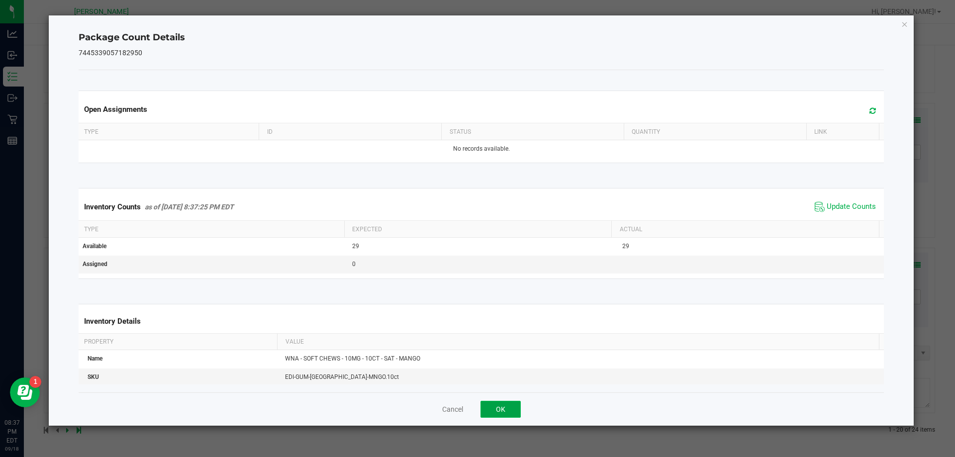
click at [507, 405] on button "OK" at bounding box center [501, 409] width 40 height 17
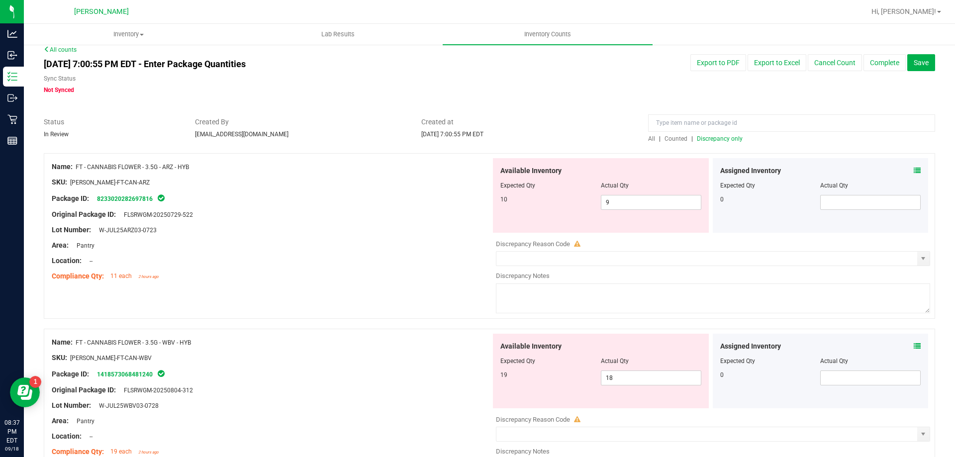
scroll to position [4, 0]
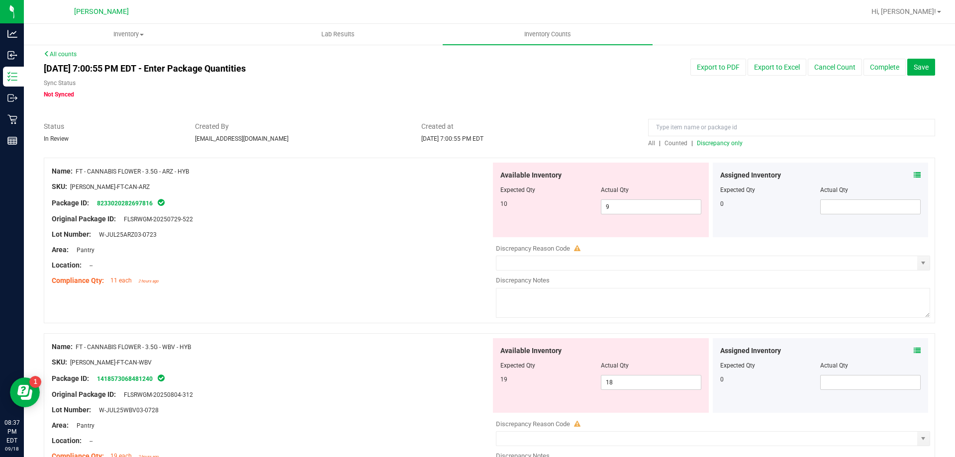
click at [716, 141] on span "Discrepancy only" at bounding box center [720, 143] width 46 height 7
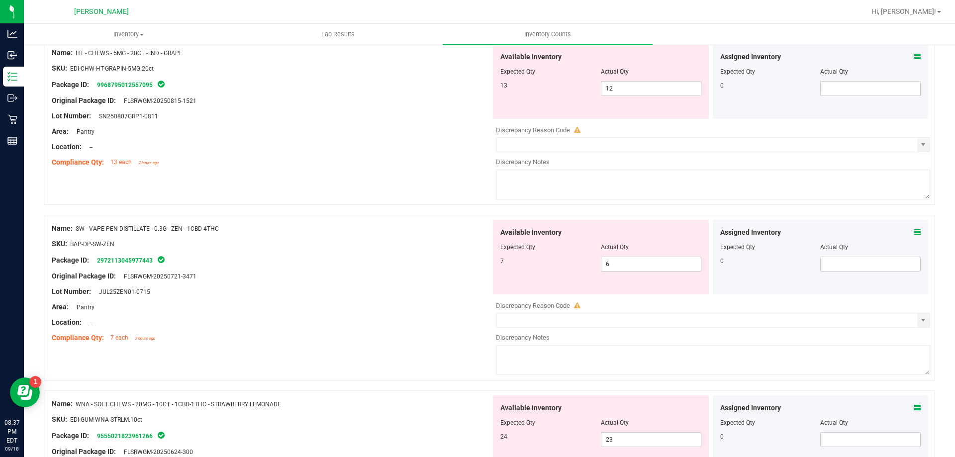
scroll to position [2723, 0]
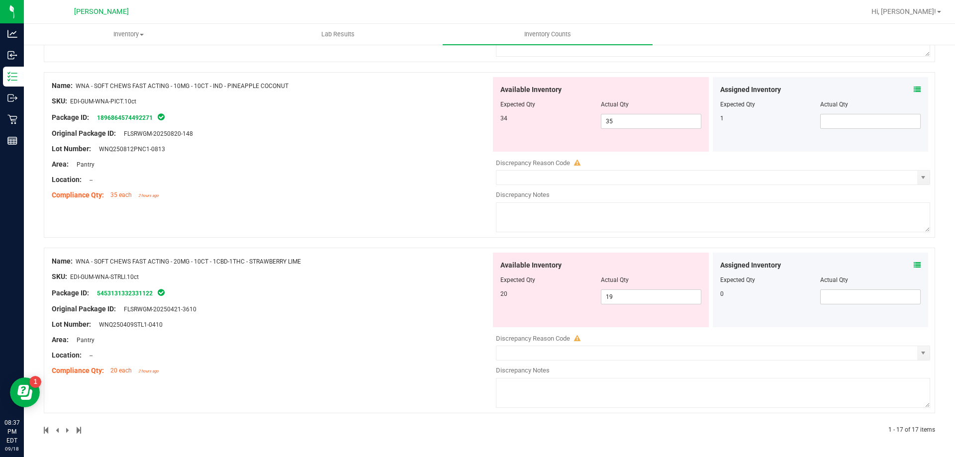
click at [914, 266] on icon at bounding box center [917, 265] width 7 height 7
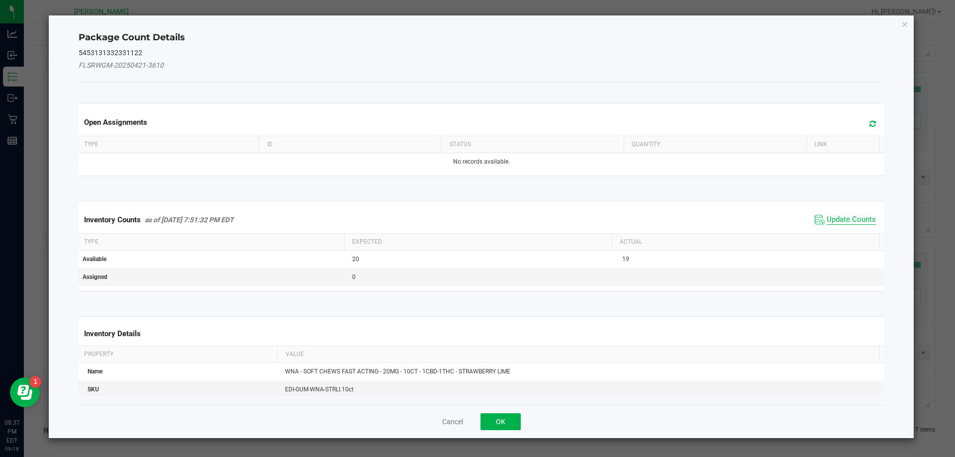
click at [839, 219] on span "Update Counts" at bounding box center [851, 220] width 49 height 10
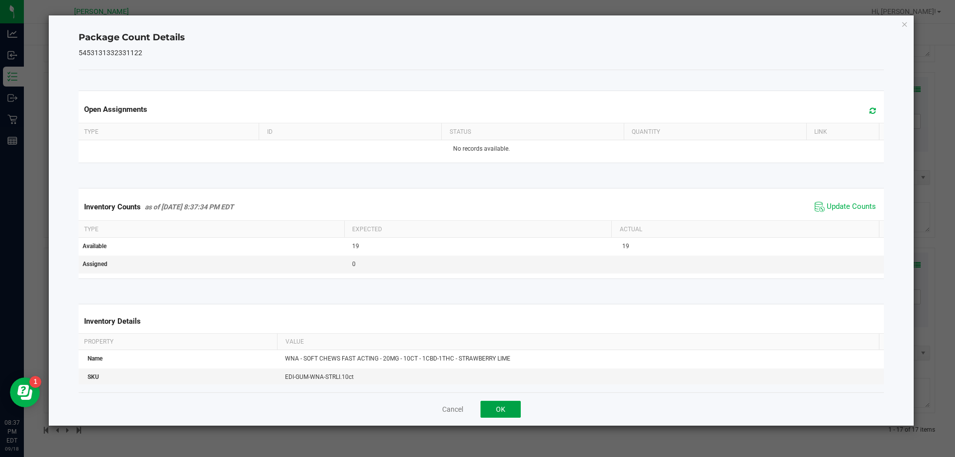
click at [493, 402] on button "OK" at bounding box center [501, 409] width 40 height 17
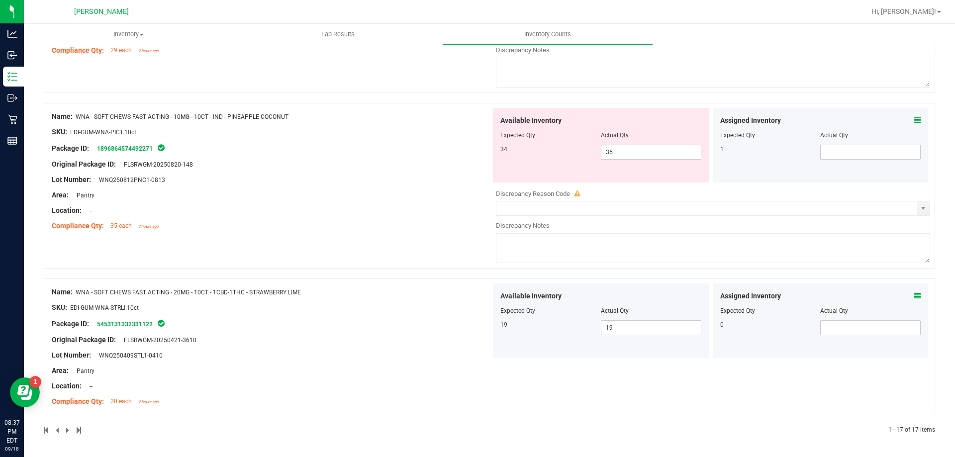
scroll to position [2693, 0]
click at [905, 119] on div "Assigned Inventory" at bounding box center [820, 120] width 201 height 10
click at [914, 120] on icon at bounding box center [917, 120] width 7 height 7
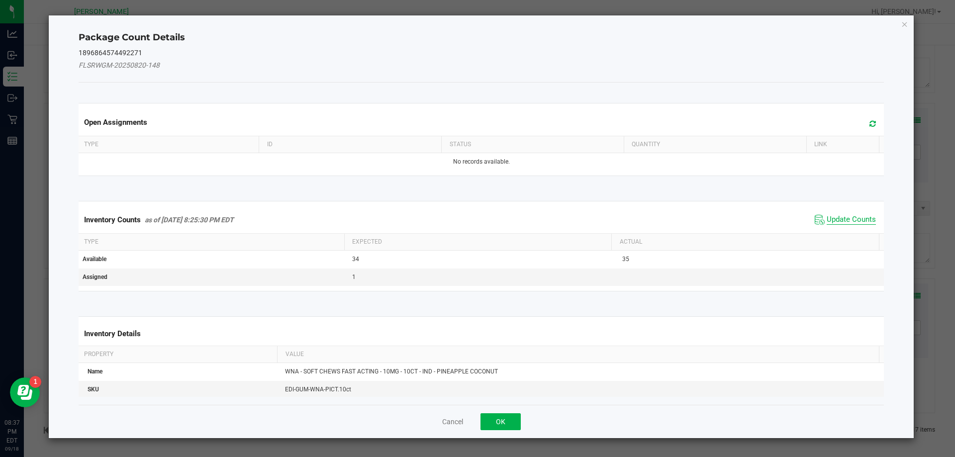
click at [852, 219] on span "Update Counts" at bounding box center [851, 220] width 49 height 10
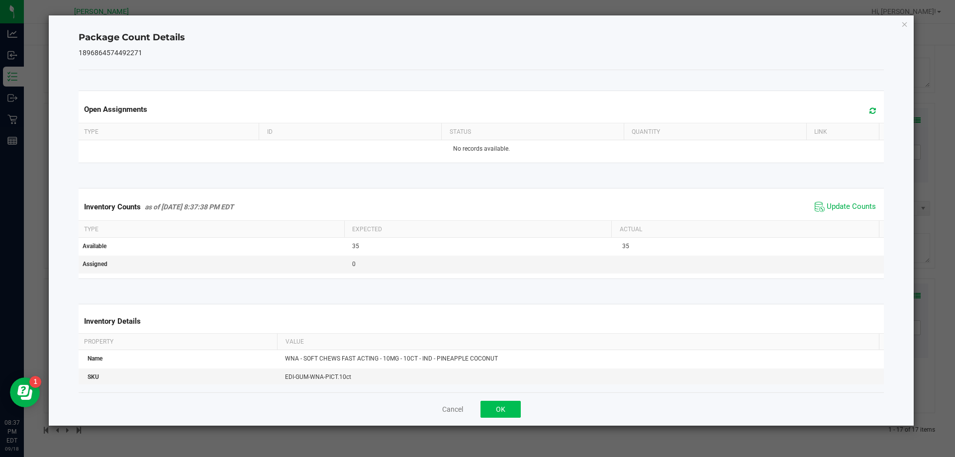
drag, startPoint x: 506, startPoint y: 397, endPoint x: 507, endPoint y: 405, distance: 8.0
click at [507, 404] on div "Cancel OK" at bounding box center [482, 408] width 806 height 33
click at [507, 405] on button "OK" at bounding box center [501, 409] width 40 height 17
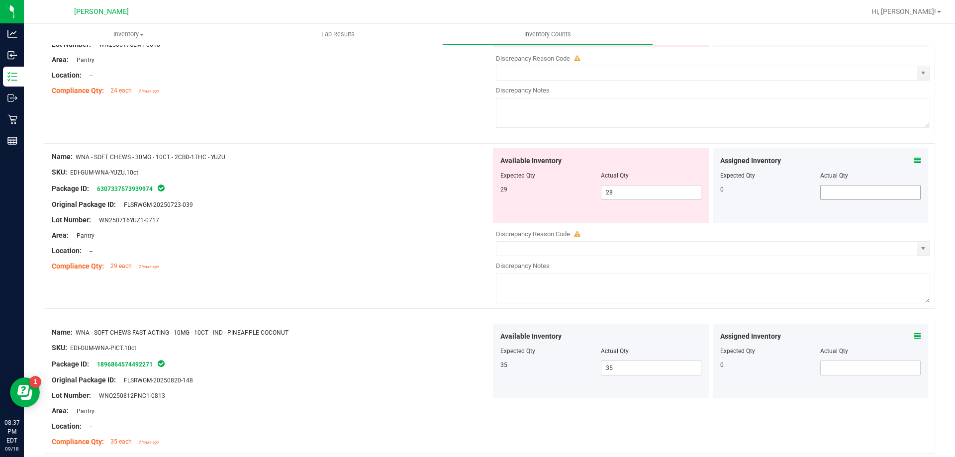
scroll to position [2463, 0]
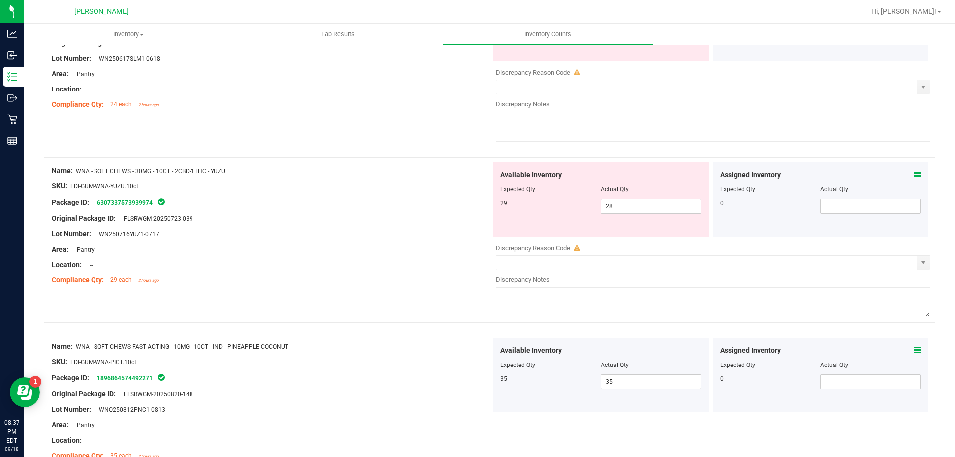
click at [917, 174] on div "Assigned Inventory Expected Qty Actual Qty 0" at bounding box center [821, 199] width 216 height 75
click at [914, 175] on div "Assigned Inventory Expected Qty Actual Qty 0" at bounding box center [821, 199] width 216 height 75
click at [914, 174] on icon at bounding box center [917, 174] width 7 height 7
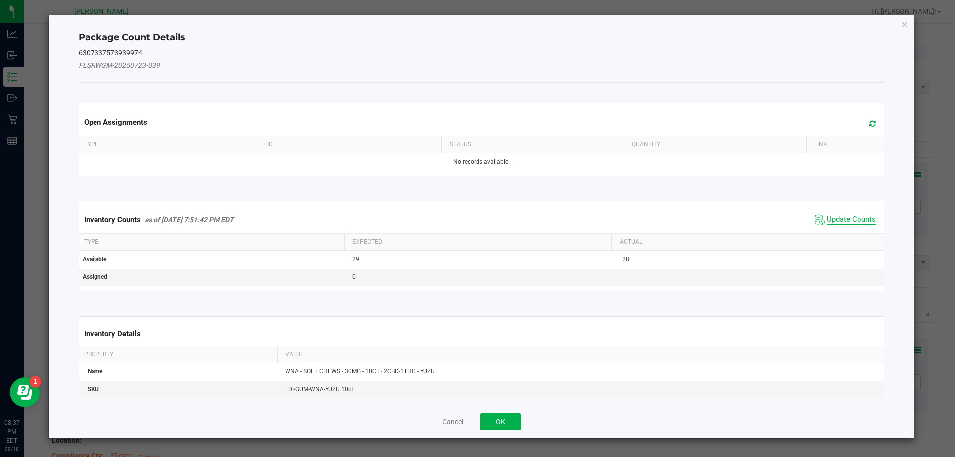
click at [835, 215] on span "Update Counts" at bounding box center [851, 220] width 49 height 10
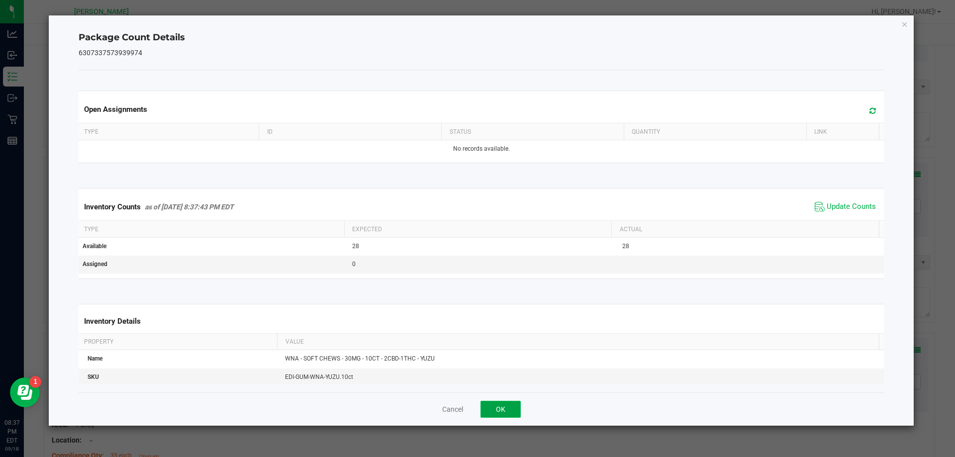
click at [510, 408] on button "OK" at bounding box center [501, 409] width 40 height 17
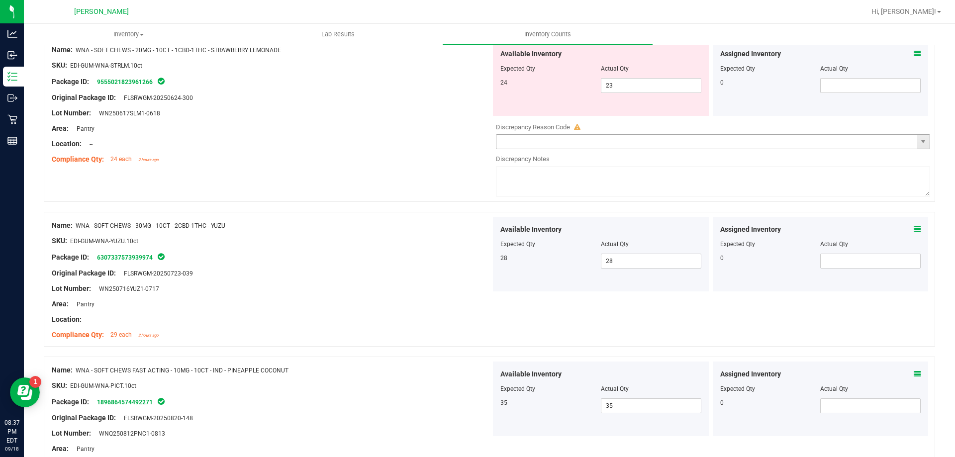
scroll to position [2314, 0]
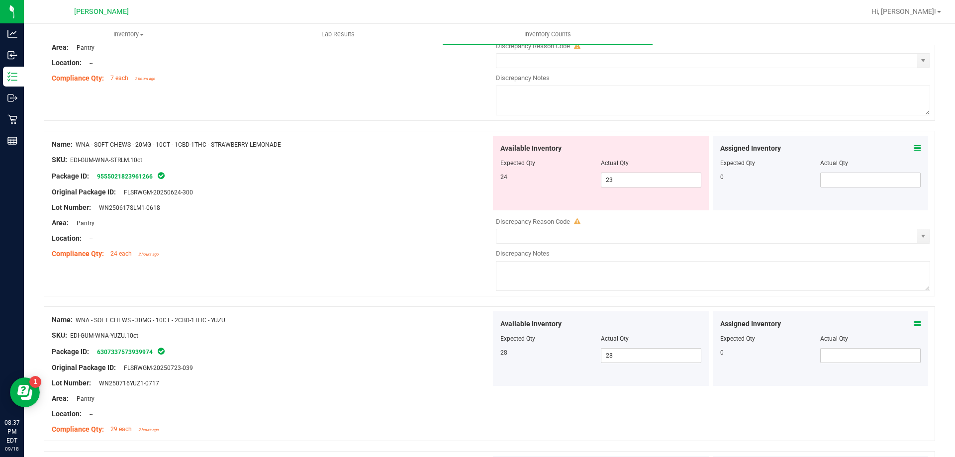
click at [914, 148] on icon at bounding box center [917, 148] width 7 height 7
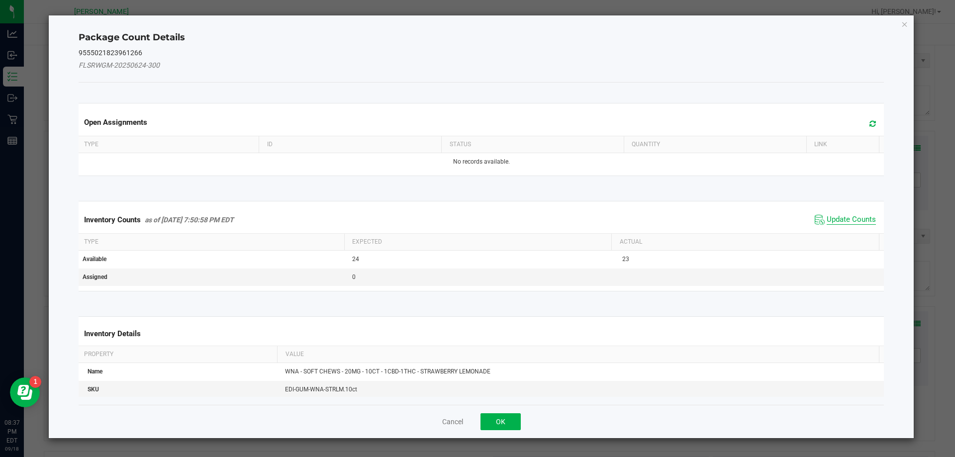
click at [827, 216] on span "Update Counts" at bounding box center [851, 220] width 49 height 10
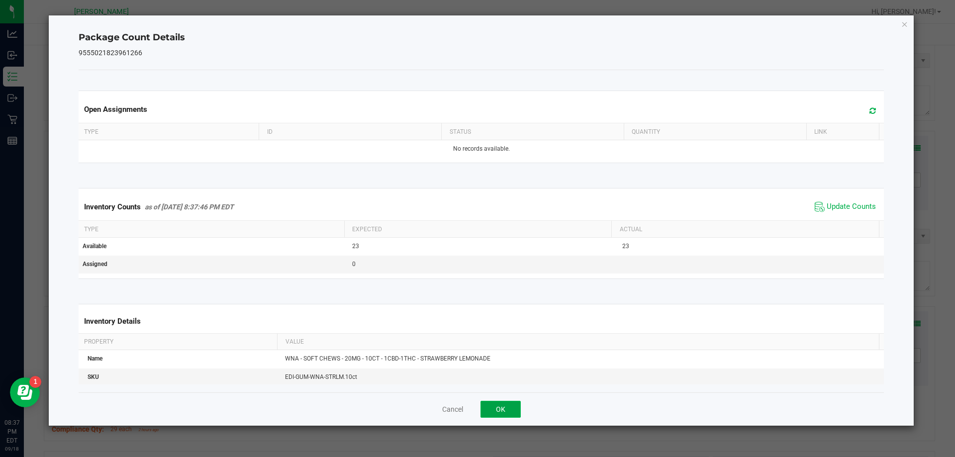
click at [517, 404] on button "OK" at bounding box center [501, 409] width 40 height 17
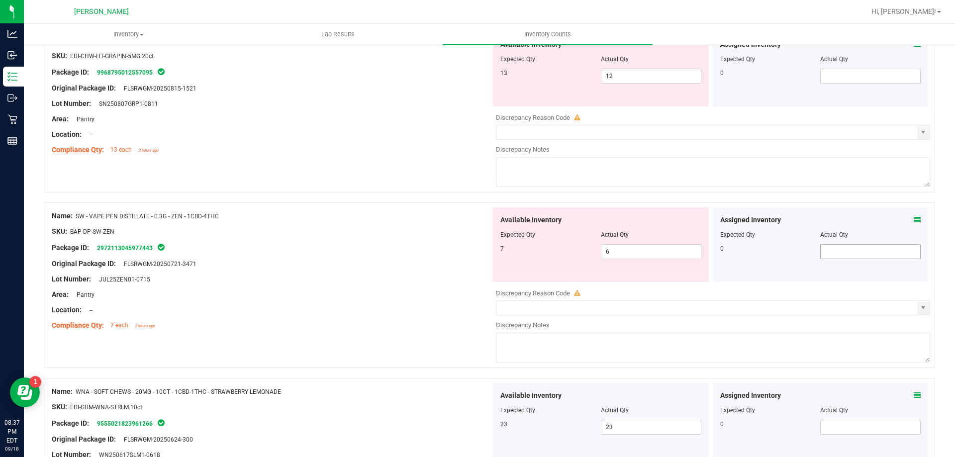
scroll to position [2065, 0]
click at [914, 223] on icon at bounding box center [917, 221] width 7 height 7
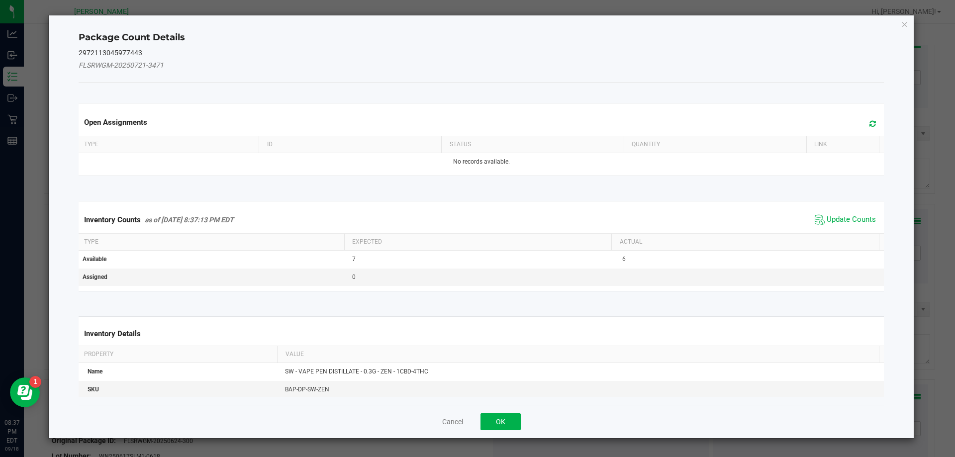
click at [843, 213] on span "Update Counts" at bounding box center [845, 219] width 66 height 15
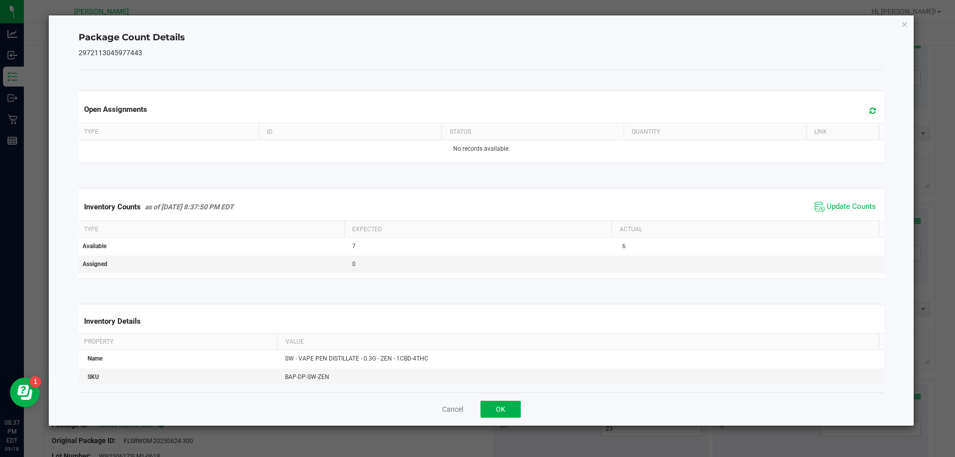
click at [841, 220] on div "Inventory Counts as of [DATE] 8:37:50 PM EDT Update Counts" at bounding box center [482, 206] width 810 height 27
click at [827, 207] on span "Update Counts" at bounding box center [851, 207] width 49 height 10
click at [502, 412] on button "OK" at bounding box center [501, 409] width 40 height 17
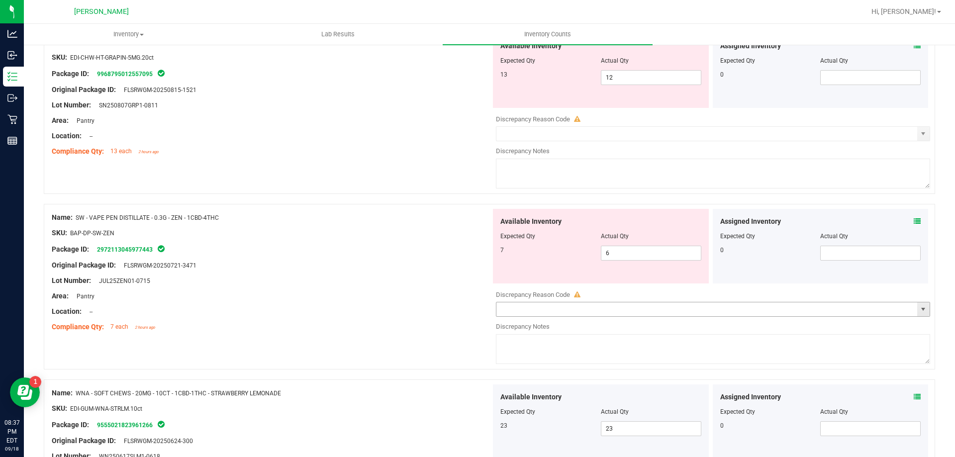
scroll to position [1916, 0]
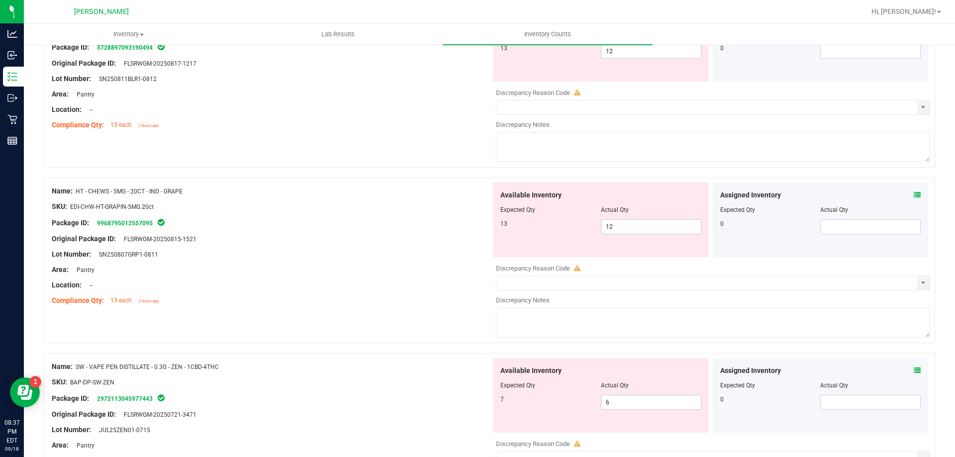
click at [914, 193] on icon at bounding box center [917, 195] width 7 height 7
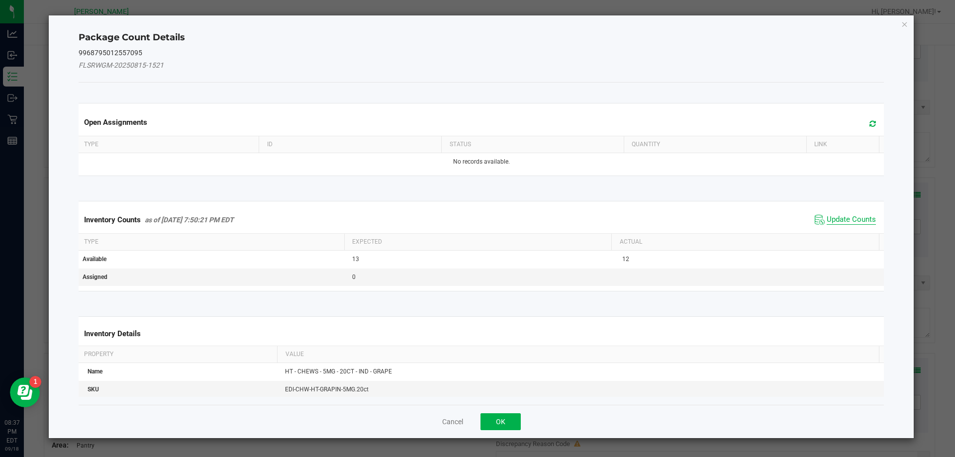
click at [858, 219] on span "Update Counts" at bounding box center [851, 220] width 49 height 10
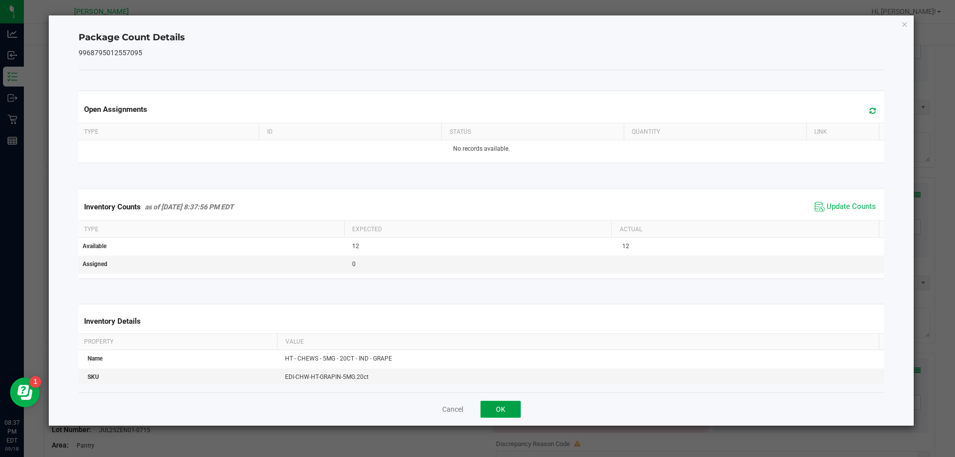
click at [509, 404] on button "OK" at bounding box center [501, 409] width 40 height 17
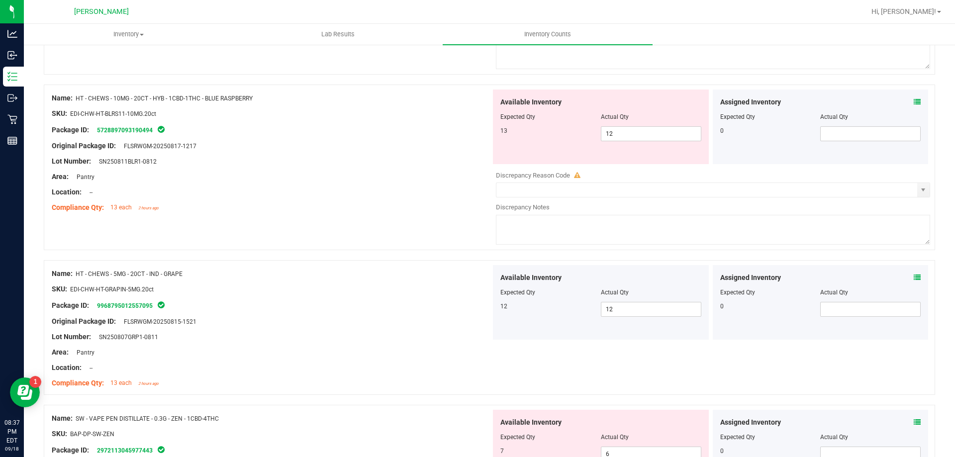
scroll to position [1667, 0]
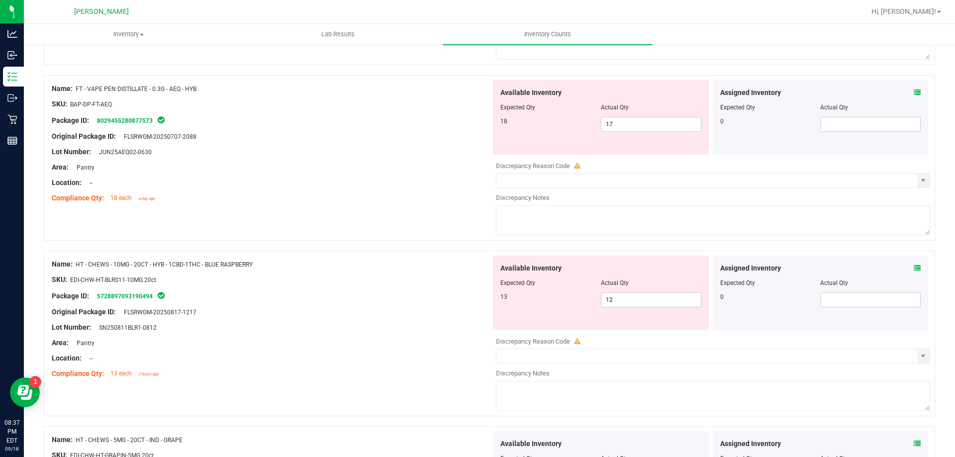
click at [914, 268] on div "Assigned Inventory Expected Qty Actual Qty 0" at bounding box center [821, 293] width 216 height 75
click at [914, 265] on icon at bounding box center [917, 268] width 7 height 7
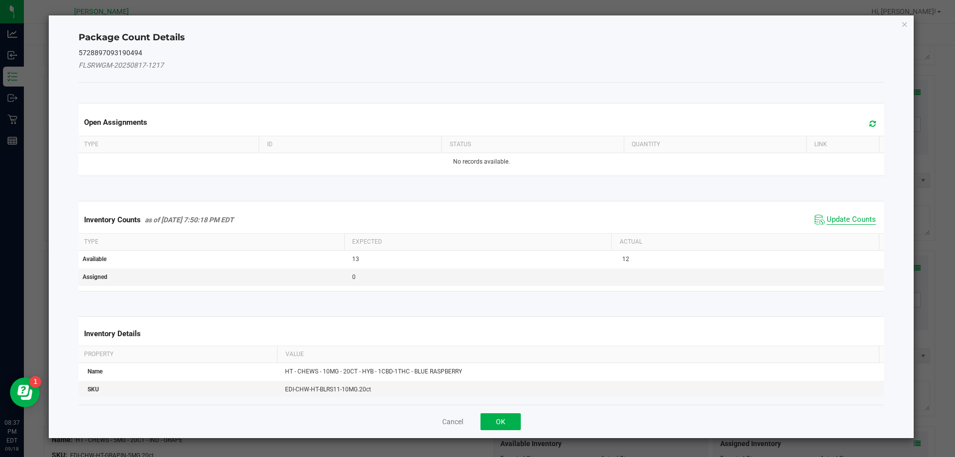
click at [859, 216] on span "Update Counts" at bounding box center [851, 220] width 49 height 10
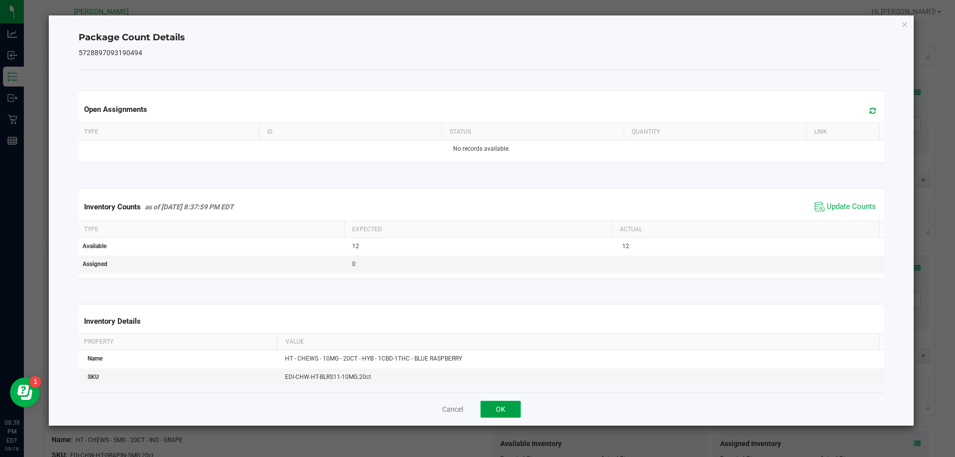
click at [496, 413] on button "OK" at bounding box center [501, 409] width 40 height 17
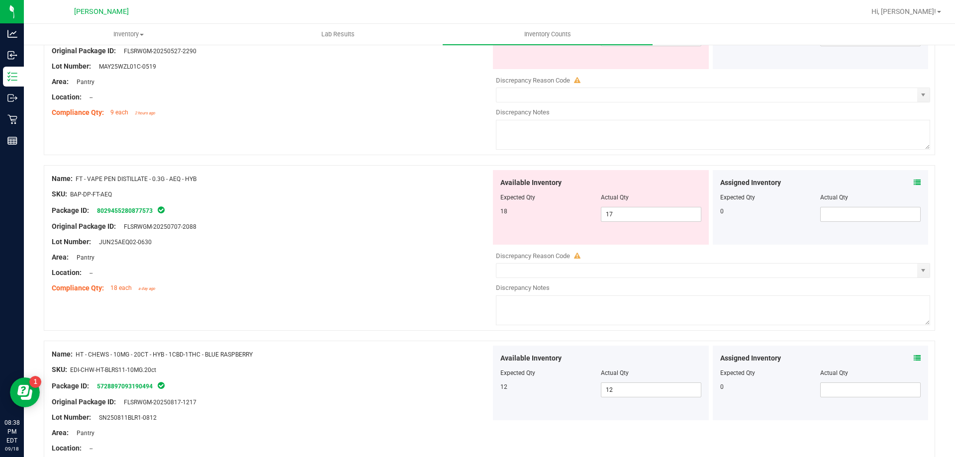
scroll to position [1468, 0]
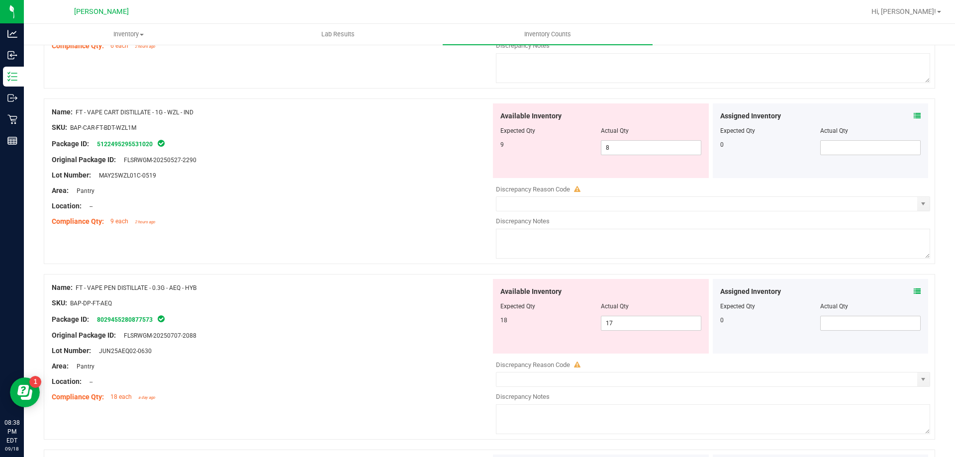
click at [914, 292] on div "Assigned Inventory Expected Qty Actual Qty 0" at bounding box center [821, 316] width 216 height 75
click at [904, 292] on div "Assigned Inventory" at bounding box center [820, 292] width 201 height 10
click at [905, 288] on div "Assigned Inventory" at bounding box center [820, 292] width 201 height 10
click at [914, 288] on icon at bounding box center [917, 291] width 7 height 7
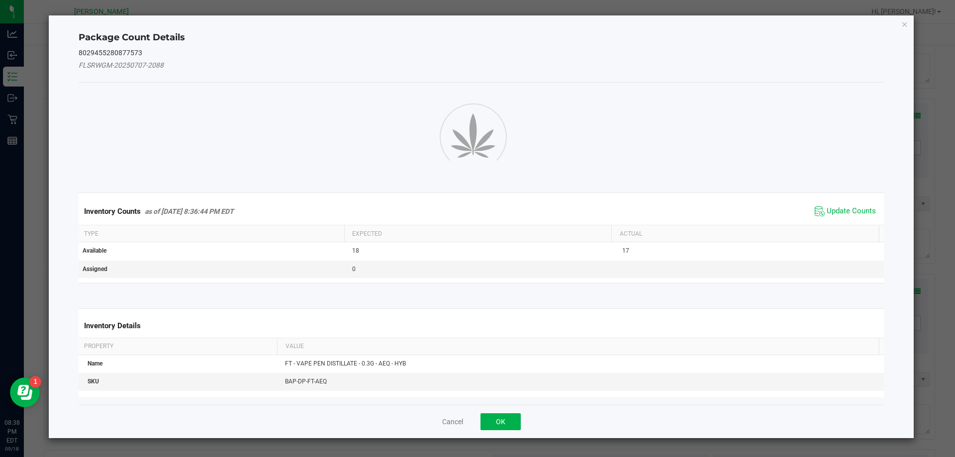
click at [907, 289] on div "Package Count Details 8029455280877573 FLSRWGM-20250707-2088 Inventory Counts a…" at bounding box center [482, 226] width 866 height 423
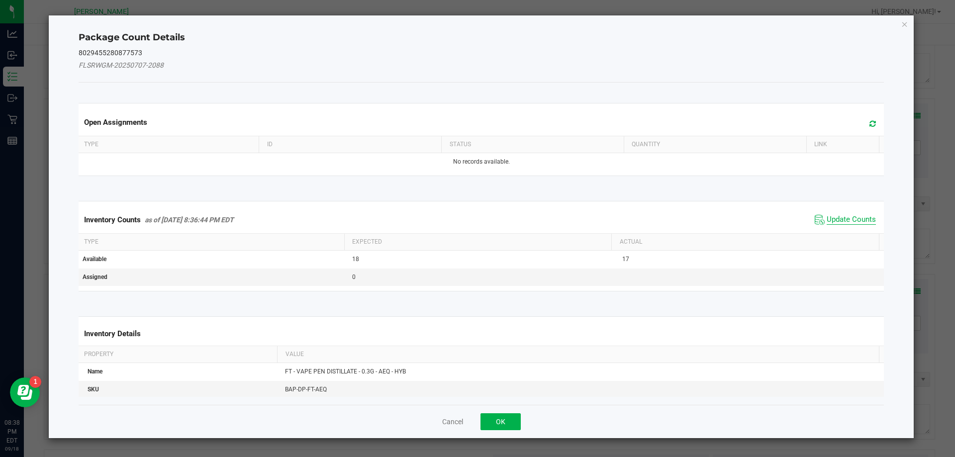
click at [858, 221] on span "Update Counts" at bounding box center [851, 220] width 49 height 10
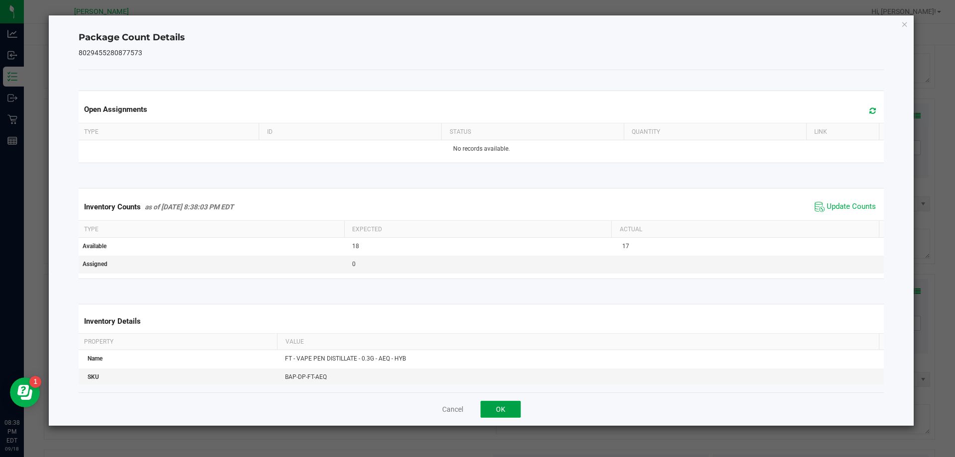
click at [513, 410] on button "OK" at bounding box center [501, 409] width 40 height 17
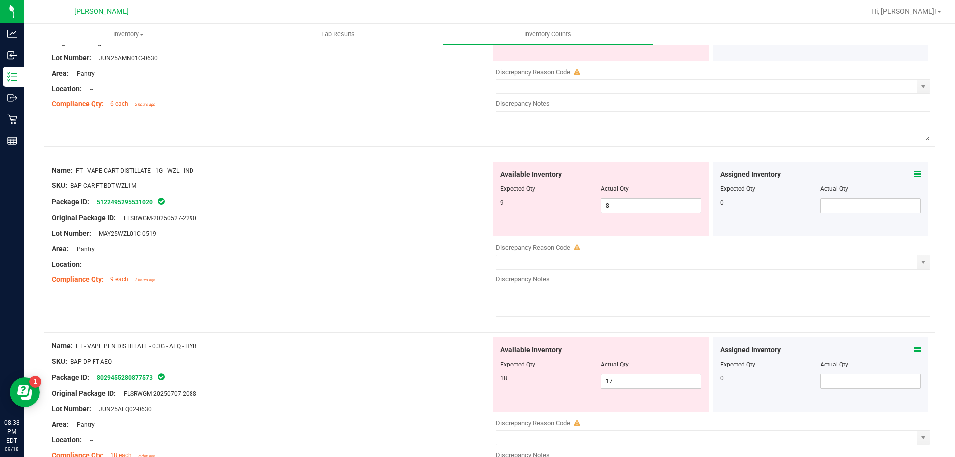
scroll to position [1319, 0]
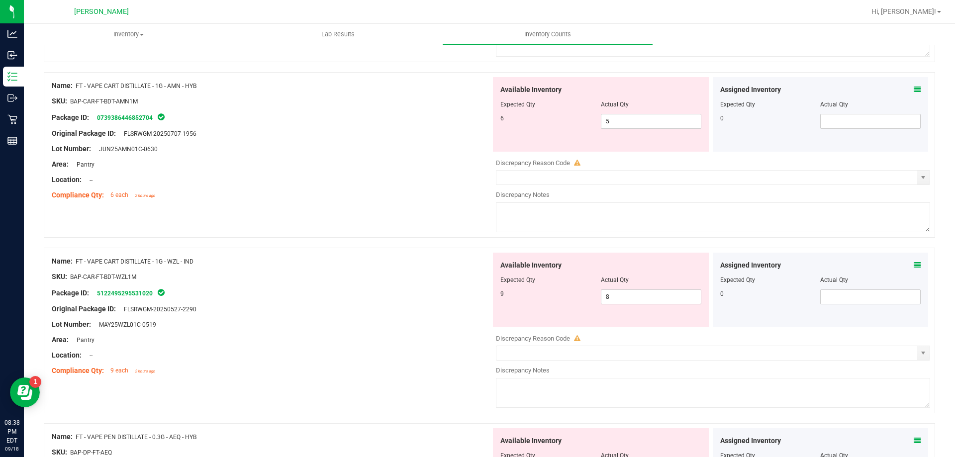
click at [914, 262] on icon at bounding box center [917, 265] width 7 height 7
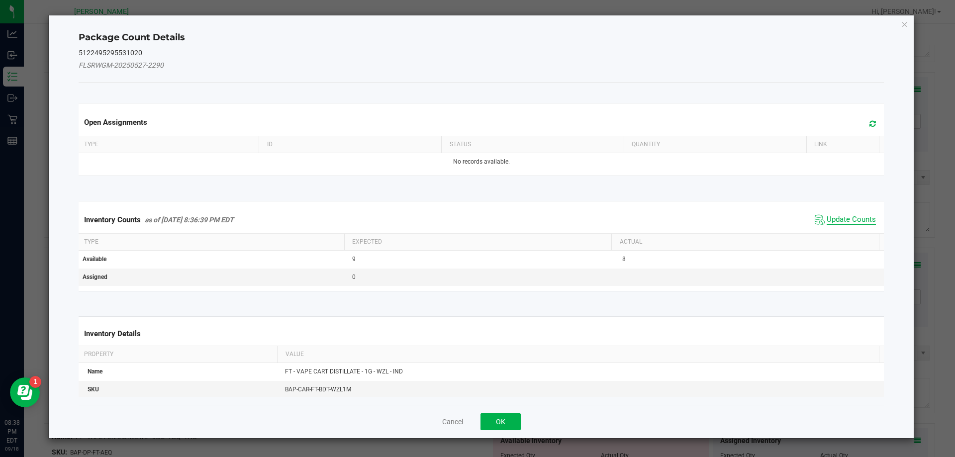
click at [851, 218] on span "Update Counts" at bounding box center [851, 220] width 49 height 10
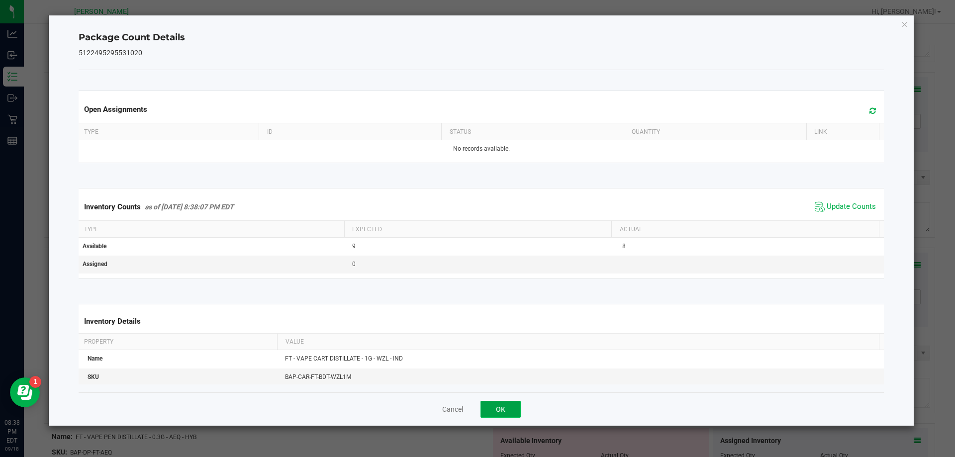
click at [516, 404] on button "OK" at bounding box center [501, 409] width 40 height 17
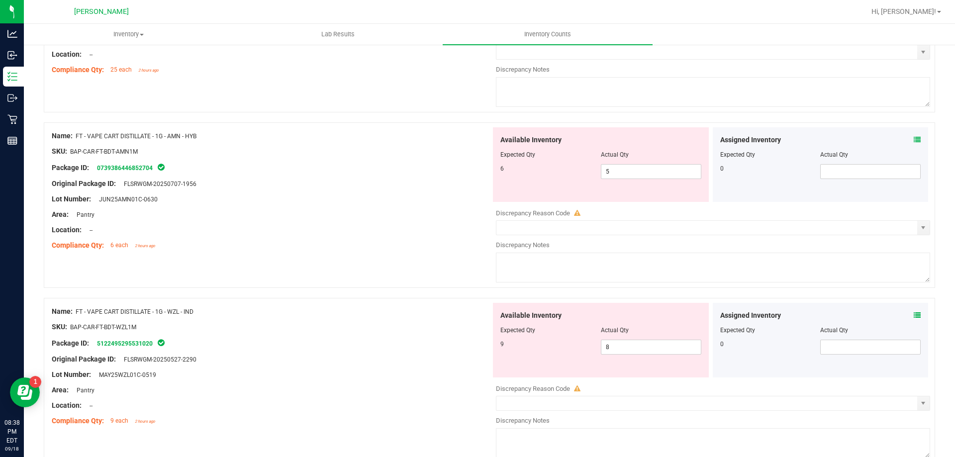
scroll to position [1269, 0]
click at [914, 311] on icon at bounding box center [917, 314] width 7 height 7
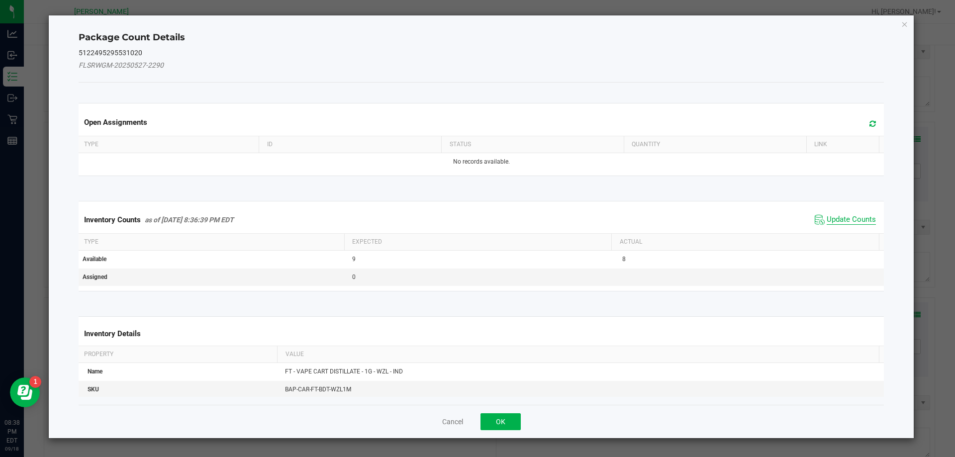
click at [844, 216] on span "Update Counts" at bounding box center [851, 220] width 49 height 10
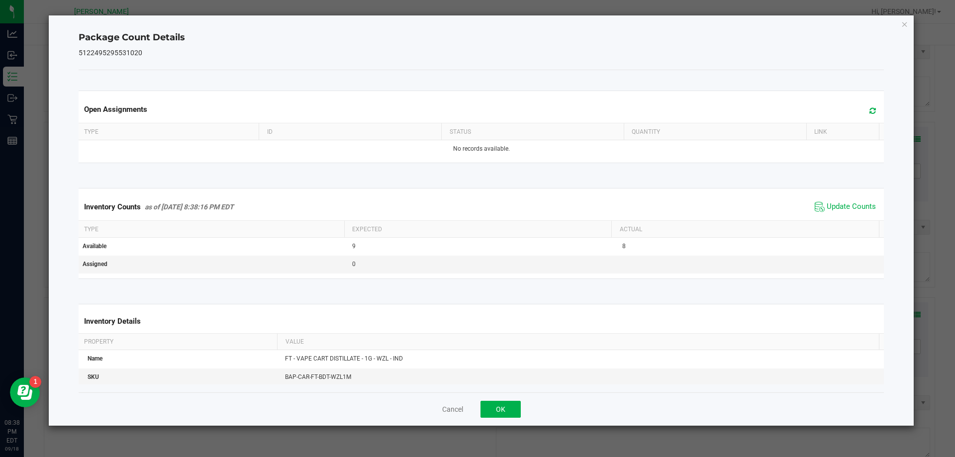
click at [834, 223] on th "Actual" at bounding box center [745, 229] width 268 height 17
click at [503, 409] on button "OK" at bounding box center [501, 409] width 40 height 17
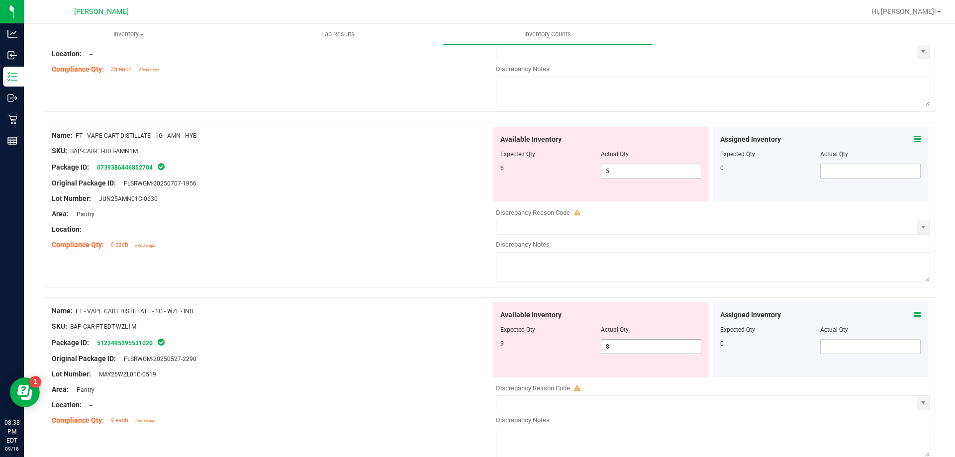
click at [640, 352] on span "8 8" at bounding box center [651, 346] width 100 height 15
type input "9"
click at [429, 268] on div "Name: FT - VAPE CART DISTILLATE - 1G - AMN - HYB SKU: BAP-CAR-FT-BDT-AMN1M Pack…" at bounding box center [489, 205] width 891 height 166
type input "9"
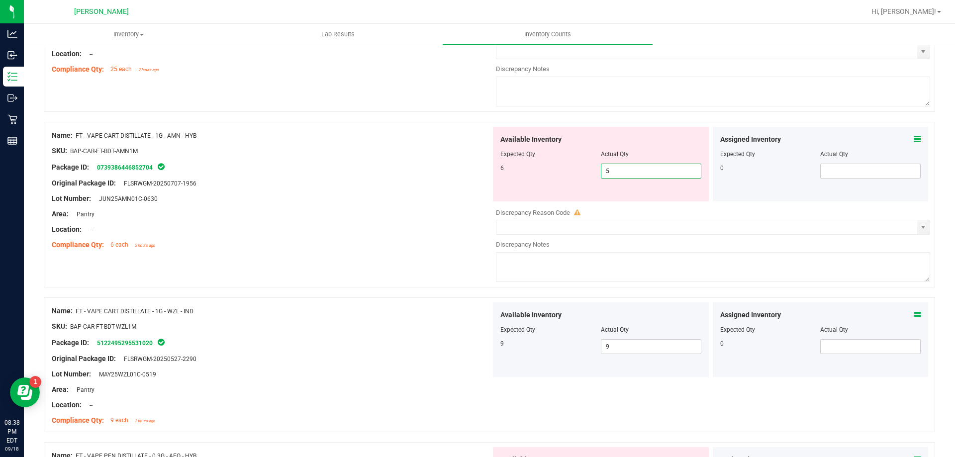
click at [606, 173] on span "5 5" at bounding box center [651, 171] width 100 height 15
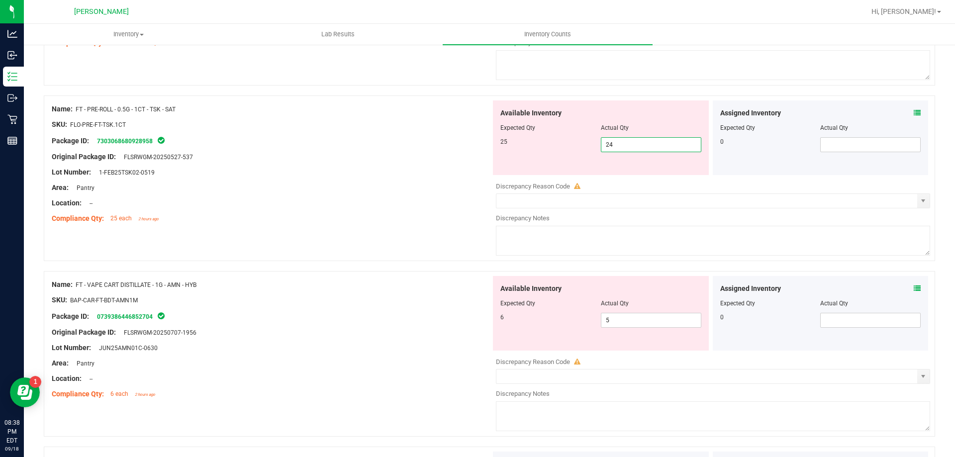
click at [630, 148] on span "24 24" at bounding box center [651, 144] width 100 height 15
type input "24"
click at [464, 157] on div "Original Package ID: FLSRWGM-20250527-537" at bounding box center [271, 157] width 439 height 10
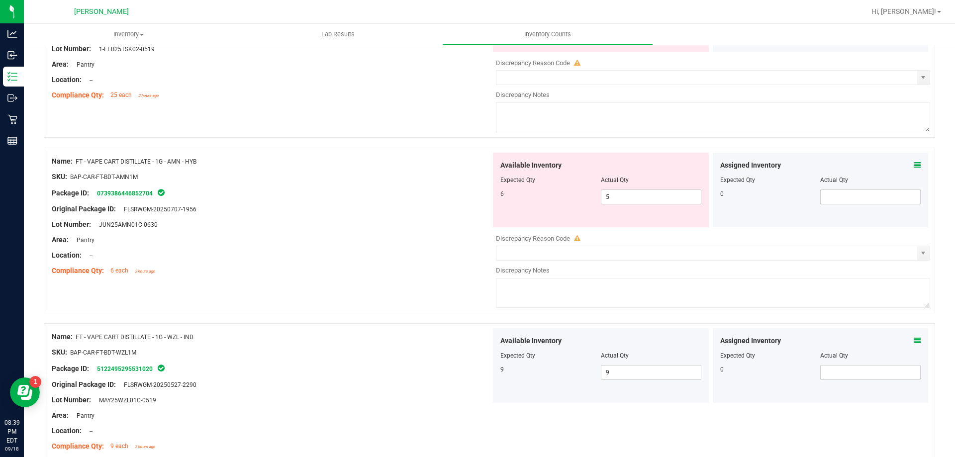
scroll to position [1269, 0]
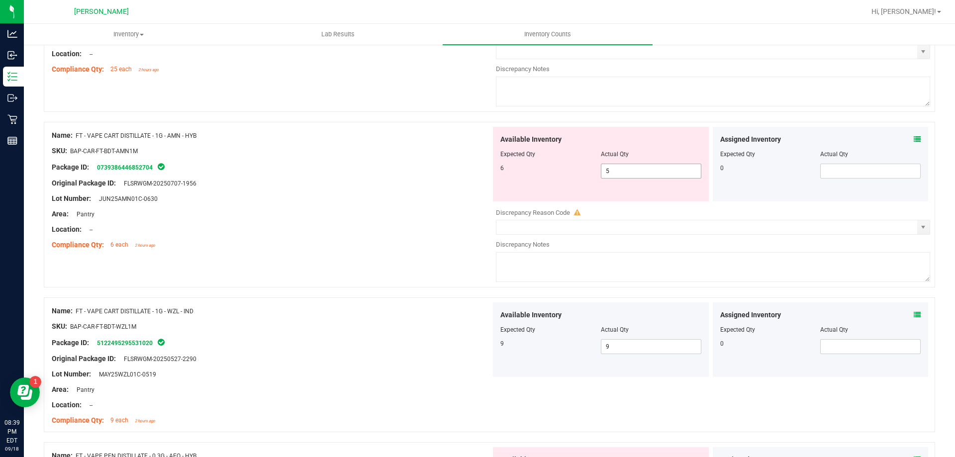
click at [640, 170] on span "5 5" at bounding box center [651, 171] width 100 height 15
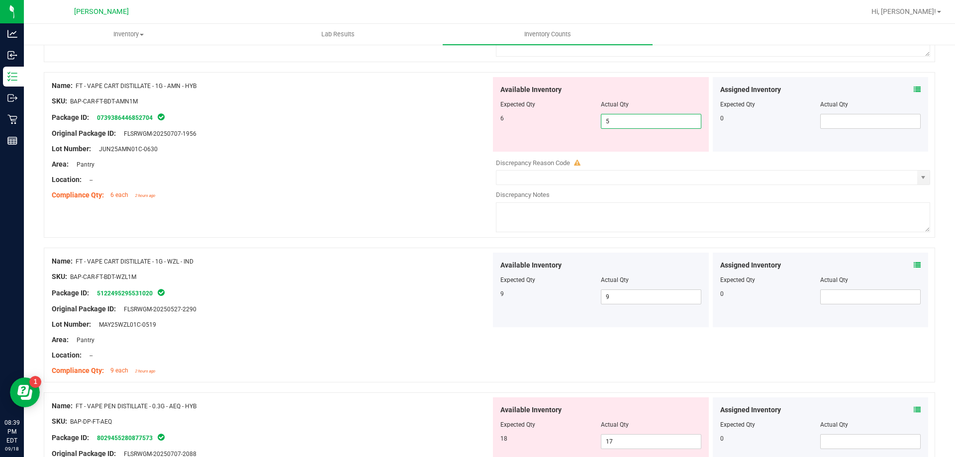
scroll to position [1567, 0]
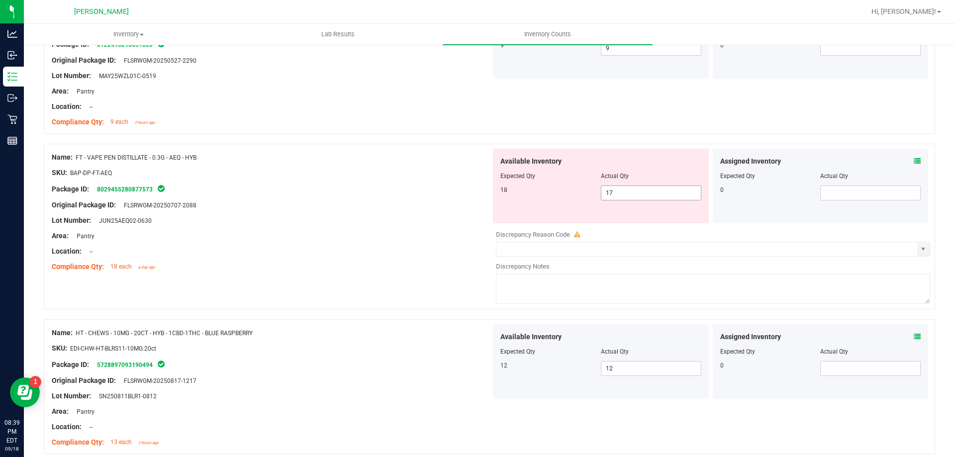
click at [659, 190] on span "17 17" at bounding box center [651, 193] width 100 height 15
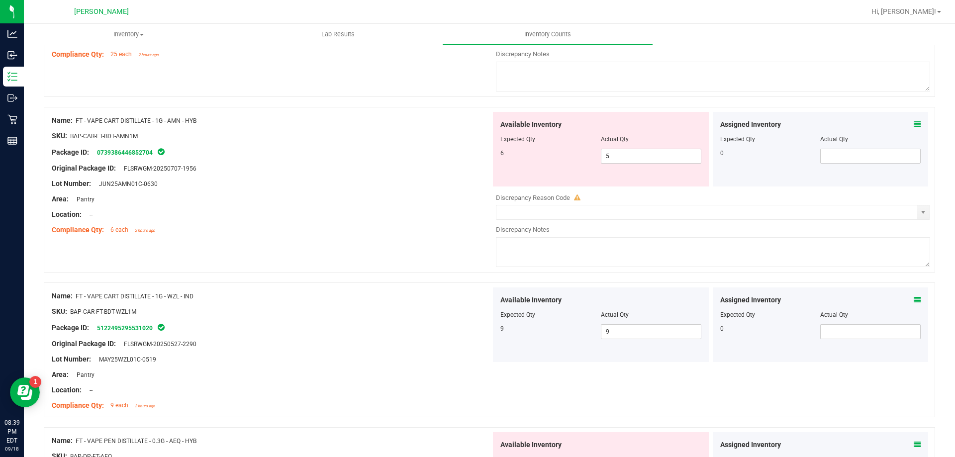
scroll to position [1283, 0]
click at [646, 154] on input "5" at bounding box center [650, 157] width 99 height 14
type input "6"
click at [385, 195] on div "Area: Pantry" at bounding box center [271, 200] width 439 height 10
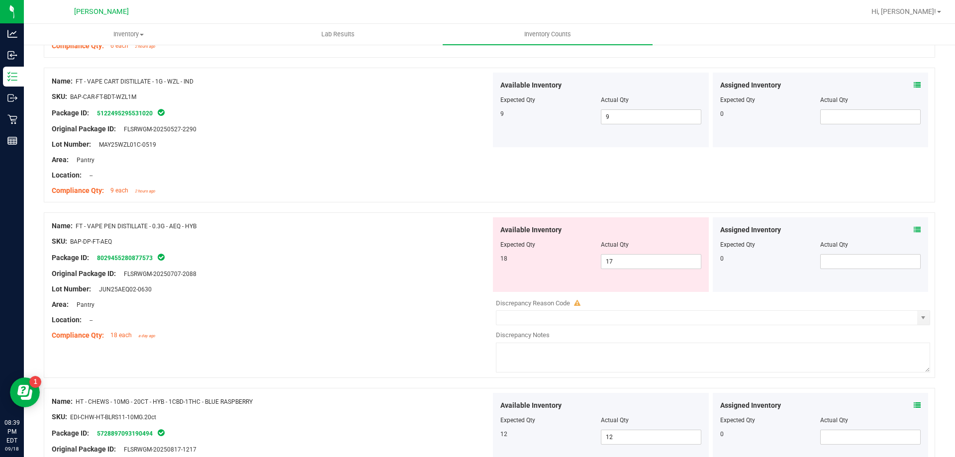
scroll to position [1482, 0]
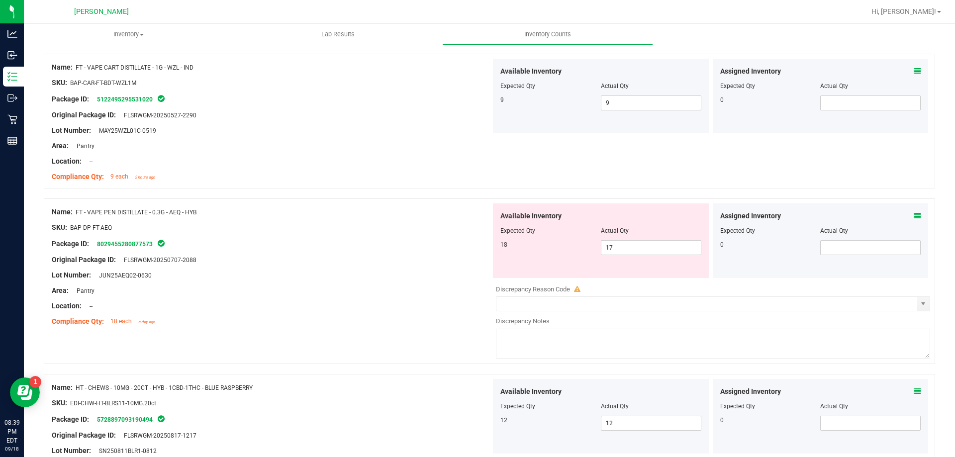
click at [636, 259] on div "Available Inventory Expected Qty Actual Qty 18 17 17" at bounding box center [601, 240] width 216 height 75
click at [634, 250] on span "17 17" at bounding box center [651, 247] width 100 height 15
type input "18"
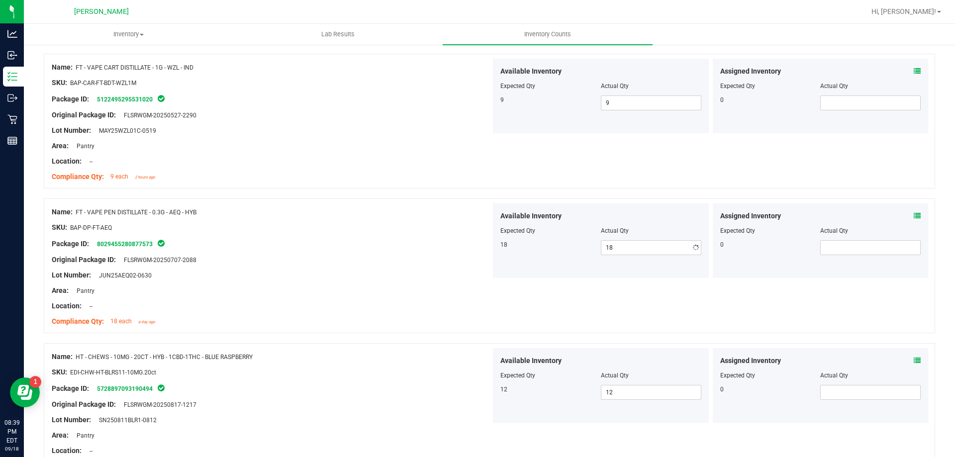
click at [392, 177] on div "Compliance Qty: 9 each 2 hours ago" at bounding box center [271, 177] width 439 height 10
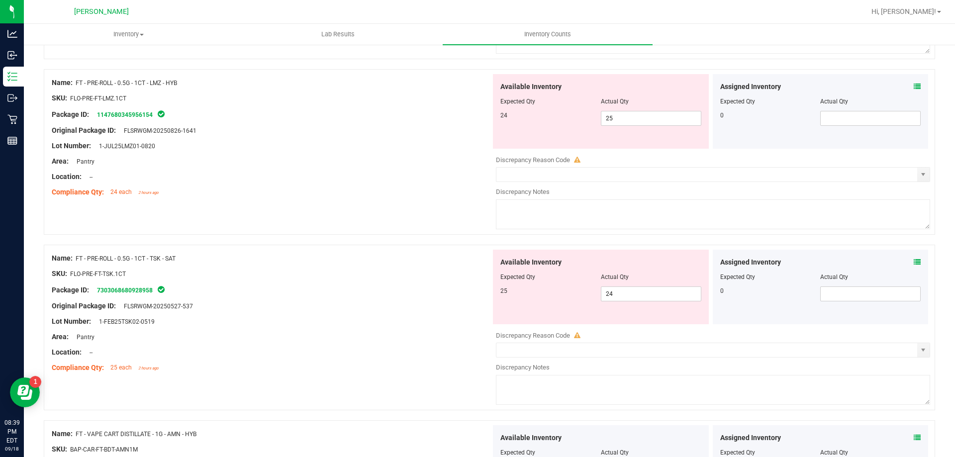
scroll to position [885, 0]
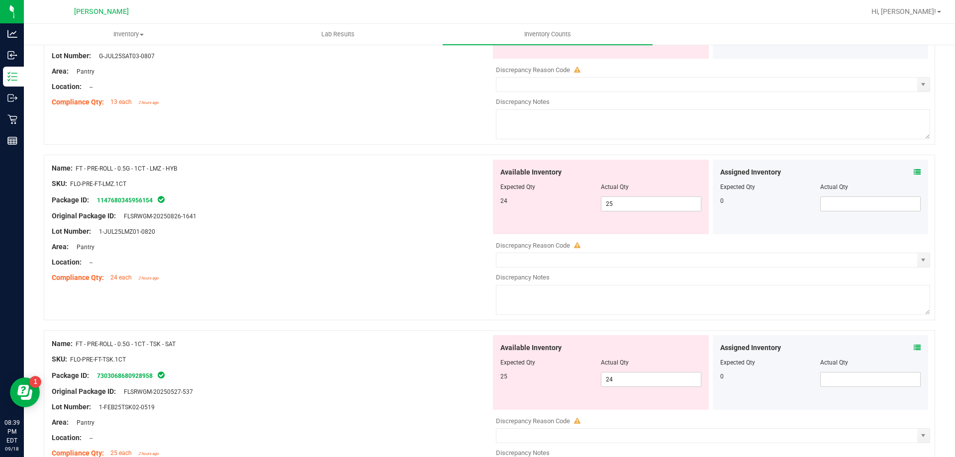
click at [446, 238] on div at bounding box center [271, 239] width 439 height 5
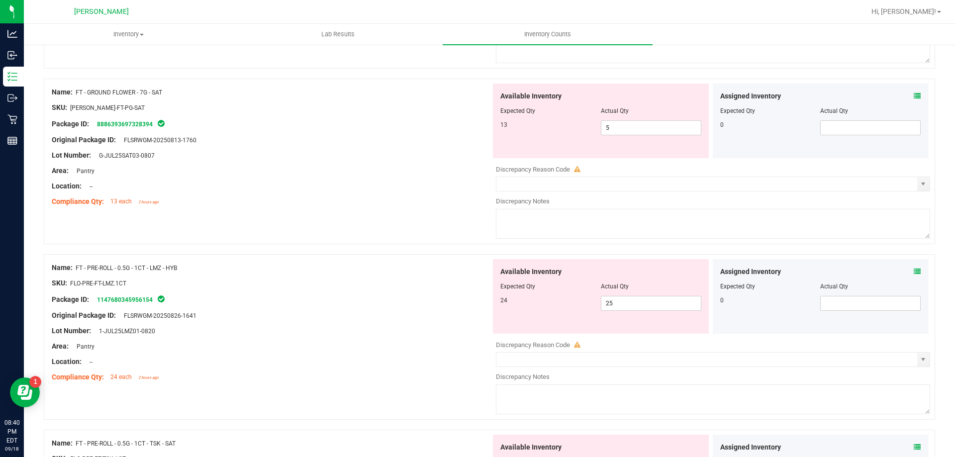
scroll to position [686, 0]
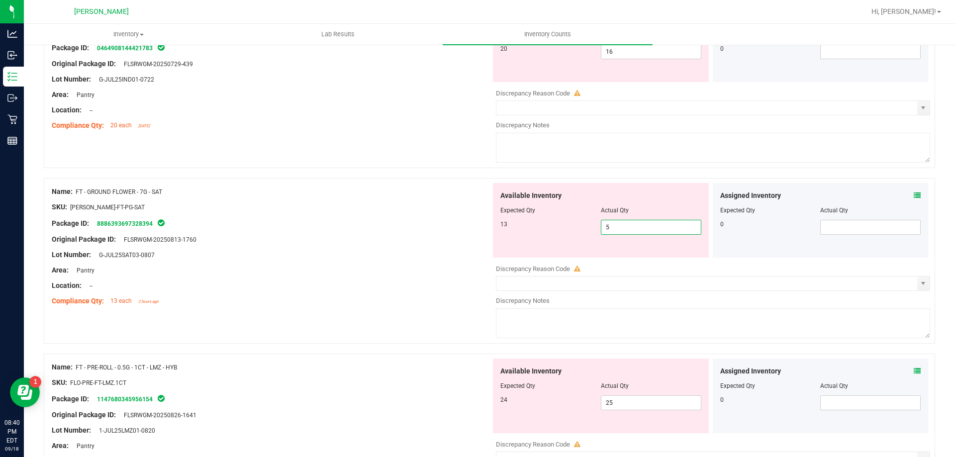
click at [654, 228] on span "5 5" at bounding box center [651, 227] width 100 height 15
type input "13"
click at [477, 256] on div "Lot Number: G-JUL25SAT03-0807" at bounding box center [271, 255] width 439 height 10
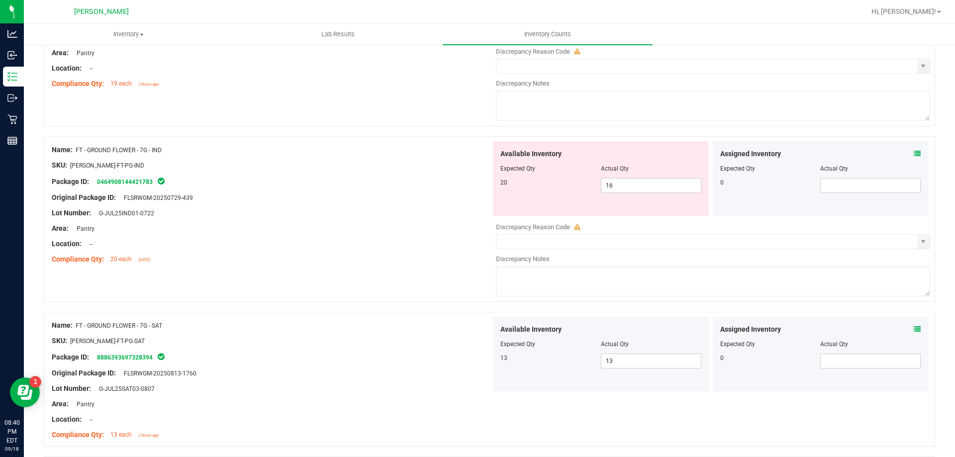
scroll to position [537, 0]
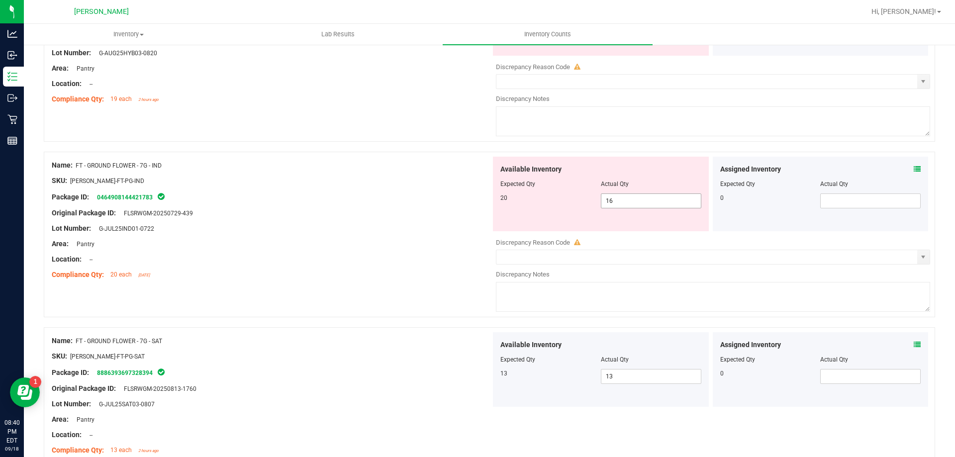
click at [628, 200] on span "16 16" at bounding box center [651, 200] width 100 height 15
type input "1"
type input "20"
click at [344, 200] on div "Package ID: 0464908144421783" at bounding box center [271, 197] width 439 height 12
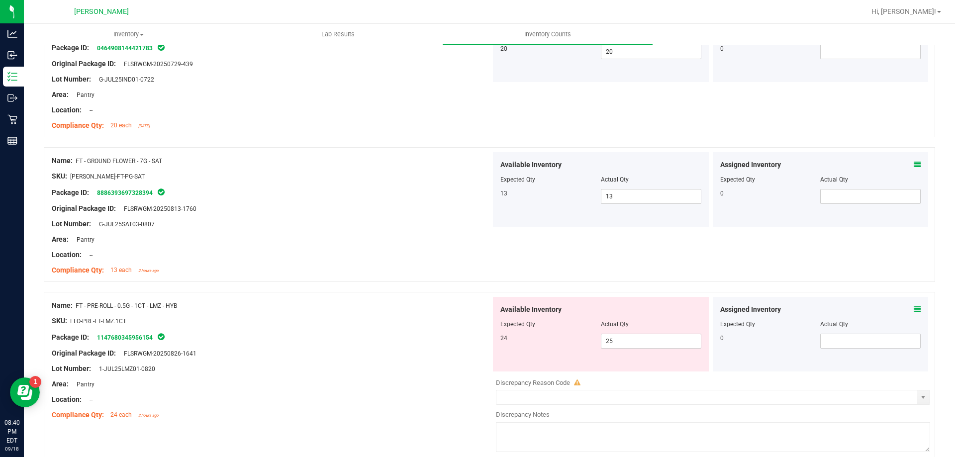
scroll to position [835, 0]
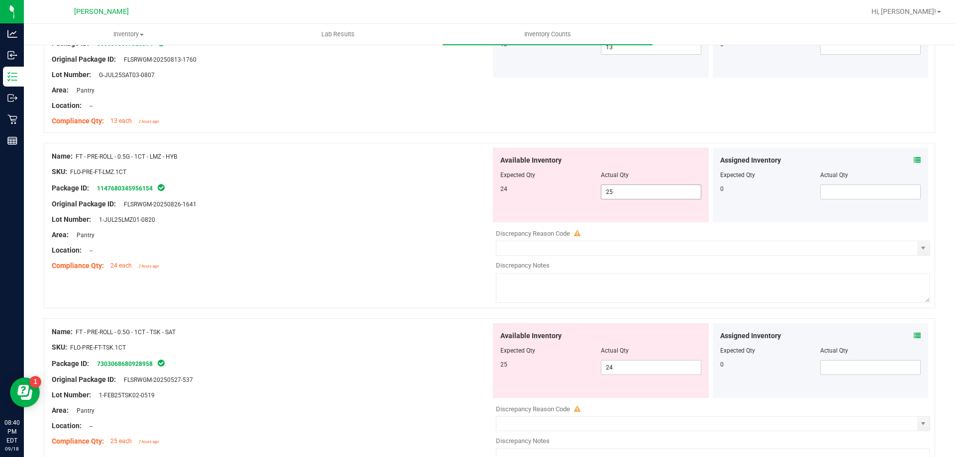
click at [625, 194] on span "25 25" at bounding box center [651, 192] width 100 height 15
type input "24"
click at [388, 183] on div "Package ID: 1147680345956154" at bounding box center [271, 188] width 439 height 12
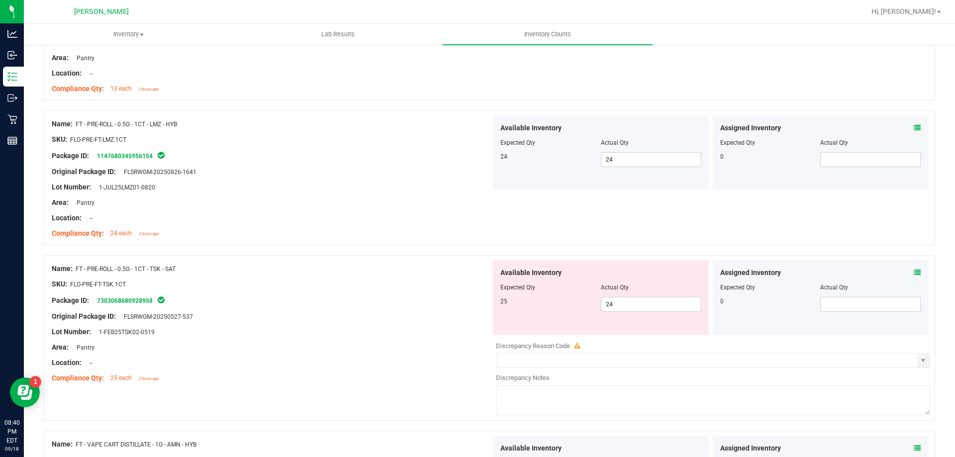
scroll to position [885, 0]
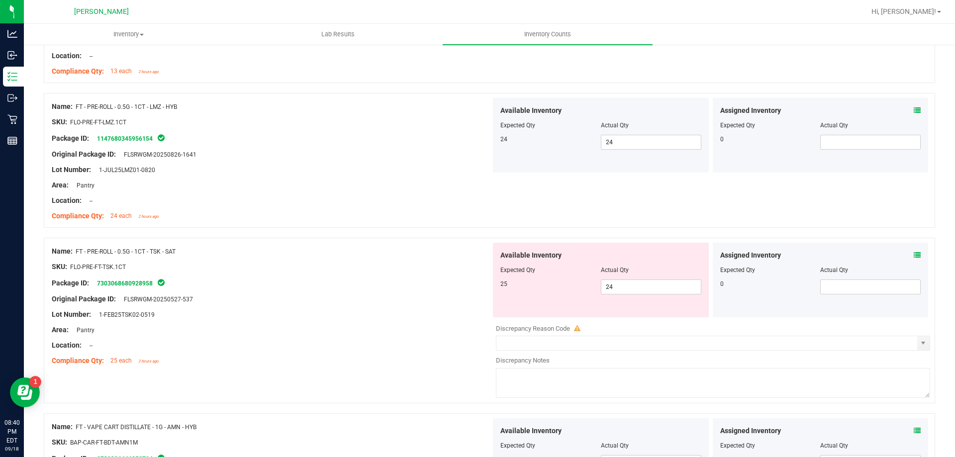
click at [393, 266] on div "SKU: FLO-PRE-FT-TSK.1CT" at bounding box center [271, 267] width 439 height 10
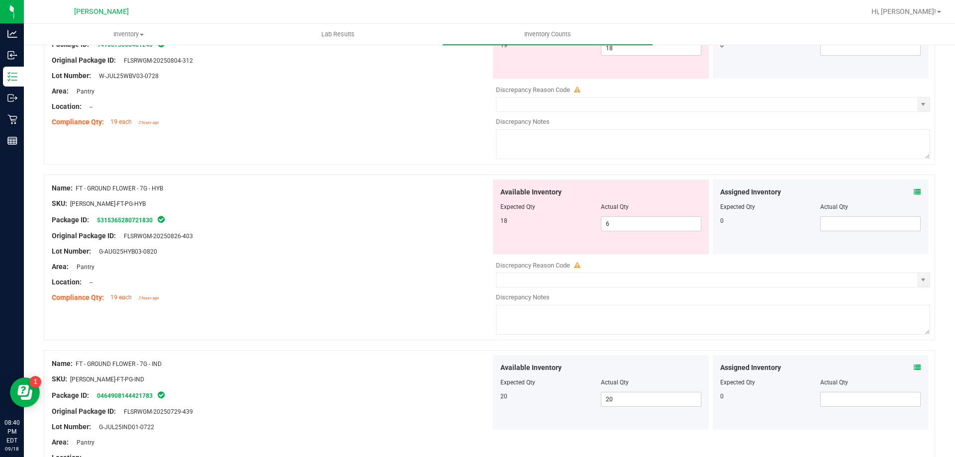
scroll to position [338, 0]
click at [621, 222] on span "6 6" at bounding box center [651, 224] width 100 height 15
type input "12"
click at [337, 219] on div "Package ID: 5315365280721830" at bounding box center [271, 220] width 439 height 12
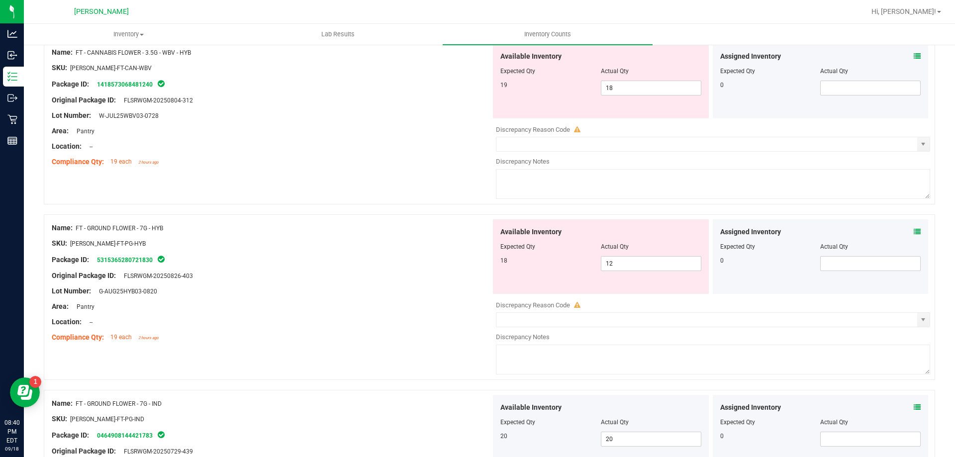
scroll to position [50, 0]
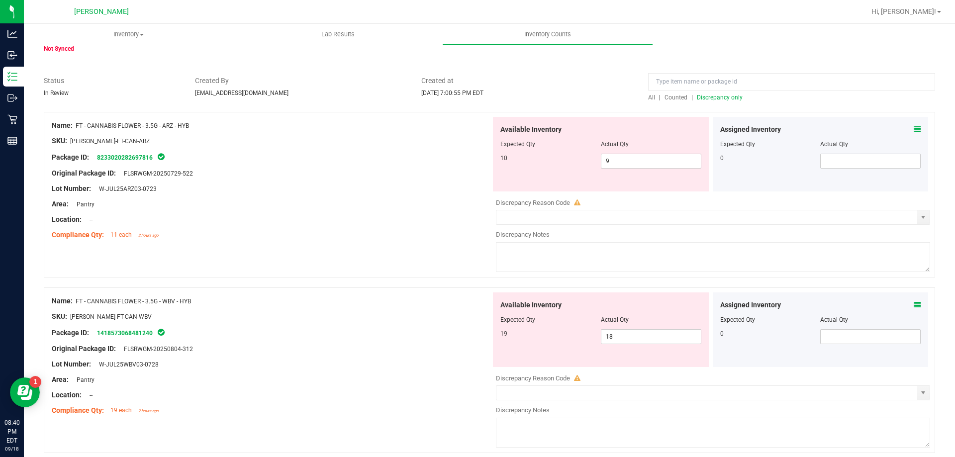
click at [731, 93] on div "All | Counted | Discrepancy only" at bounding box center [791, 97] width 287 height 9
click at [729, 98] on span "Discrepancy only" at bounding box center [720, 97] width 46 height 7
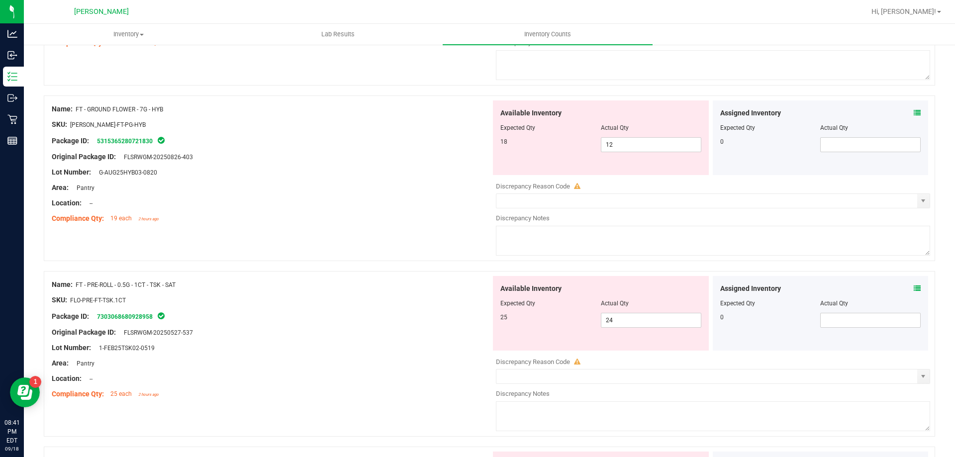
scroll to position [318, 0]
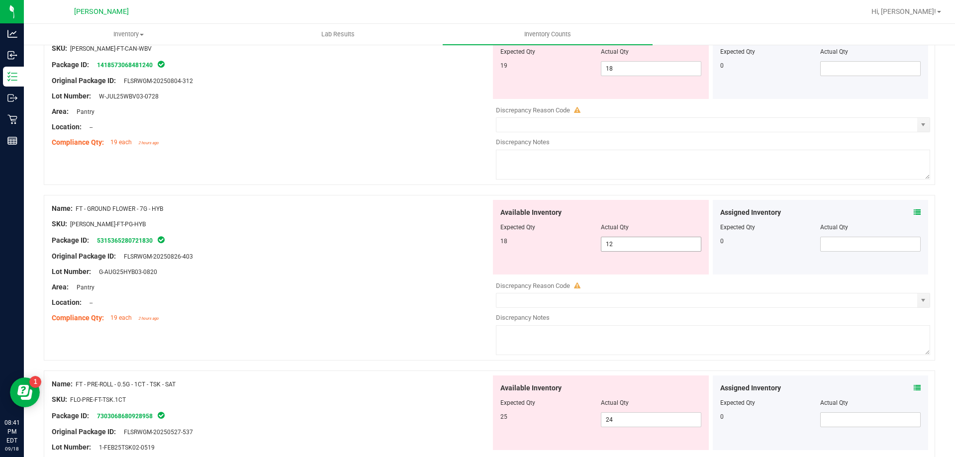
click at [611, 245] on span "12 12" at bounding box center [651, 244] width 100 height 15
type input "18"
click at [327, 247] on div at bounding box center [271, 248] width 439 height 5
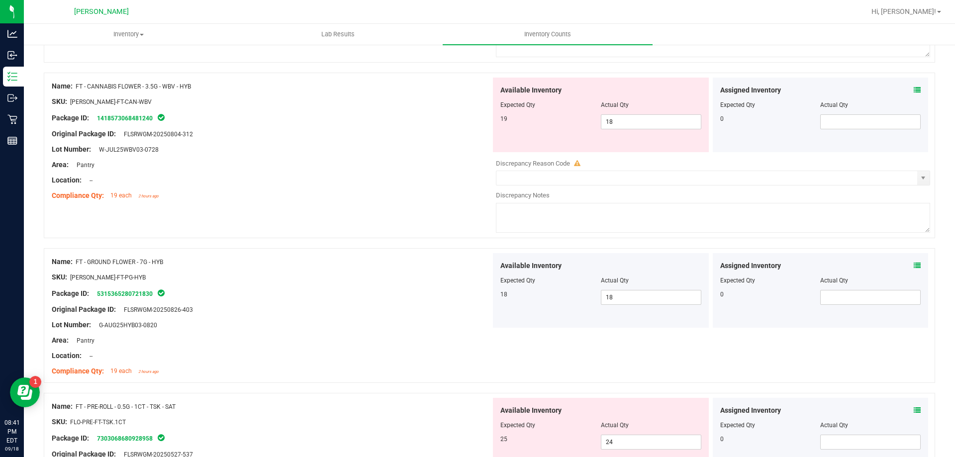
scroll to position [218, 0]
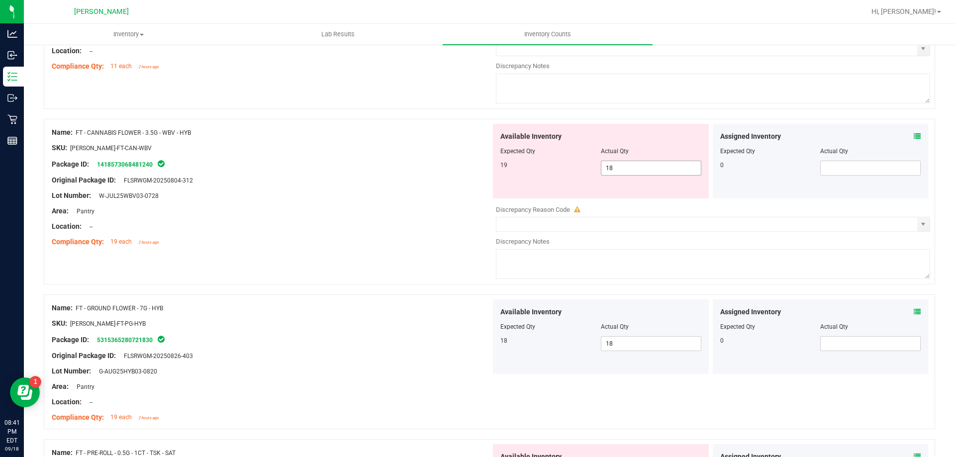
click at [657, 171] on span "18 18" at bounding box center [651, 168] width 100 height 15
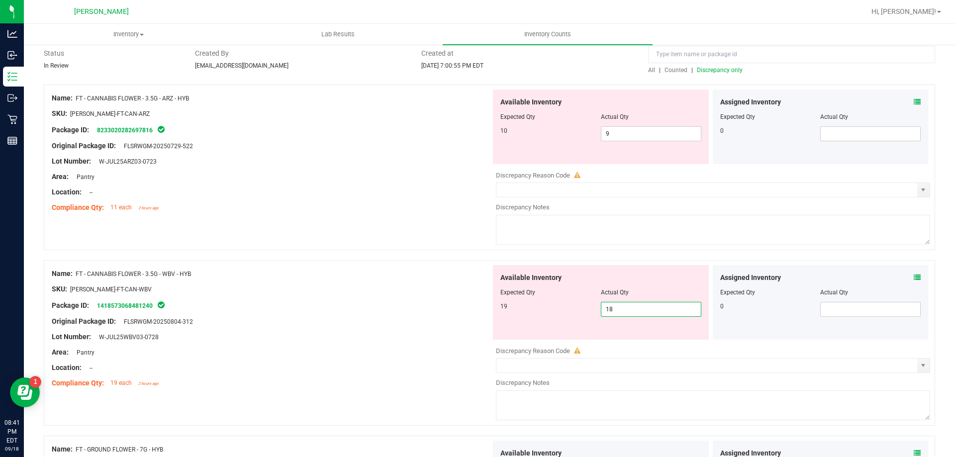
scroll to position [79, 0]
click at [914, 99] on icon at bounding box center [917, 100] width 7 height 7
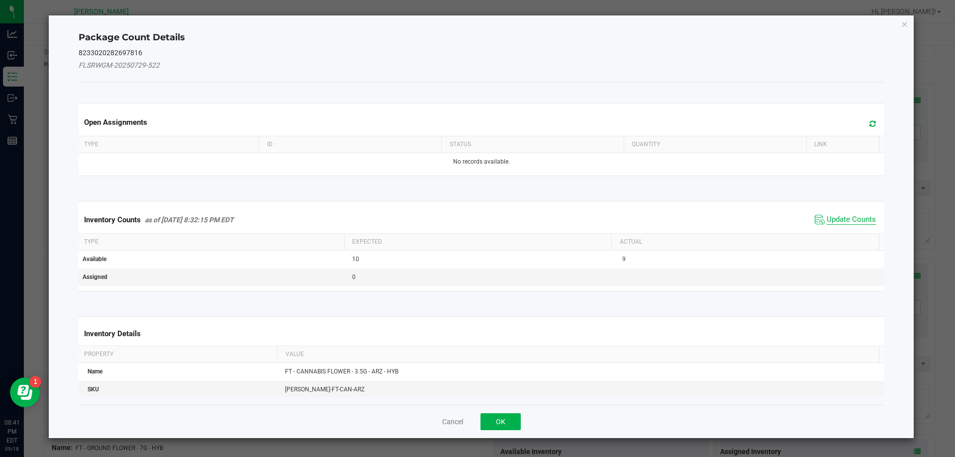
click at [827, 219] on span "Update Counts" at bounding box center [851, 220] width 49 height 10
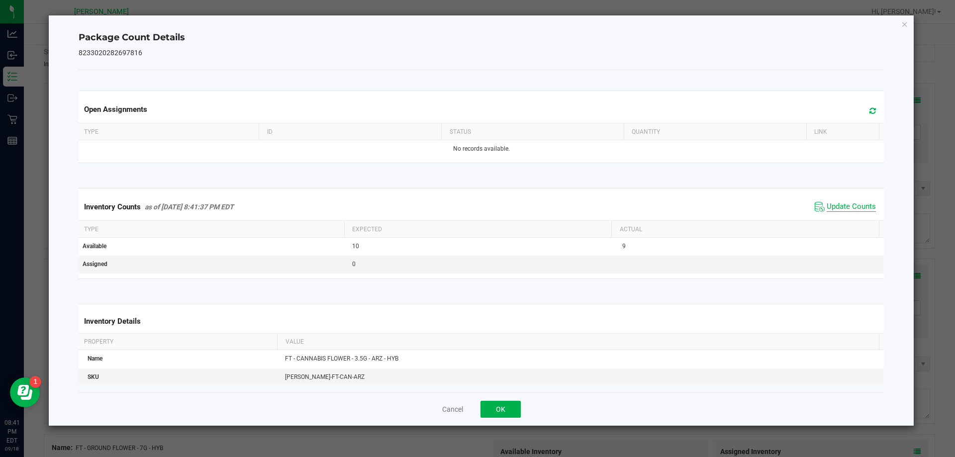
click at [846, 212] on span "Update Counts" at bounding box center [851, 207] width 49 height 10
click at [833, 212] on span "Update Counts" at bounding box center [851, 207] width 49 height 10
click at [445, 409] on button "Cancel" at bounding box center [452, 409] width 21 height 10
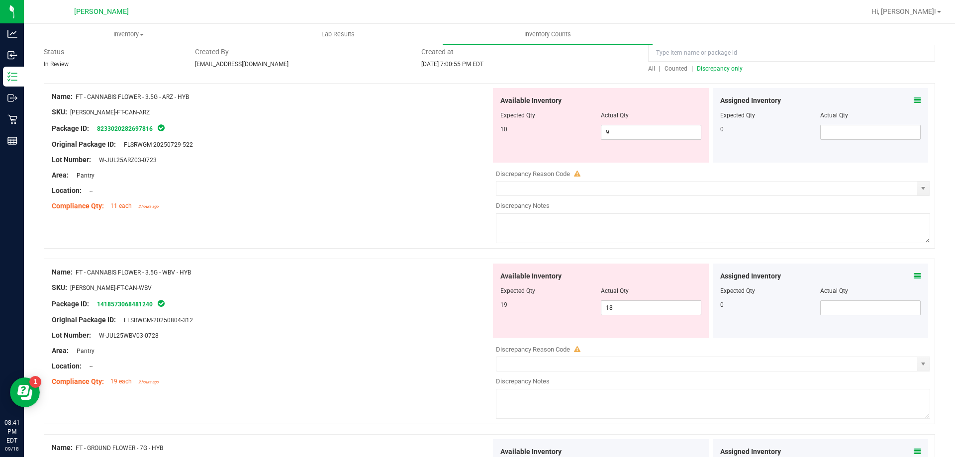
click at [914, 273] on icon at bounding box center [917, 276] width 7 height 7
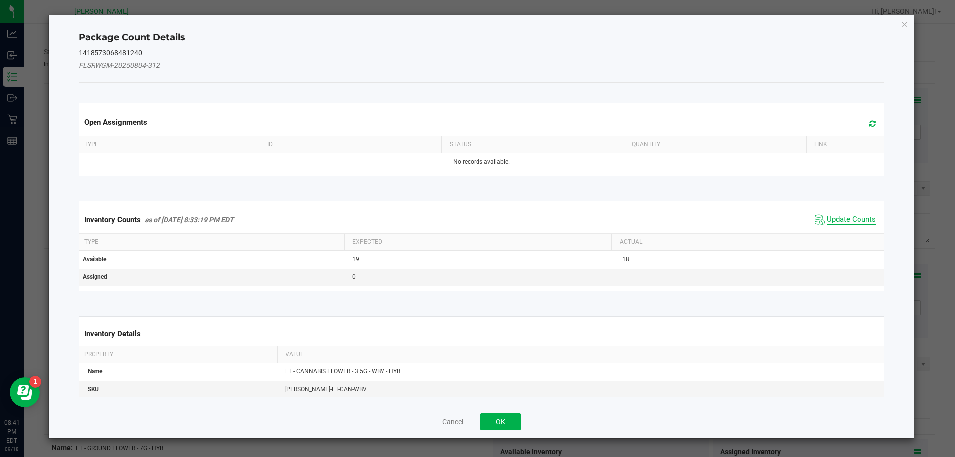
click at [843, 215] on span "Update Counts" at bounding box center [851, 220] width 49 height 10
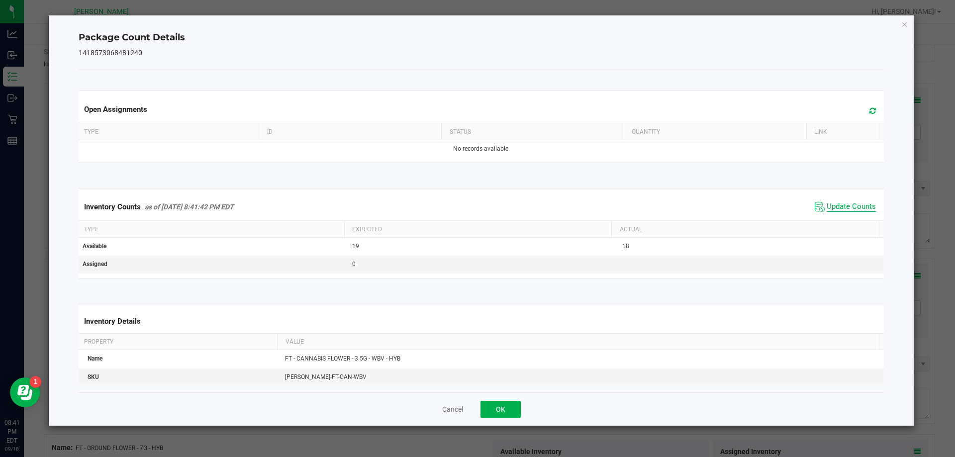
click at [851, 212] on span "Update Counts" at bounding box center [851, 207] width 49 height 10
click at [446, 409] on button "Cancel" at bounding box center [452, 409] width 21 height 10
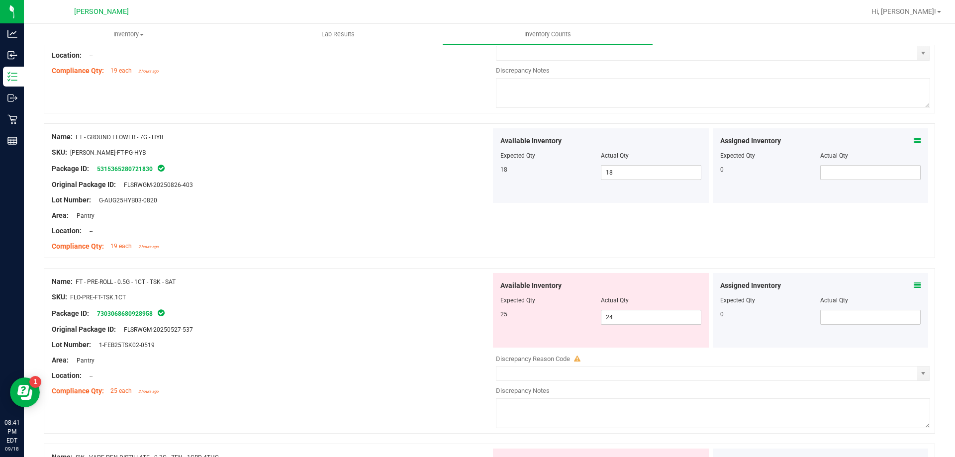
scroll to position [389, 0]
click at [914, 286] on icon at bounding box center [917, 286] width 7 height 7
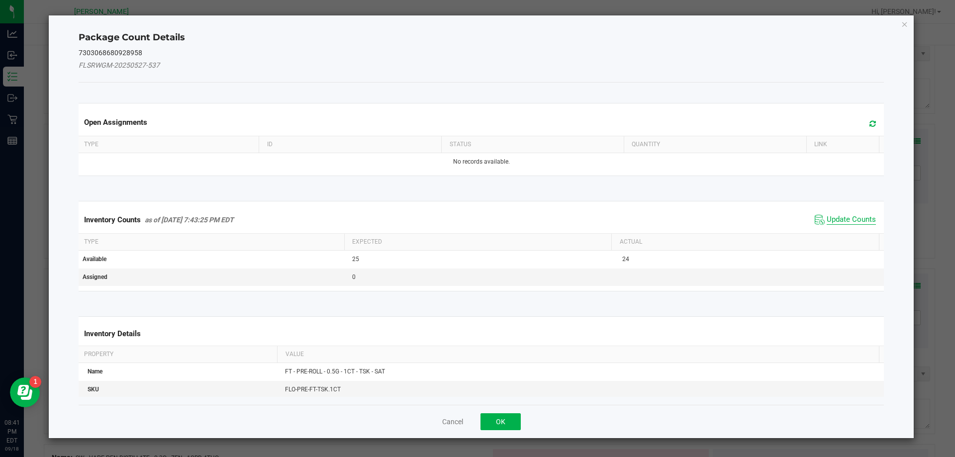
click at [835, 217] on span "Update Counts" at bounding box center [851, 220] width 49 height 10
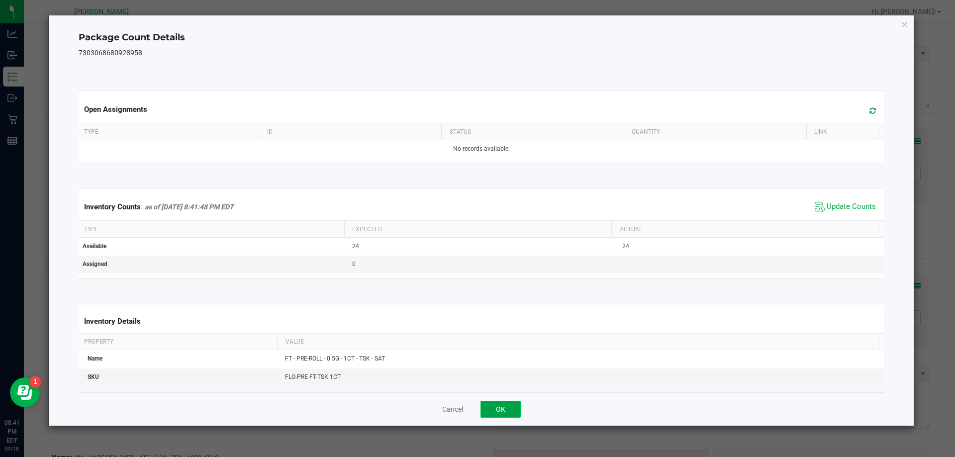
click at [517, 411] on button "OK" at bounding box center [501, 409] width 40 height 17
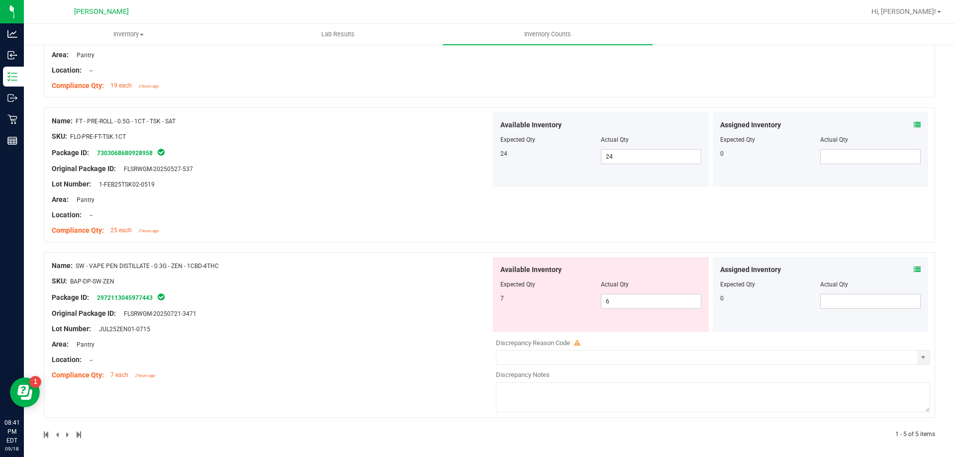
scroll to position [555, 0]
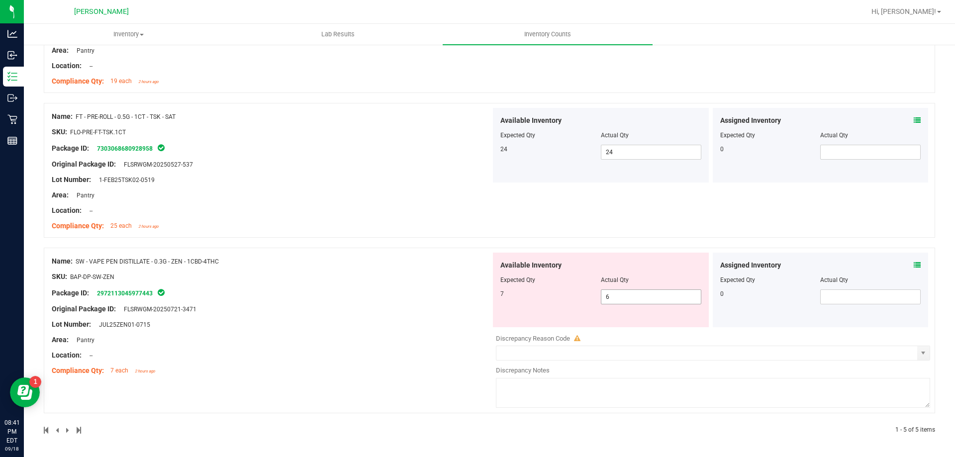
click at [601, 295] on span "6 6" at bounding box center [651, 297] width 100 height 15
click at [604, 297] on input "6" at bounding box center [650, 297] width 99 height 14
type input "7"
click at [479, 239] on div "Name: FT - PRE-ROLL - 0.5G - 1CT - TSK - SAT SKU: FLO-PRE-FT-TSK.1CT Package ID…" at bounding box center [489, 175] width 891 height 145
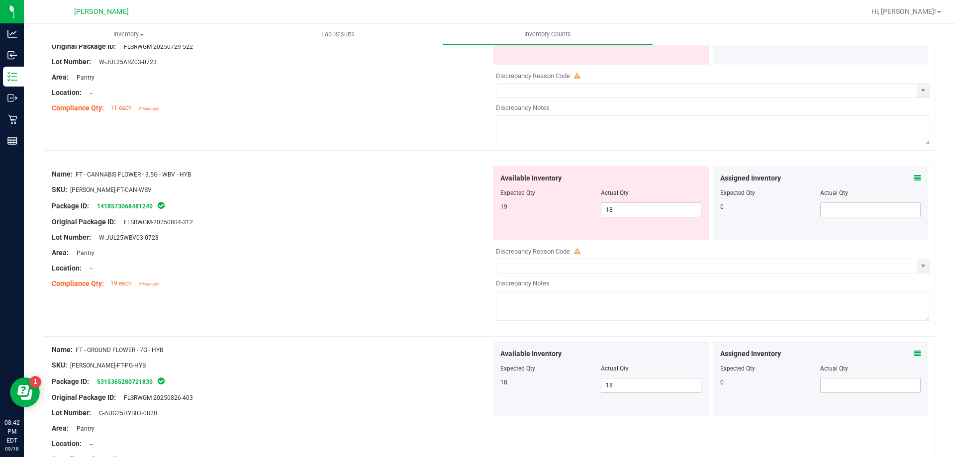
scroll to position [176, 0]
click at [639, 207] on span "18 18" at bounding box center [651, 210] width 100 height 15
type input "19"
click at [405, 197] on div at bounding box center [271, 198] width 439 height 5
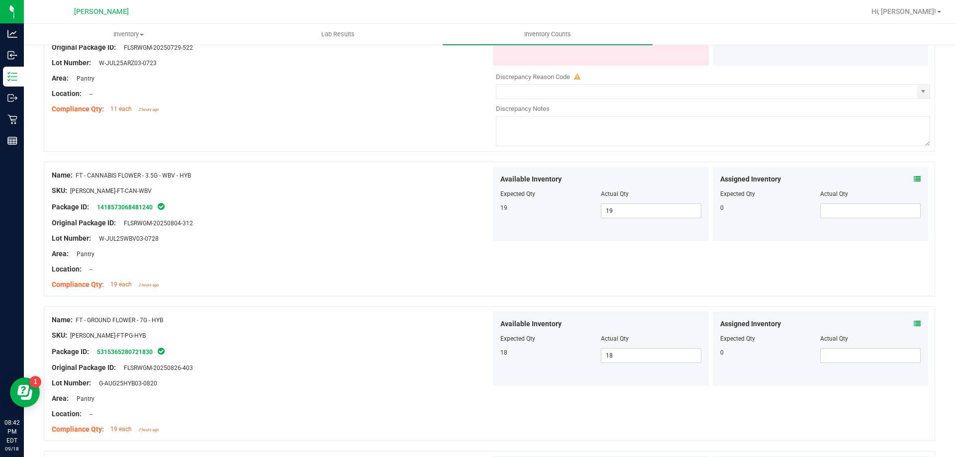
scroll to position [26, 0]
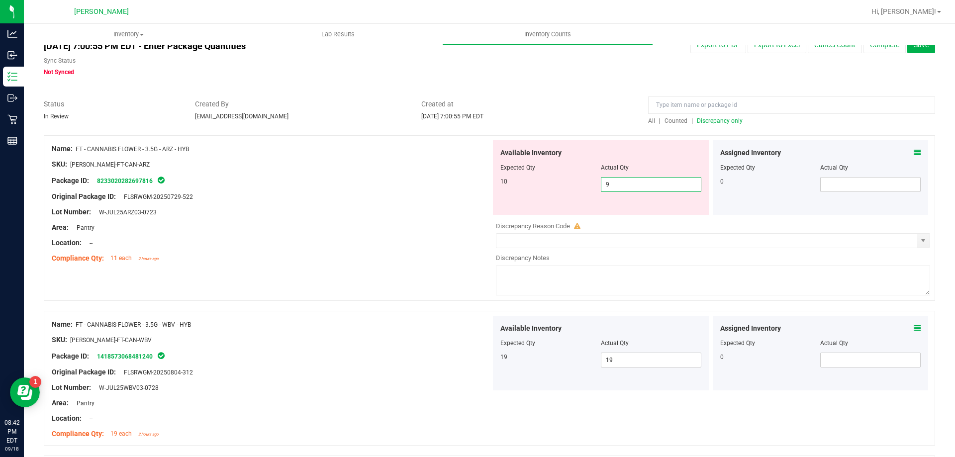
click at [622, 183] on span "9 9" at bounding box center [651, 184] width 100 height 15
click at [914, 148] on span at bounding box center [917, 153] width 7 height 10
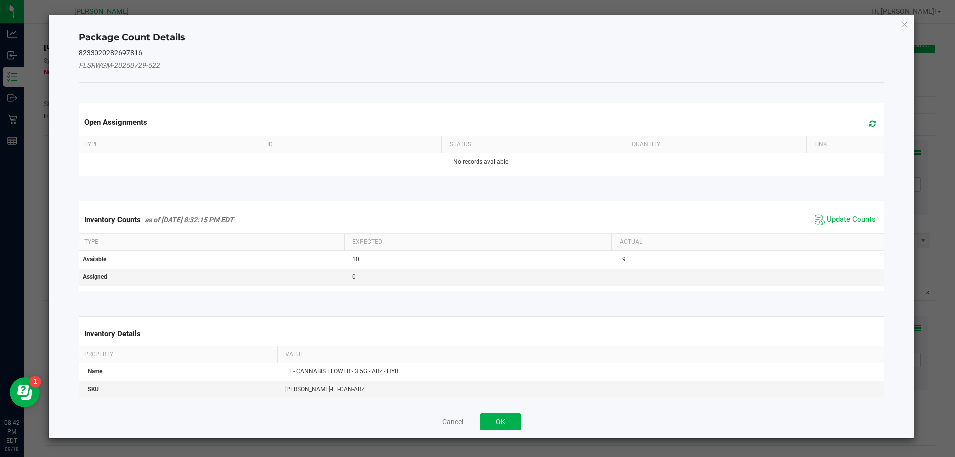
click at [870, 123] on icon at bounding box center [873, 123] width 6 height 7
click at [846, 218] on span "Update Counts" at bounding box center [851, 220] width 49 height 10
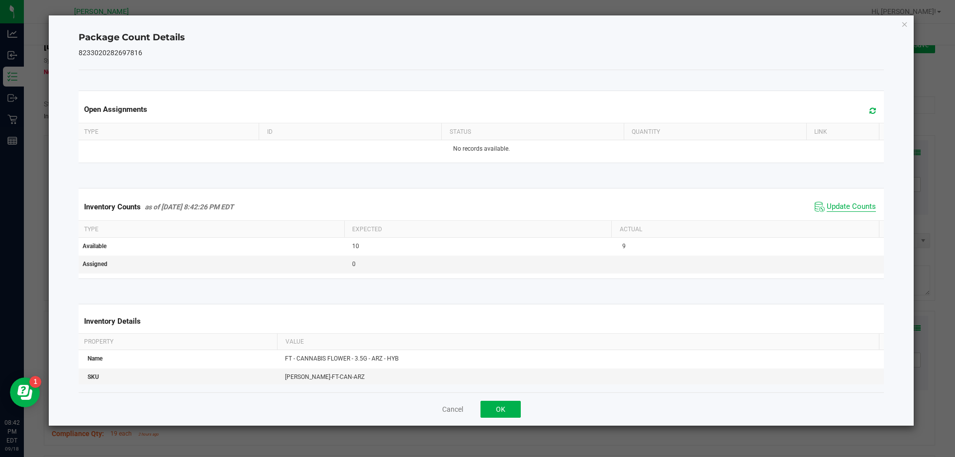
click at [845, 207] on span "Update Counts" at bounding box center [851, 207] width 49 height 10
click at [845, 207] on span "Update Counts" at bounding box center [851, 206] width 49 height 9
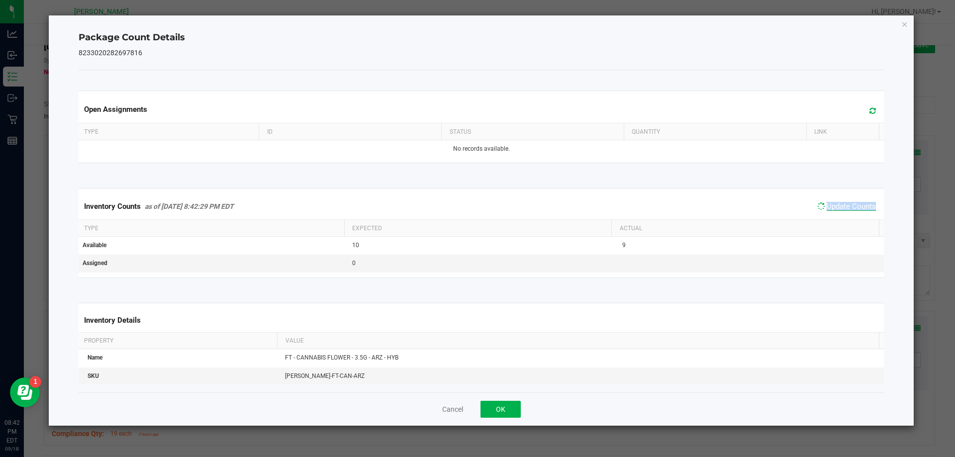
click at [845, 207] on span "Update Counts" at bounding box center [851, 206] width 49 height 9
click at [845, 206] on span "Update Counts" at bounding box center [851, 206] width 49 height 9
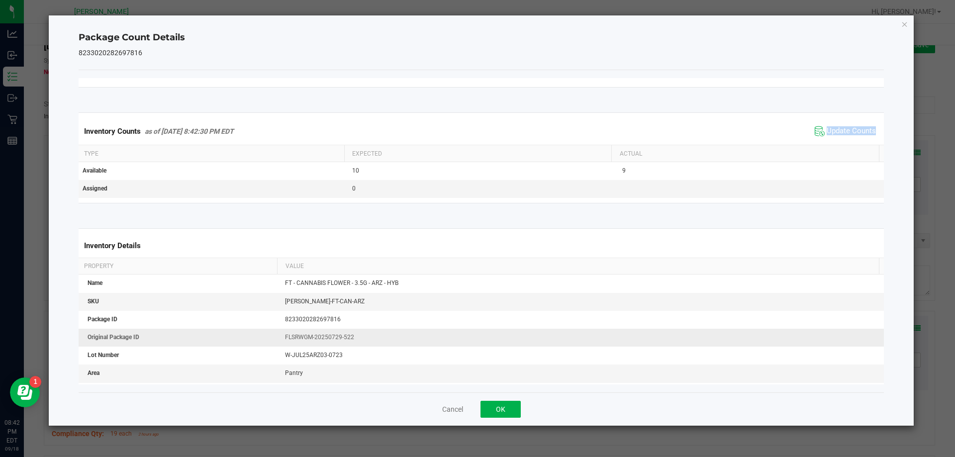
scroll to position [153, 0]
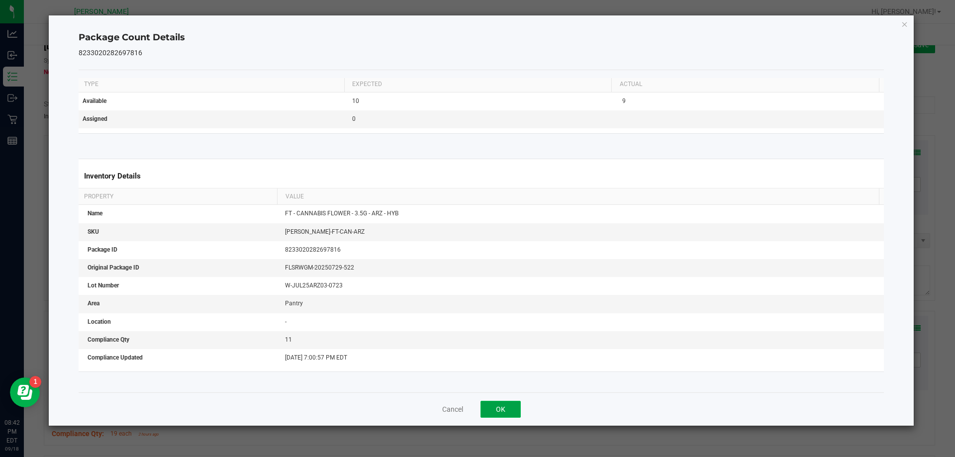
click at [504, 410] on button "OK" at bounding box center [501, 409] width 40 height 17
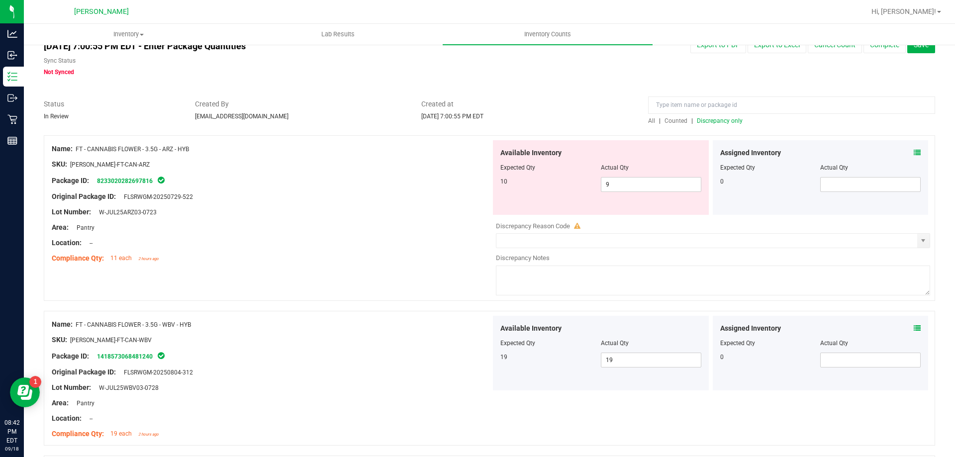
scroll to position [0, 0]
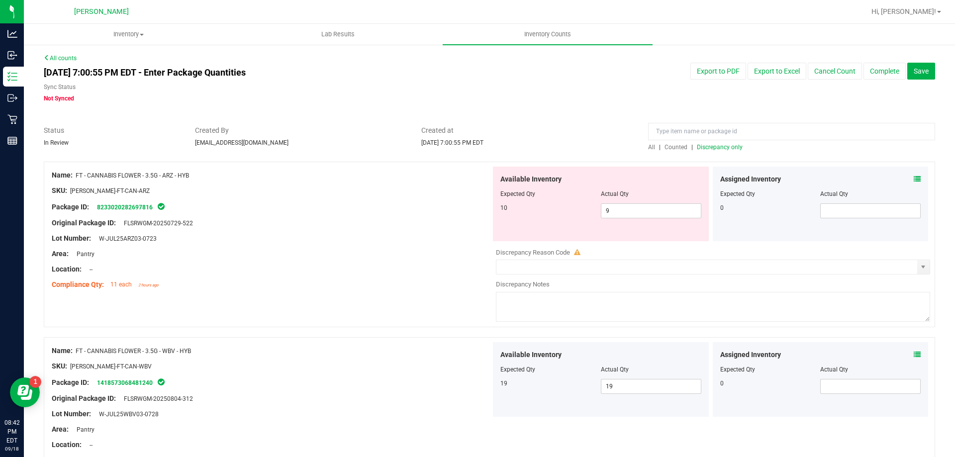
click at [447, 296] on div "Name: FT - CANNABIS FLOWER - 3.5G - ARZ - HYB SKU: [PERSON_NAME]-FT-CAN-ARZ Pac…" at bounding box center [489, 245] width 891 height 166
click at [714, 147] on span "Discrepancy only" at bounding box center [720, 147] width 46 height 7
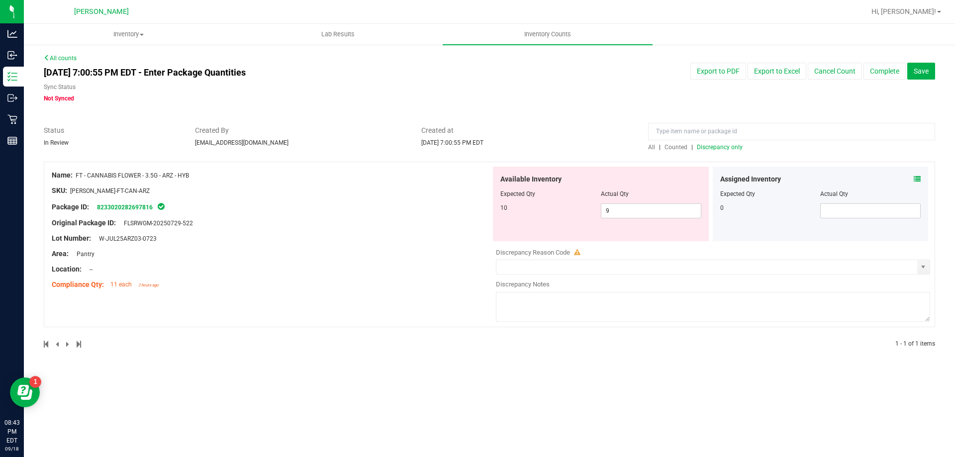
click at [940, 102] on div "[DATE] 7:00:55 PM EDT - Enter Package Quantities Sync Status Not Synced Export …" at bounding box center [489, 83] width 906 height 40
click at [929, 74] on button "Save" at bounding box center [921, 71] width 28 height 17
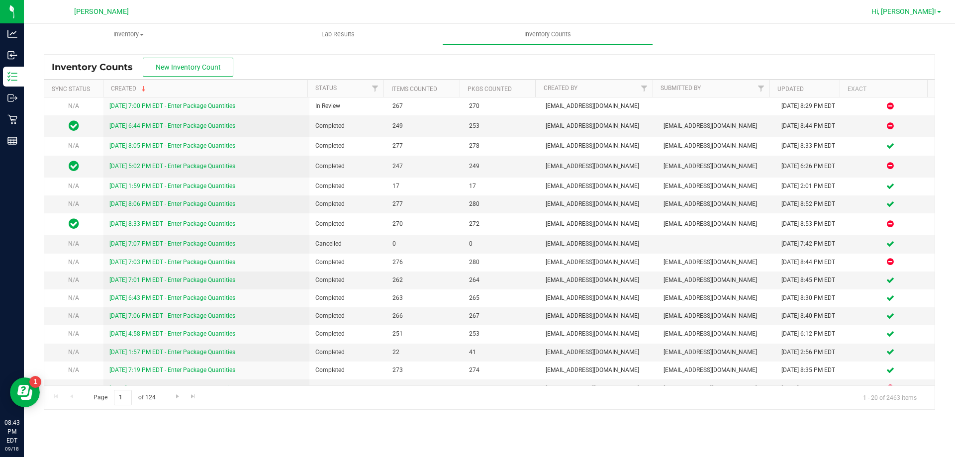
click at [931, 13] on span "Hi, [PERSON_NAME]!" at bounding box center [903, 11] width 65 height 8
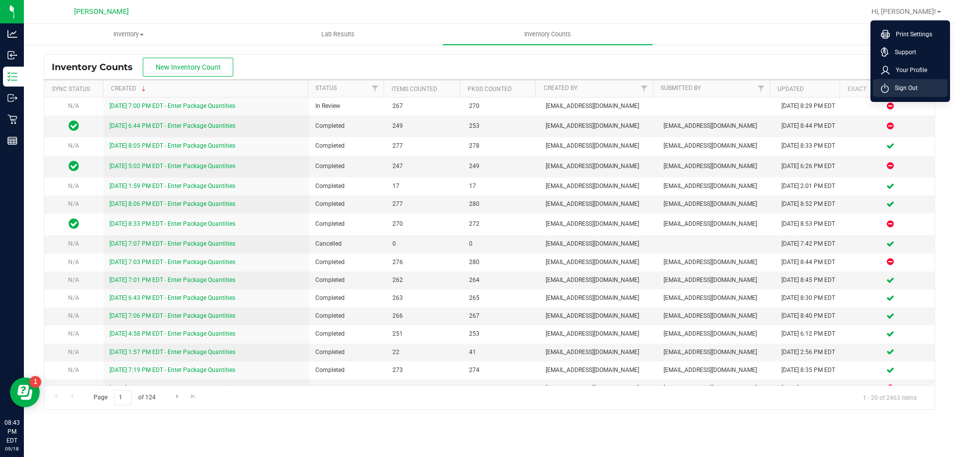
click at [913, 86] on span "Sign Out" at bounding box center [903, 88] width 29 height 10
